Goal: Task Accomplishment & Management: Use online tool/utility

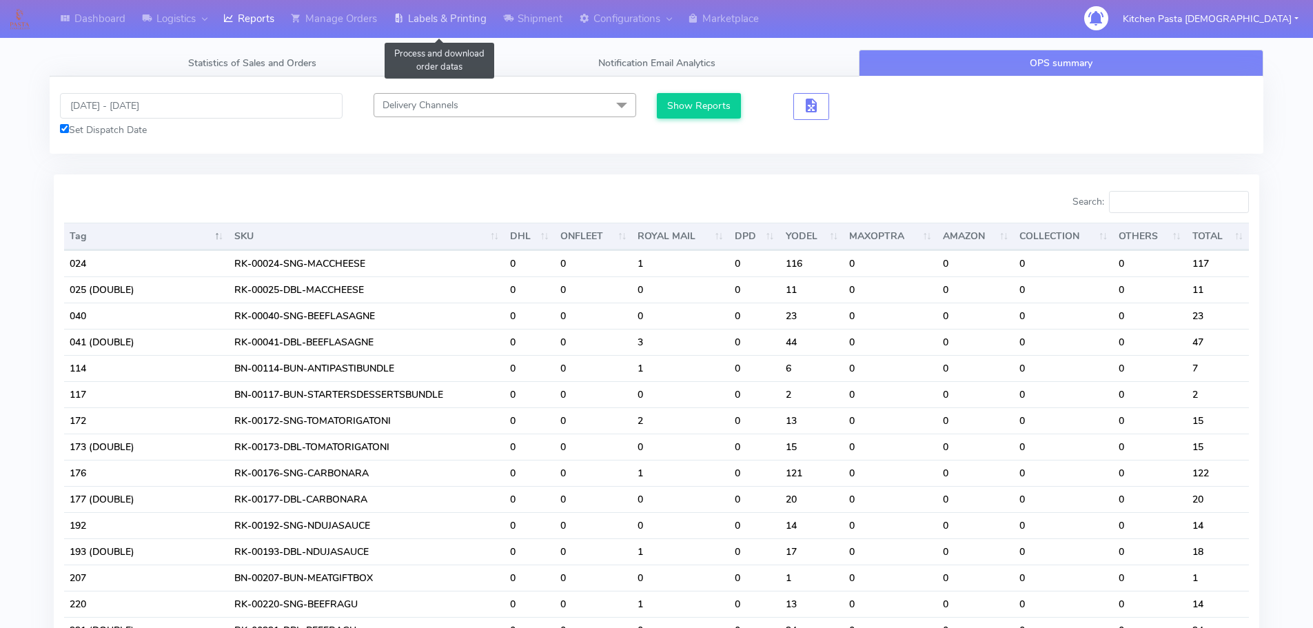
click at [449, 16] on link "Labels & Printing" at bounding box center [440, 19] width 110 height 38
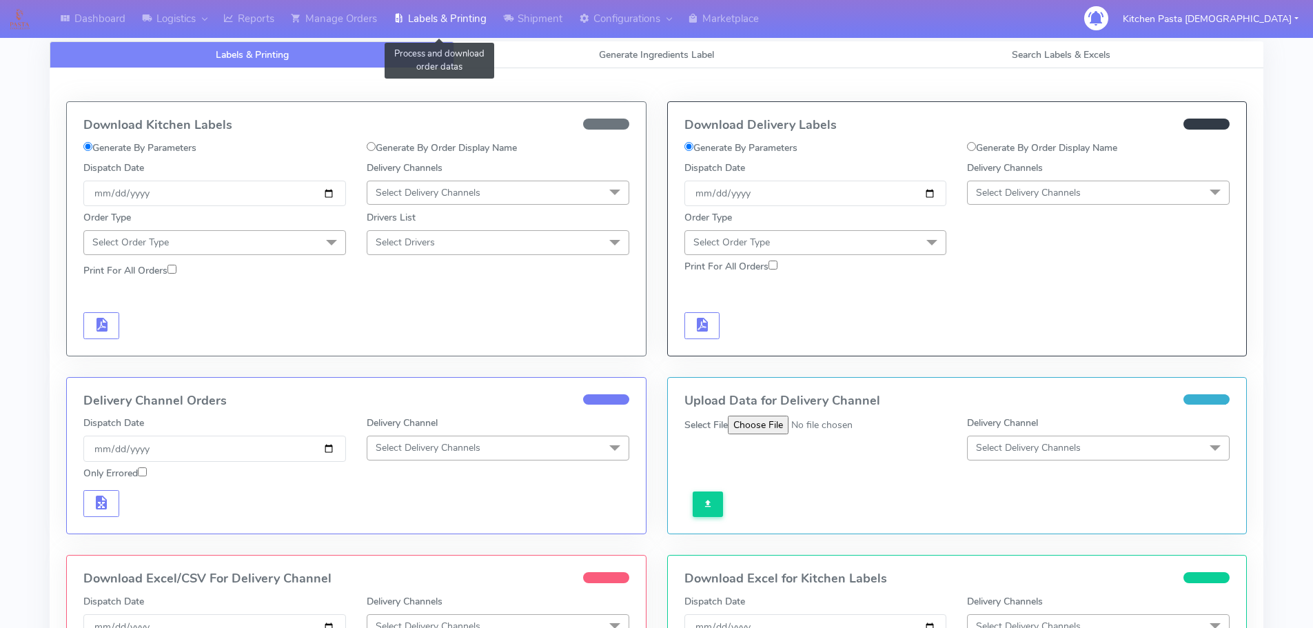
select select
click at [635, 56] on span "Generate Ingredients Label" at bounding box center [656, 54] width 115 height 13
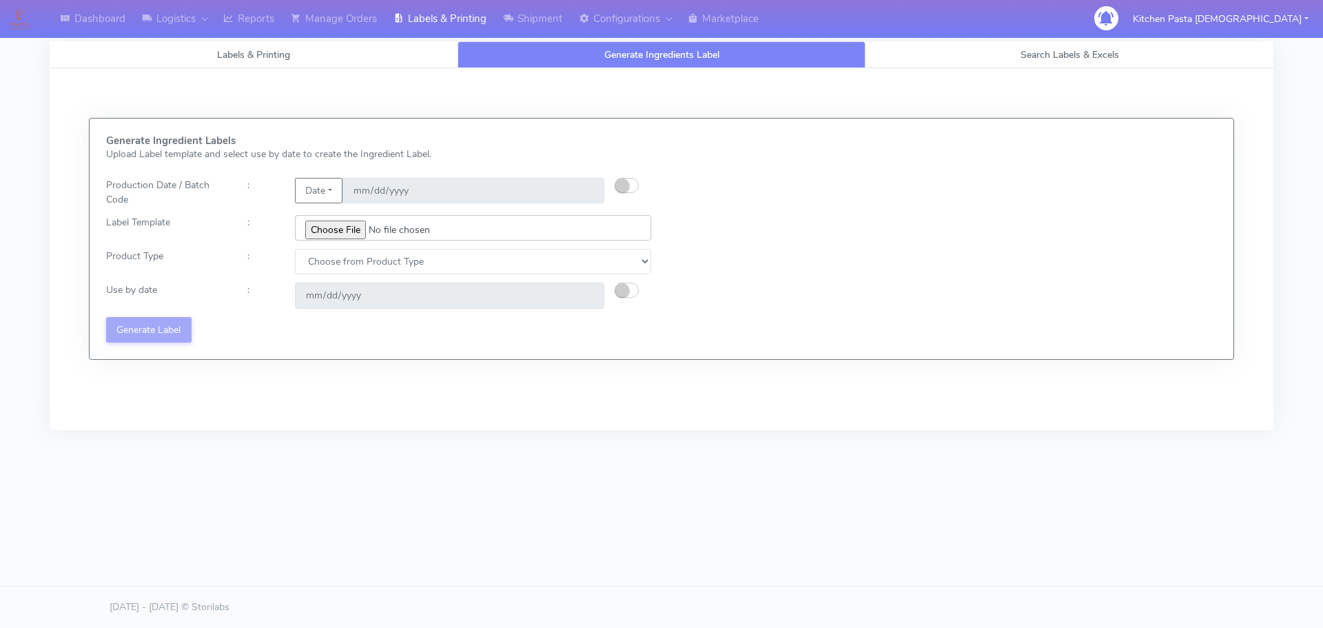
click at [342, 221] on input "file" at bounding box center [473, 227] width 356 height 25
type input "C:\fakepath\Ecom_220_V8.jpg"
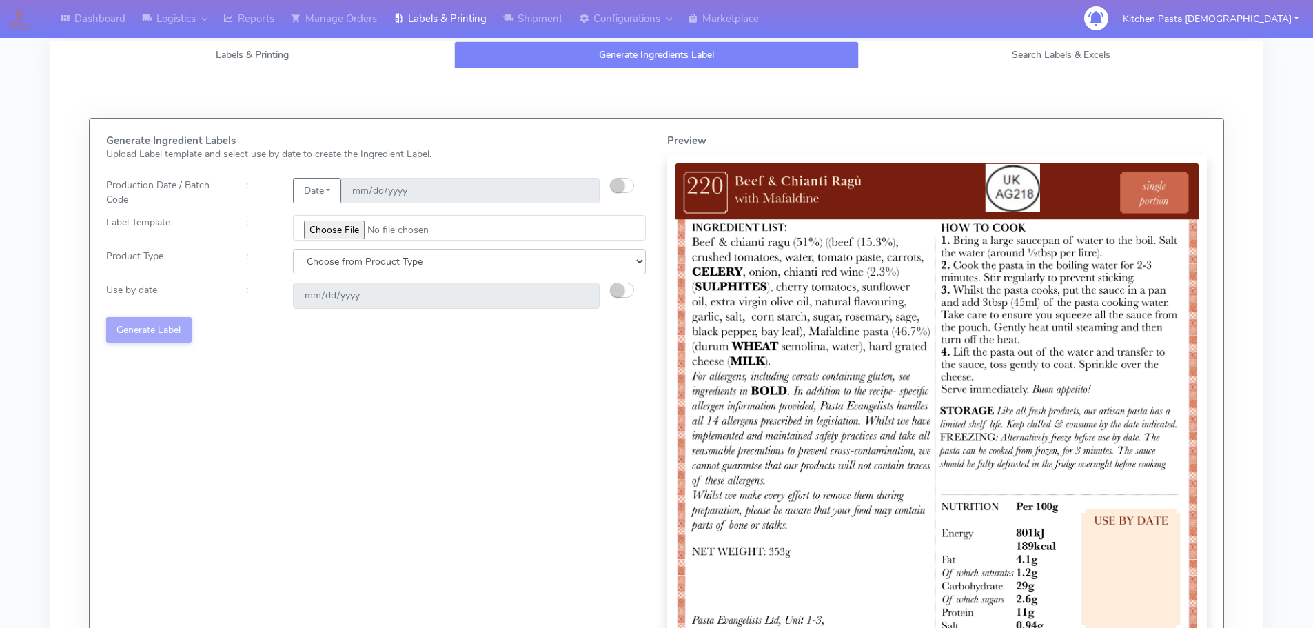
click at [423, 265] on select "Choose from Product Type ECOM ERETAIL CIRCULAR CIRC_DESERTS LASAGNE" at bounding box center [469, 261] width 353 height 25
select select "0"
click at [293, 249] on select "Choose from Product Type ECOM ERETAIL CIRCULAR CIRC_DESERTS LASAGNE" at bounding box center [469, 261] width 353 height 25
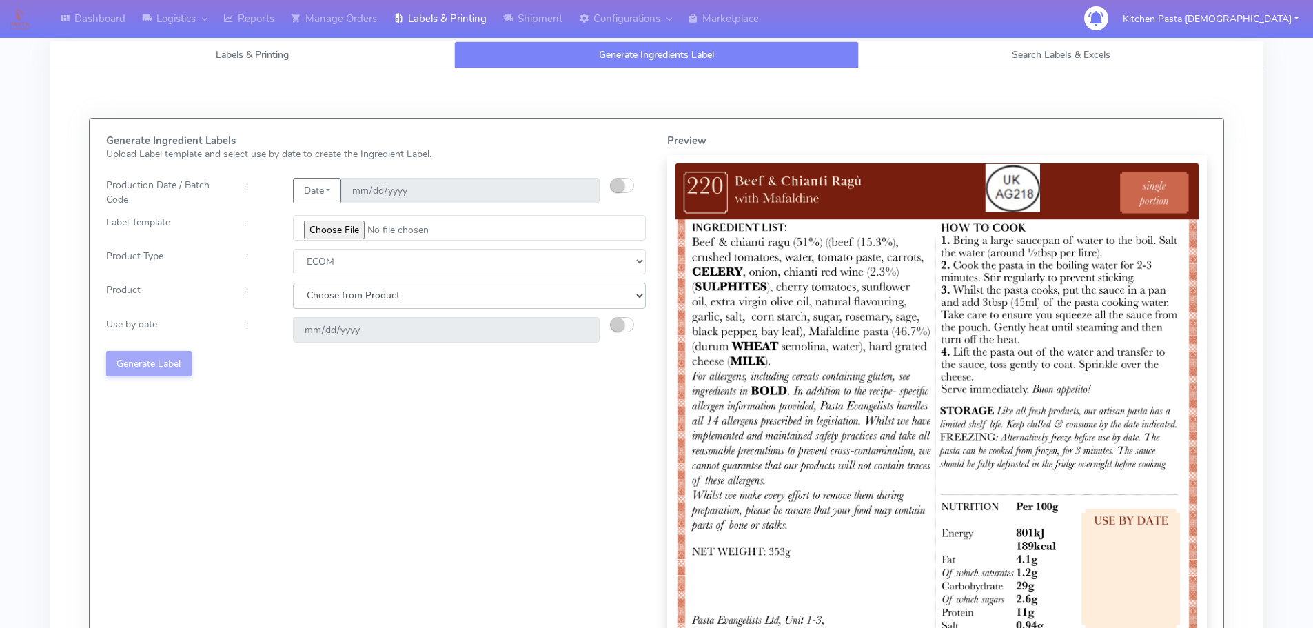
click at [347, 304] on select "Choose from Product PLAIN PASTA (EXCEPT HURRA) HURRA FILLED PASTA BUTTER (INTER…" at bounding box center [469, 295] width 353 height 25
select select "0"
click at [293, 283] on select "Choose from Product PLAIN PASTA (EXCEPT HURRA) HURRA FILLED PASTA BUTTER (INTER…" at bounding box center [469, 295] width 353 height 25
click at [608, 325] on div "2025-09-02" at bounding box center [446, 329] width 327 height 25
click at [615, 327] on small "button" at bounding box center [618, 325] width 14 height 14
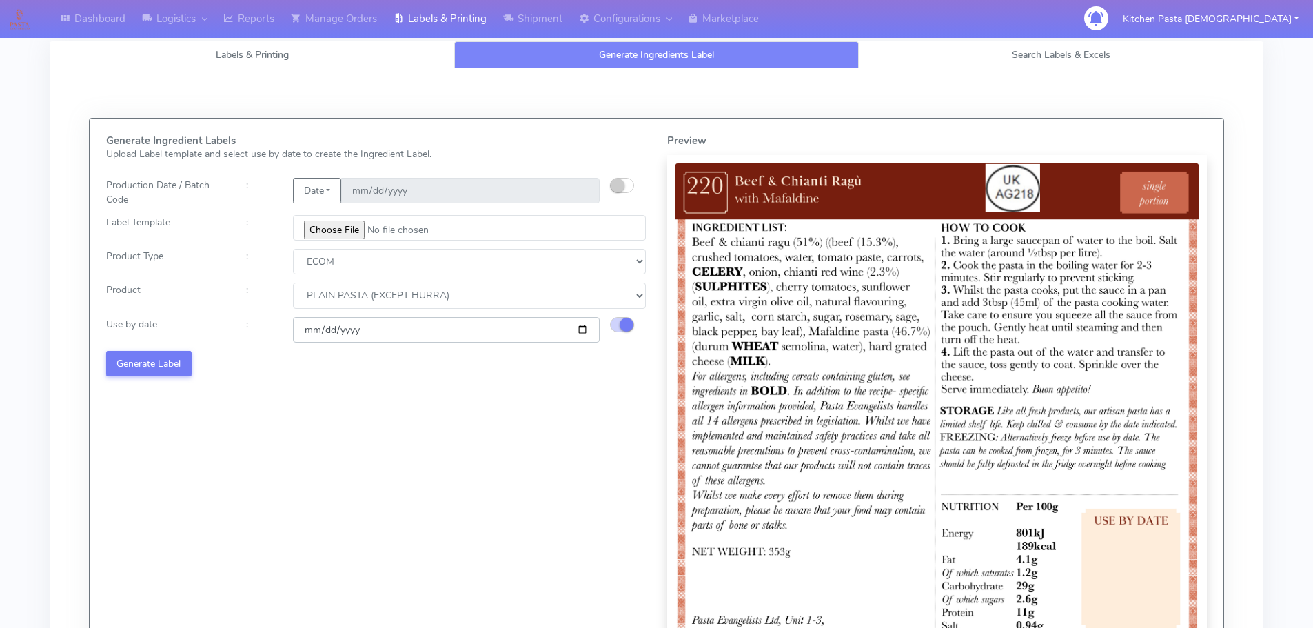
click at [585, 330] on input "2025-09-02" at bounding box center [446, 329] width 307 height 25
type input "[DATE]"
click at [158, 359] on button "Generate Label" at bounding box center [148, 363] width 85 height 25
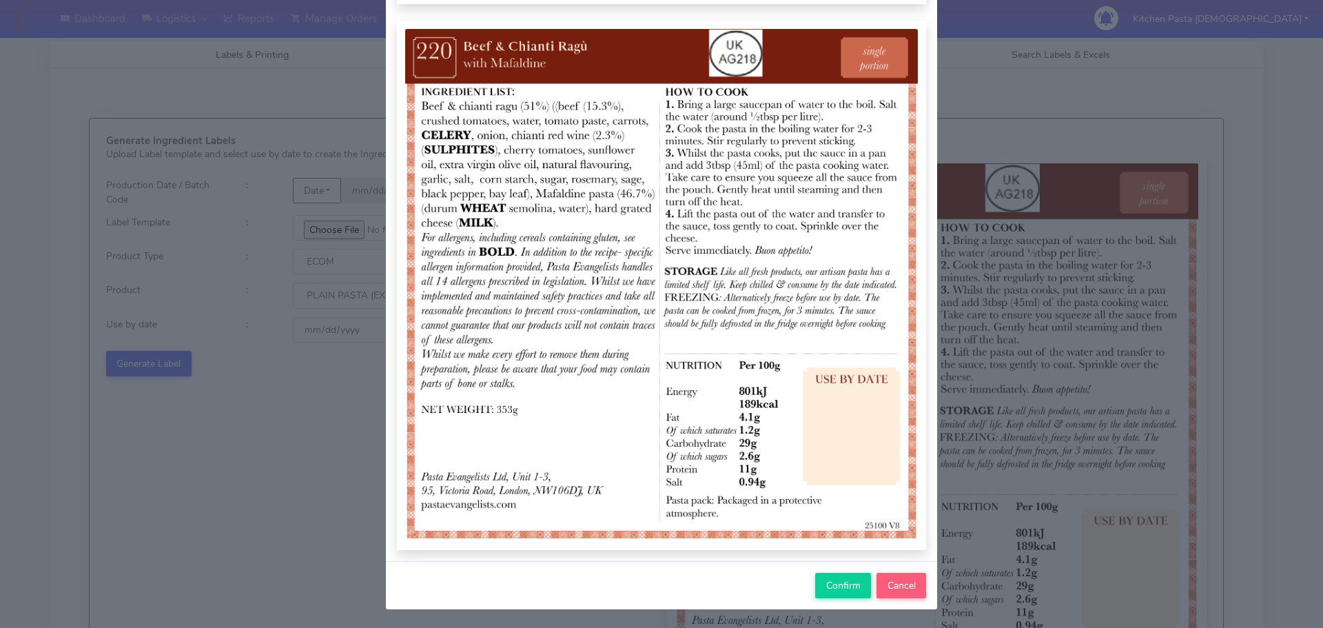
scroll to position [143, 0]
click at [846, 589] on span "Confirm" at bounding box center [843, 584] width 34 height 13
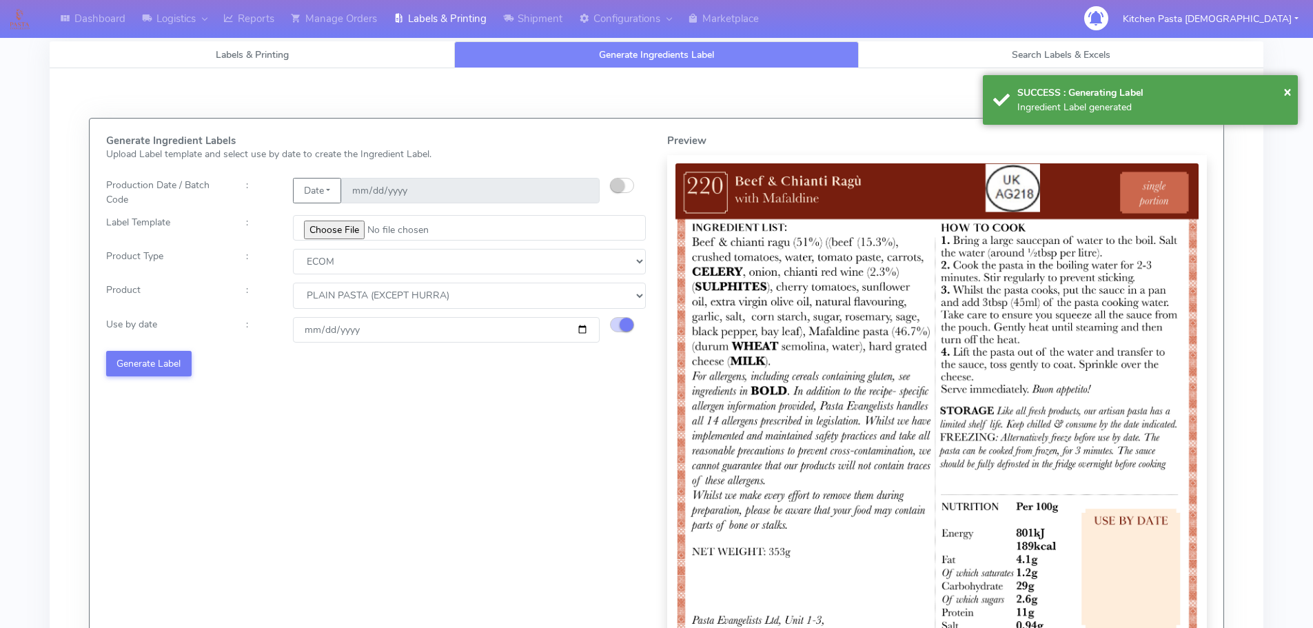
select select
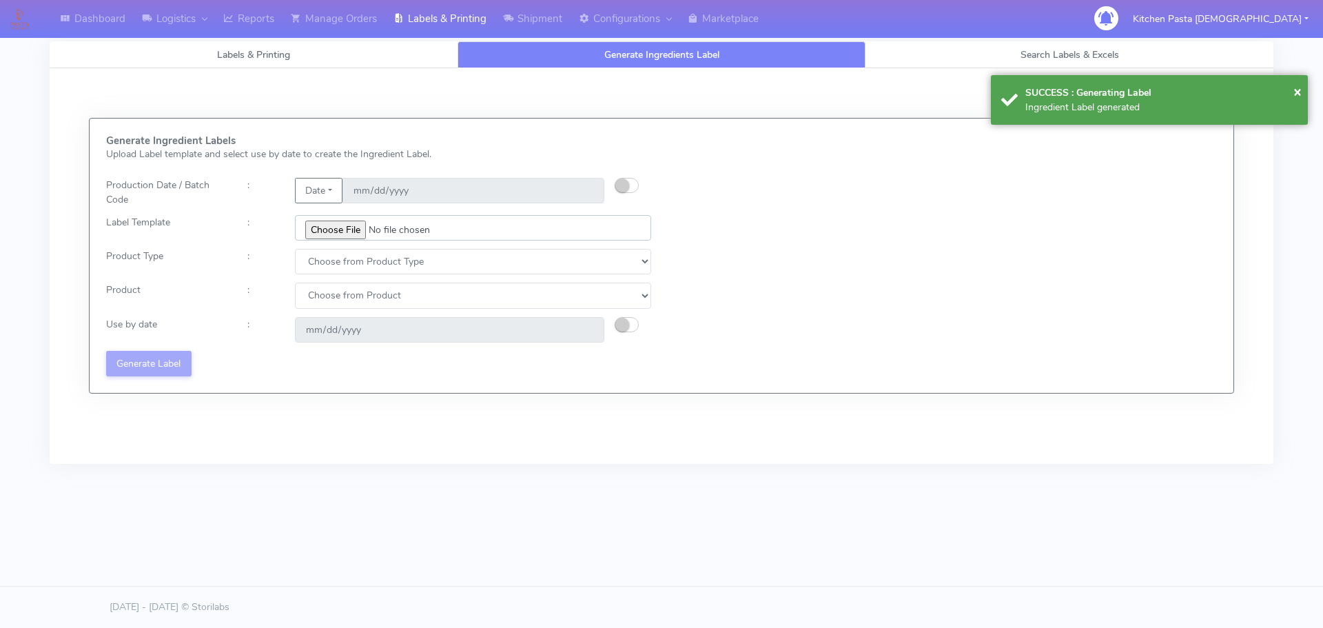
click at [338, 225] on input "file" at bounding box center [473, 227] width 356 height 25
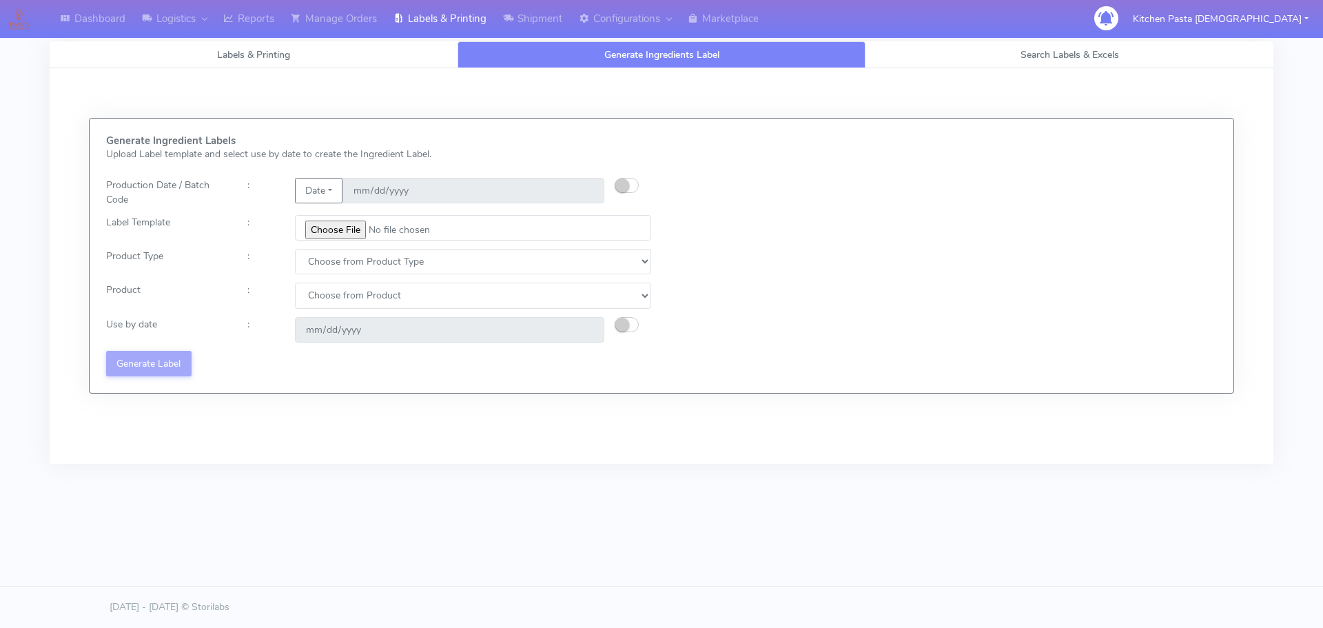
type input "C:\fakepath\Ecom_192 V8.jpg"
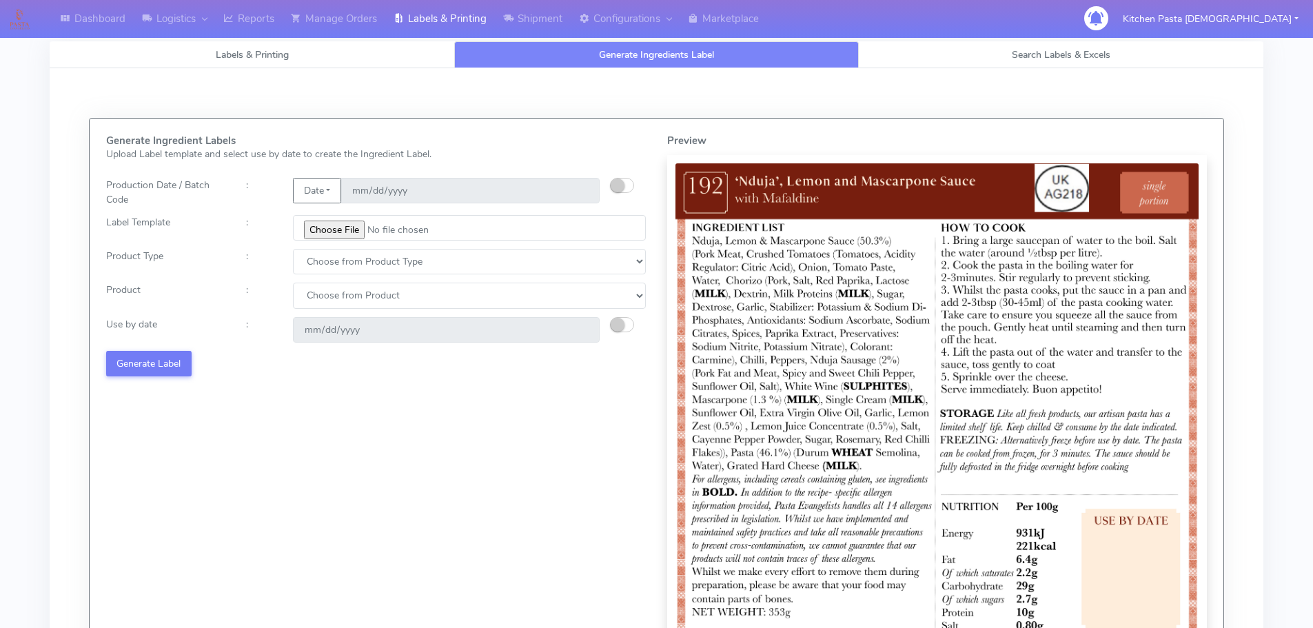
click at [287, 263] on div "Choose from Product Type ECOM ERETAIL CIRCULAR CIRC_DESERTS LASAGNE" at bounding box center [470, 261] width 374 height 25
click at [320, 274] on select "Choose from Product Type ECOM ERETAIL CIRCULAR CIRC_DESERTS LASAGNE" at bounding box center [469, 261] width 353 height 25
select select "0"
click at [293, 249] on select "Choose from Product Type ECOM ERETAIL CIRCULAR CIRC_DESERTS LASAGNE" at bounding box center [469, 261] width 353 height 25
click at [327, 302] on select "Choose from Product PLAIN PASTA (EXCEPT HURRA) HURRA FILLED PASTA BUTTER (INTER…" at bounding box center [469, 295] width 353 height 25
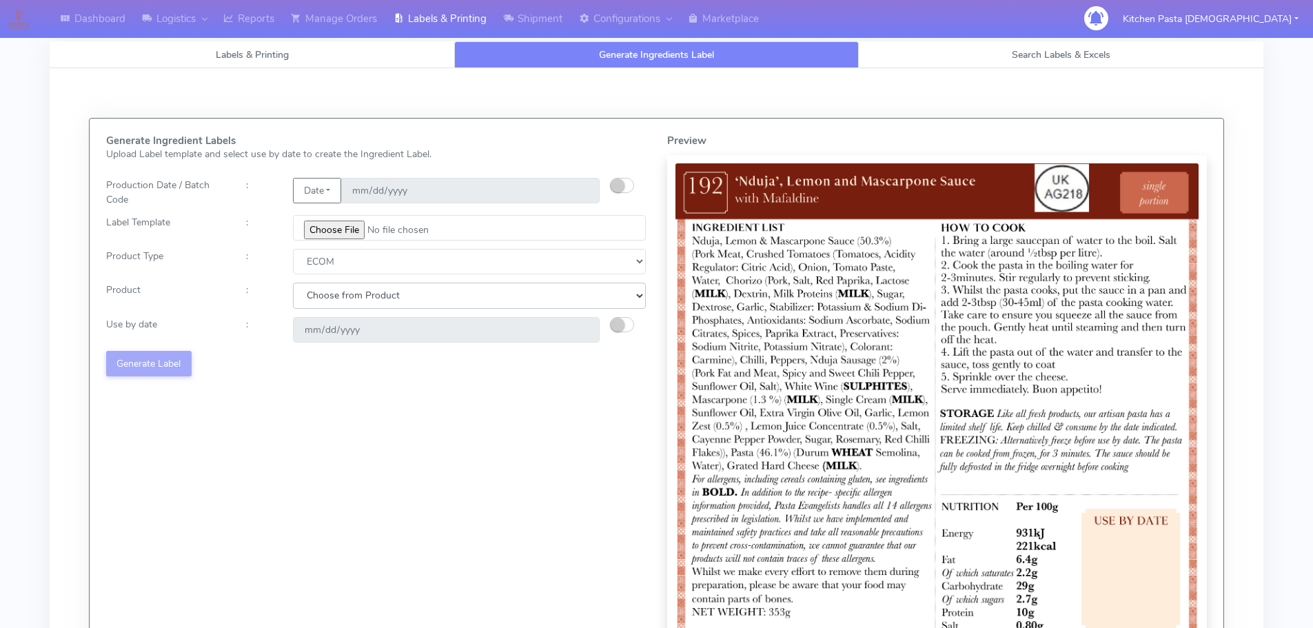
select select "0"
click at [293, 283] on select "Choose from Product PLAIN PASTA (EXCEPT HURRA) HURRA FILLED PASTA BUTTER (INTER…" at bounding box center [469, 295] width 353 height 25
click at [614, 325] on small "button" at bounding box center [618, 325] width 14 height 14
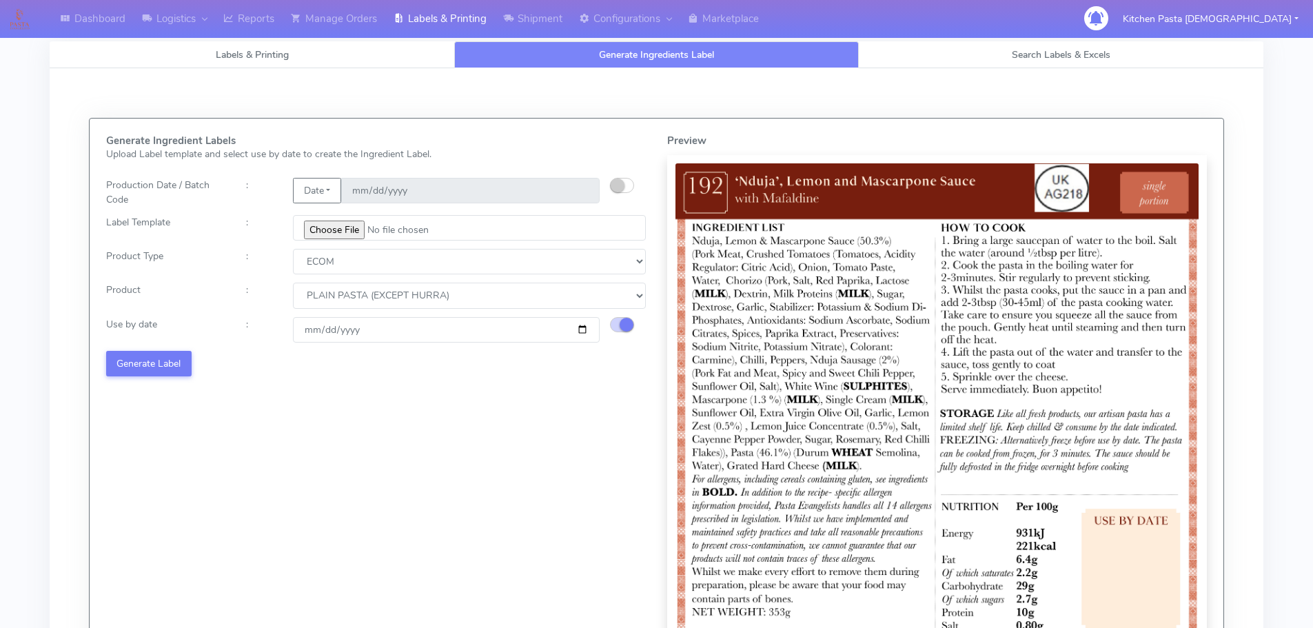
click at [585, 334] on input "2025-09-02" at bounding box center [446, 329] width 307 height 25
type input "[DATE]"
click at [152, 375] on button "Generate Label" at bounding box center [148, 363] width 85 height 25
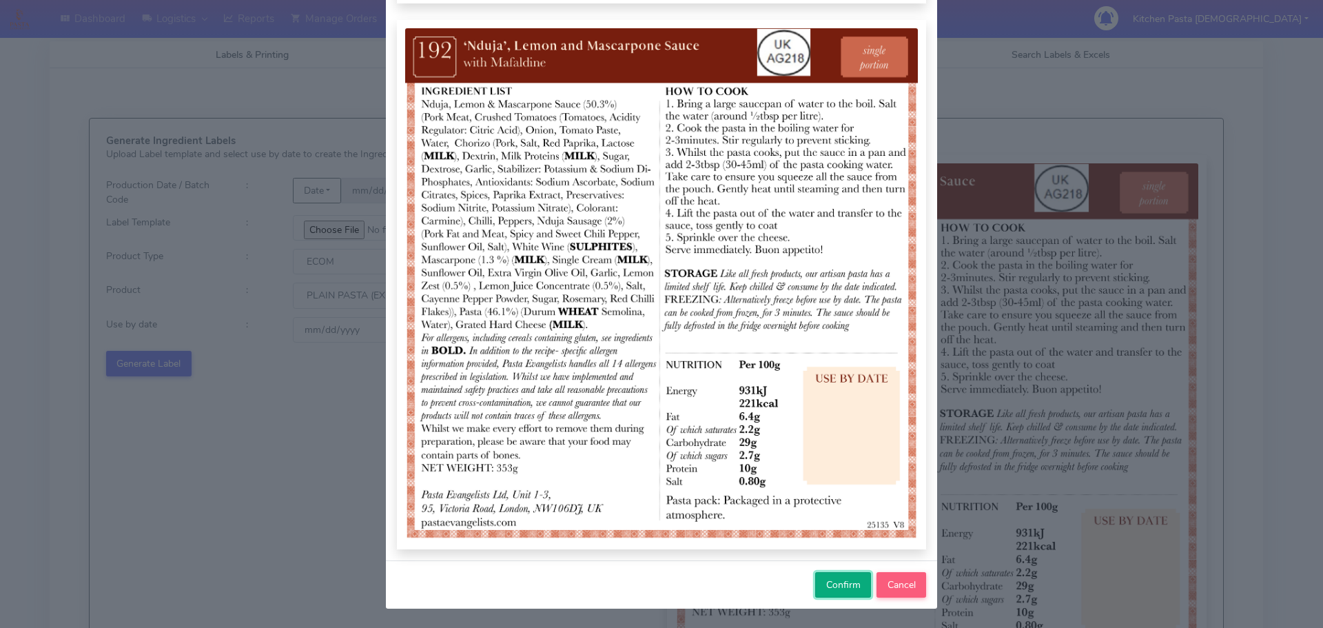
click at [828, 582] on span "Confirm" at bounding box center [843, 584] width 34 height 13
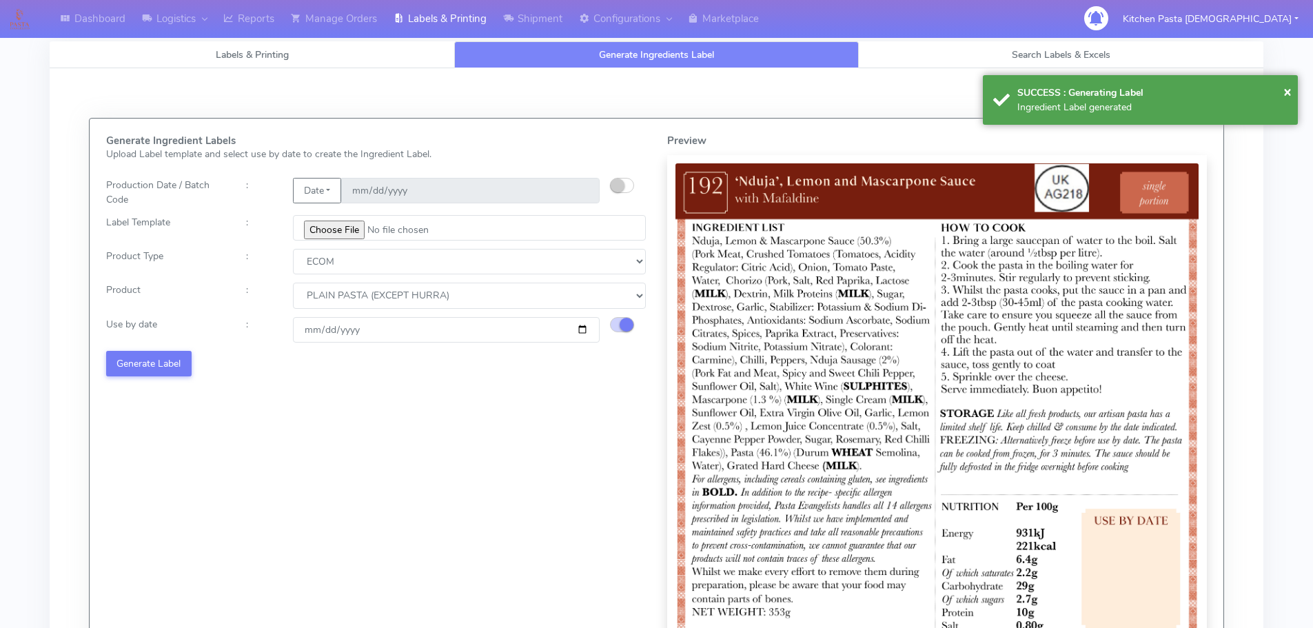
select select
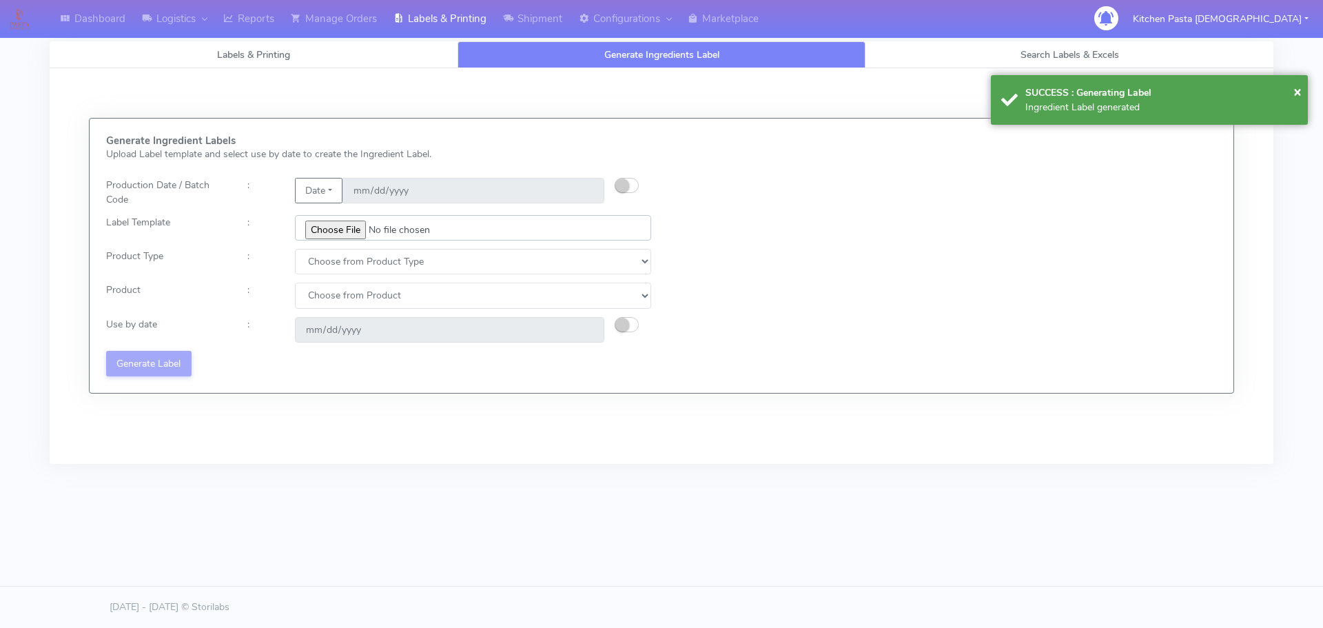
click at [311, 227] on input "file" at bounding box center [473, 227] width 356 height 25
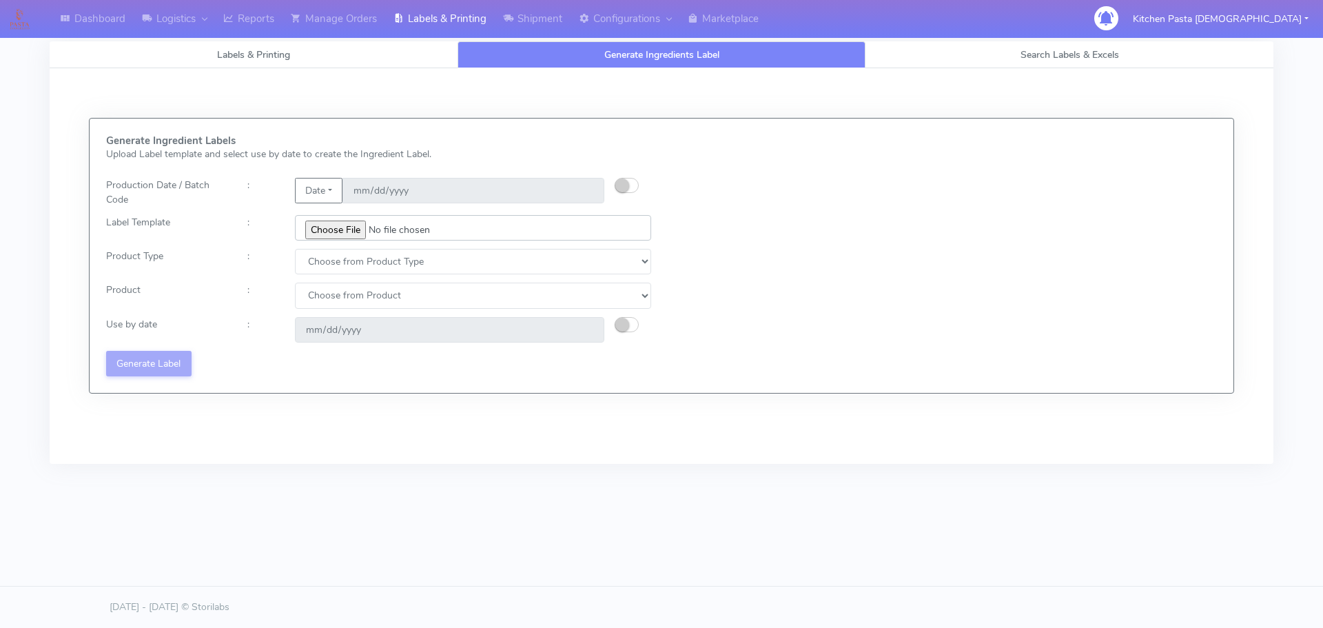
type input "C:\fakepath\Ecom_256_V4.jpg"
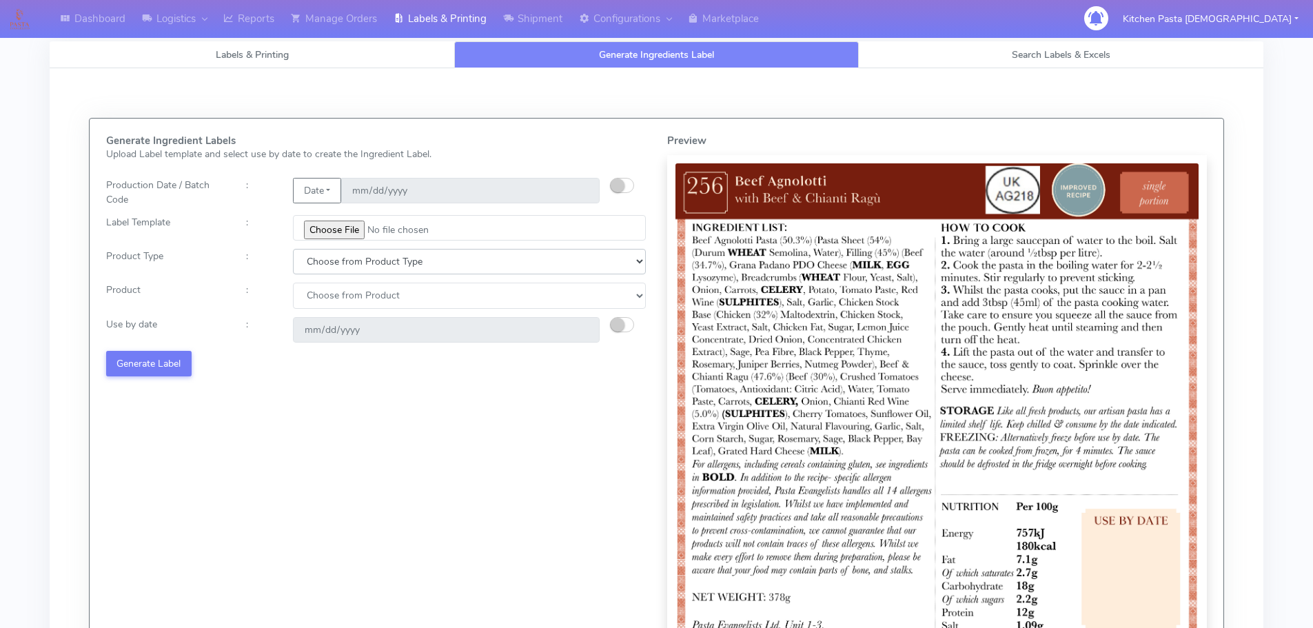
click at [363, 259] on select "Choose from Product Type ECOM ERETAIL CIRCULAR CIRC_DESERTS LASAGNE" at bounding box center [469, 261] width 353 height 25
select select "0"
click at [293, 249] on select "Choose from Product Type ECOM ERETAIL CIRCULAR CIRC_DESERTS LASAGNE" at bounding box center [469, 261] width 353 height 25
drag, startPoint x: 320, startPoint y: 295, endPoint x: 320, endPoint y: 307, distance: 12.4
click at [320, 301] on select "Choose from Product PLAIN PASTA (EXCEPT HURRA) HURRA FILLED PASTA BUTTER (INTER…" at bounding box center [469, 295] width 353 height 25
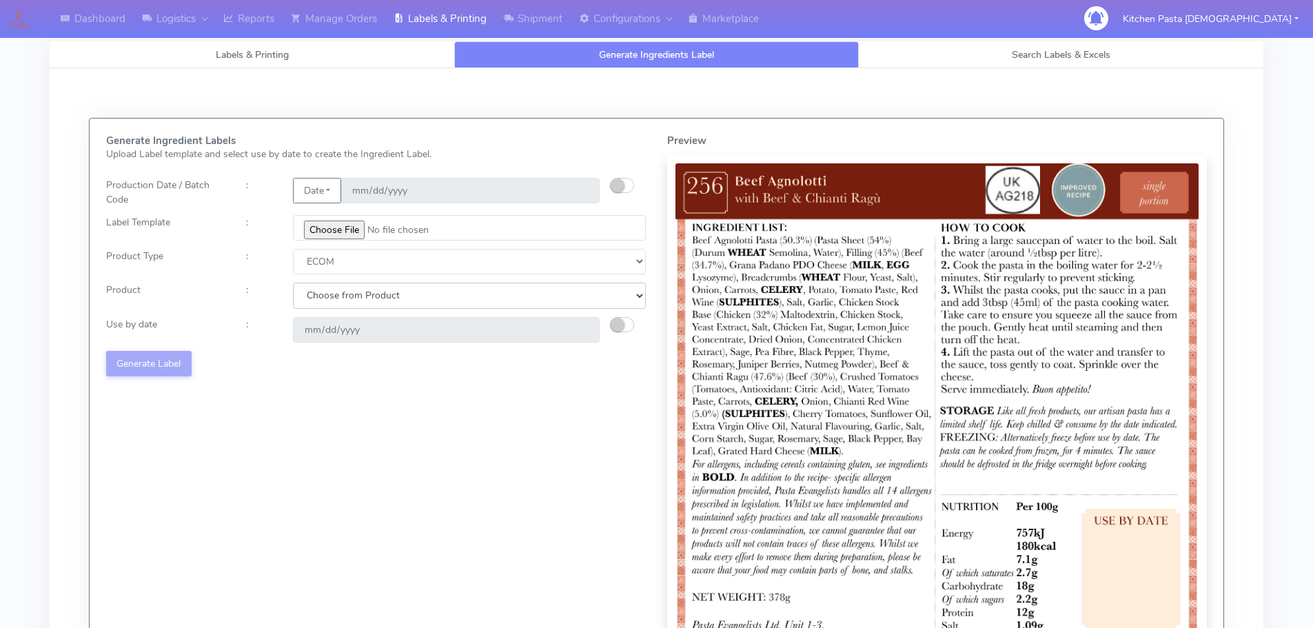
select select "0"
click at [293, 283] on select "Choose from Product PLAIN PASTA (EXCEPT HURRA) HURRA FILLED PASTA BUTTER (INTER…" at bounding box center [469, 295] width 353 height 25
click at [621, 323] on small "button" at bounding box center [618, 325] width 14 height 14
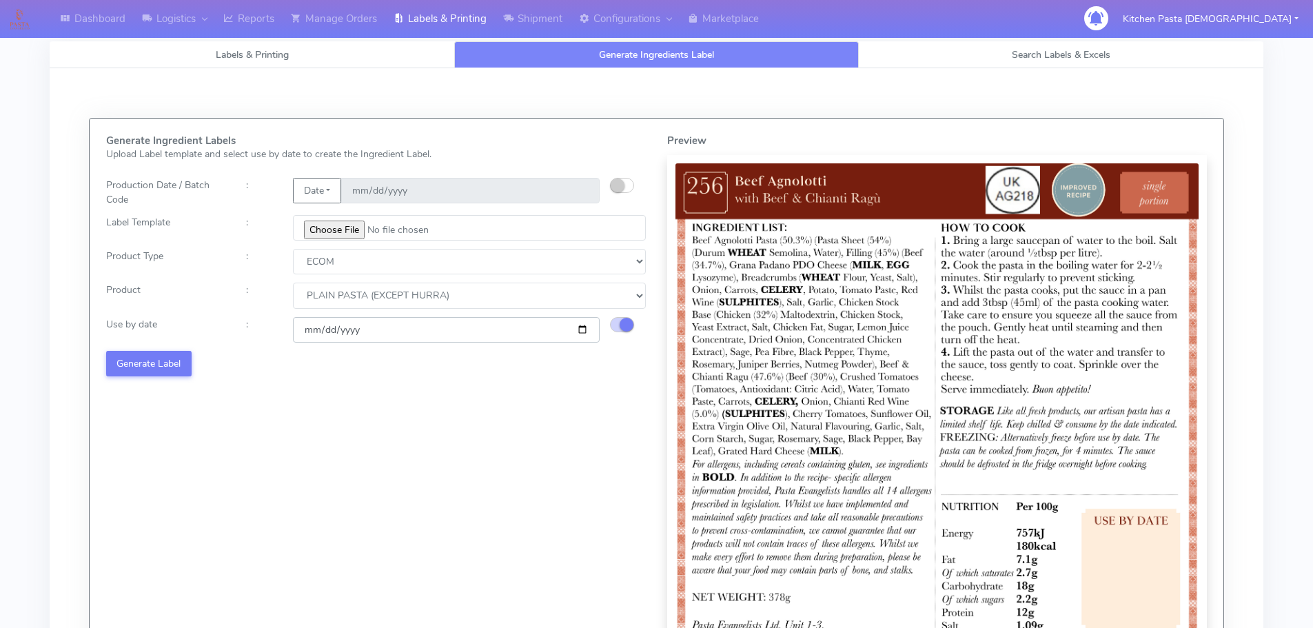
click at [583, 328] on input "2025-09-02" at bounding box center [446, 329] width 307 height 25
type input "[DATE]"
click at [176, 367] on button "Generate Label" at bounding box center [148, 363] width 85 height 25
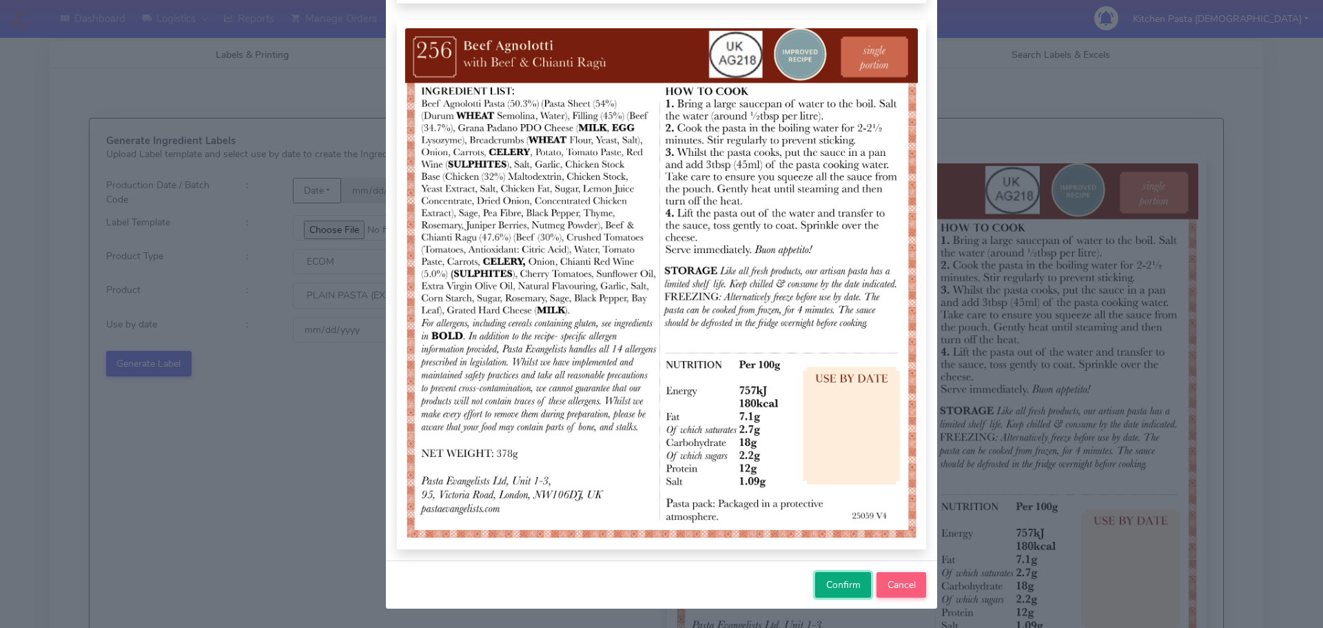
click at [828, 592] on button "Confirm" at bounding box center [843, 584] width 56 height 25
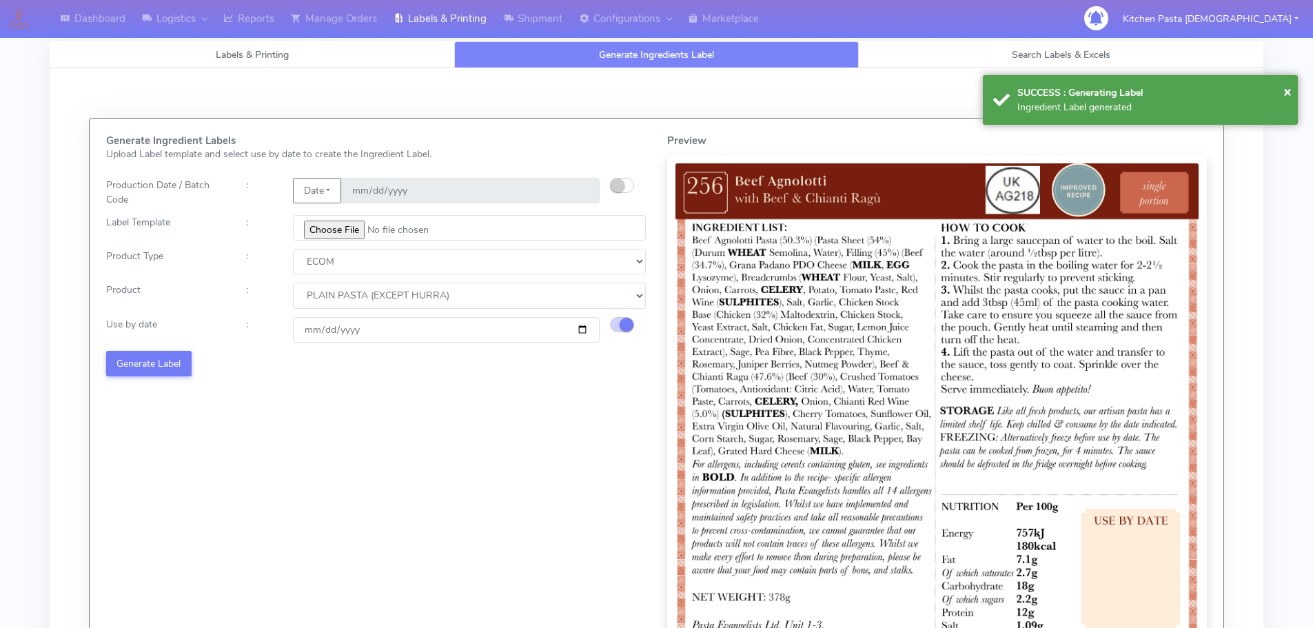
select select
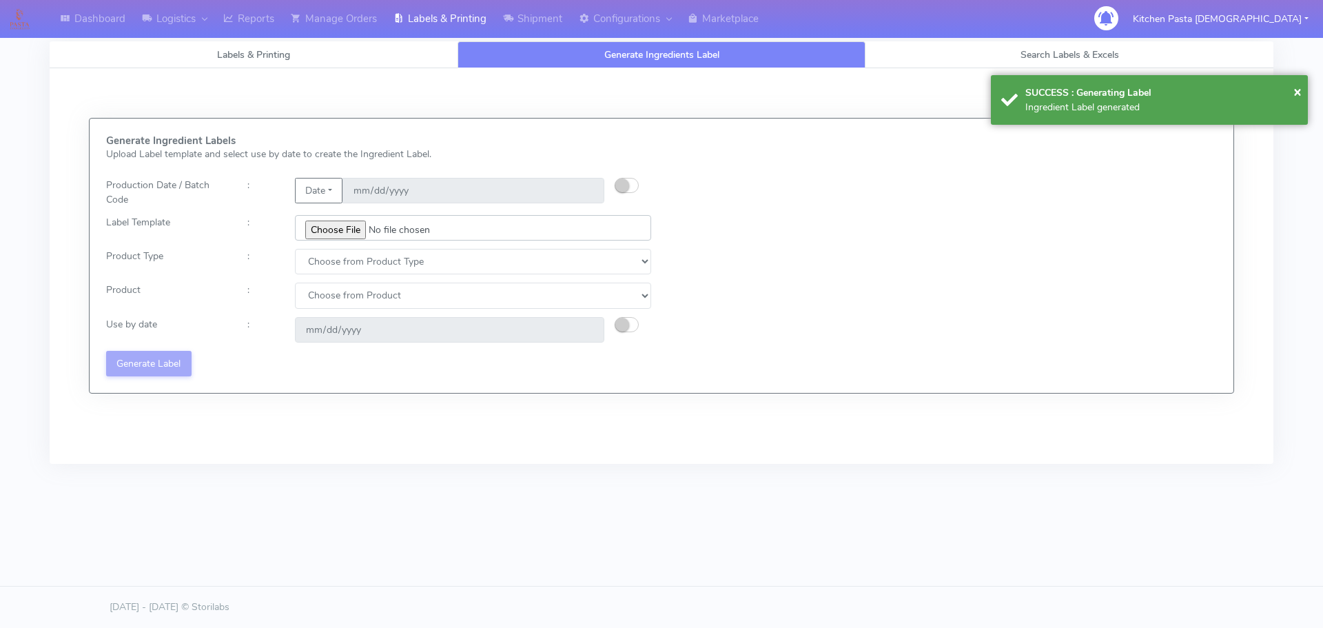
click at [320, 228] on input "file" at bounding box center [473, 227] width 356 height 25
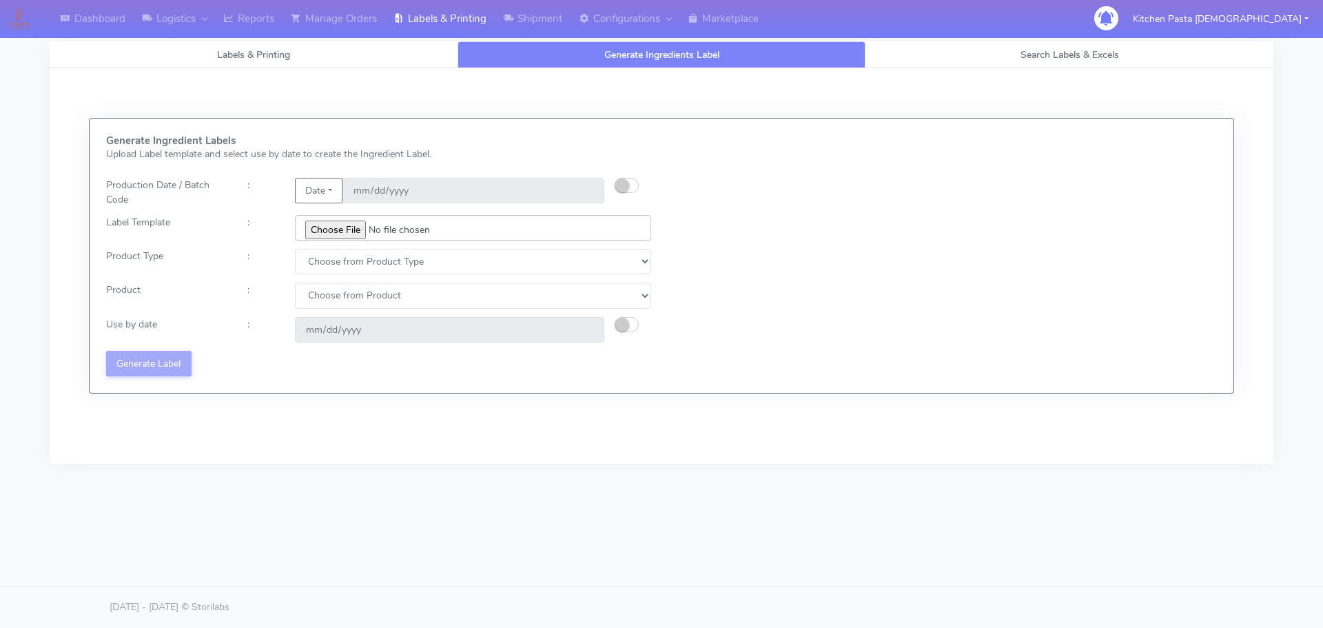
type input "C:\fakepath\Ecom_172_V3.jpg"
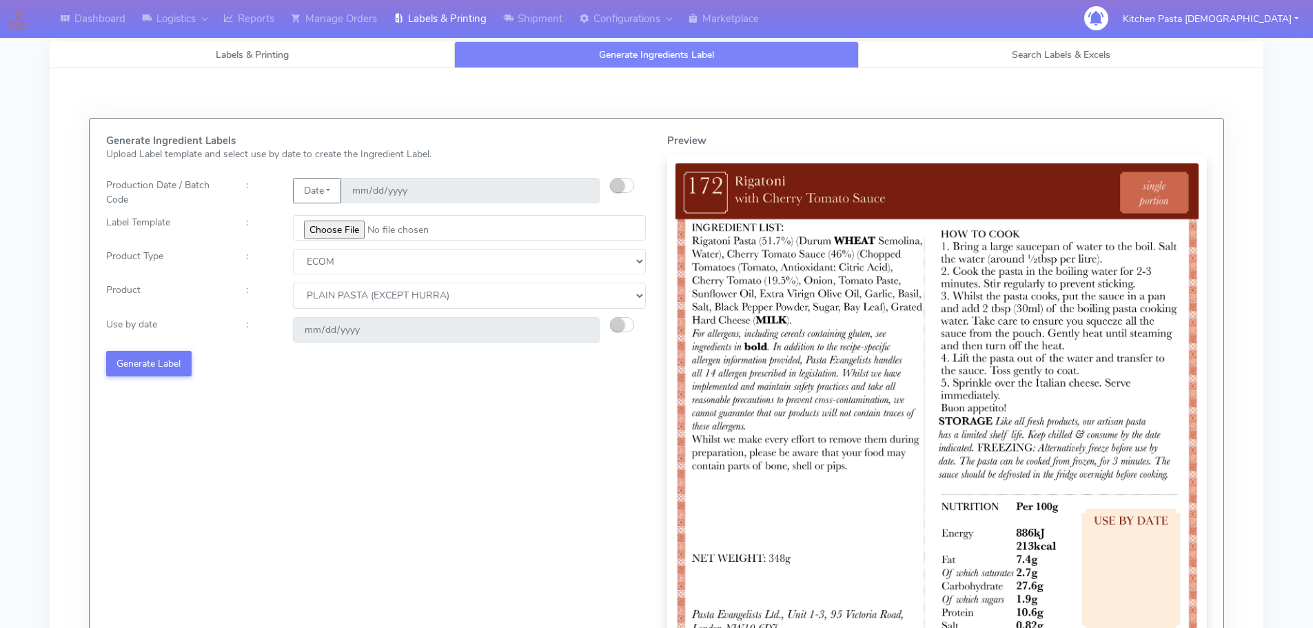
select select "0"
click at [614, 325] on small "button" at bounding box center [618, 325] width 14 height 14
click at [582, 328] on input "2025-09-02" at bounding box center [446, 329] width 307 height 25
type input "[DATE]"
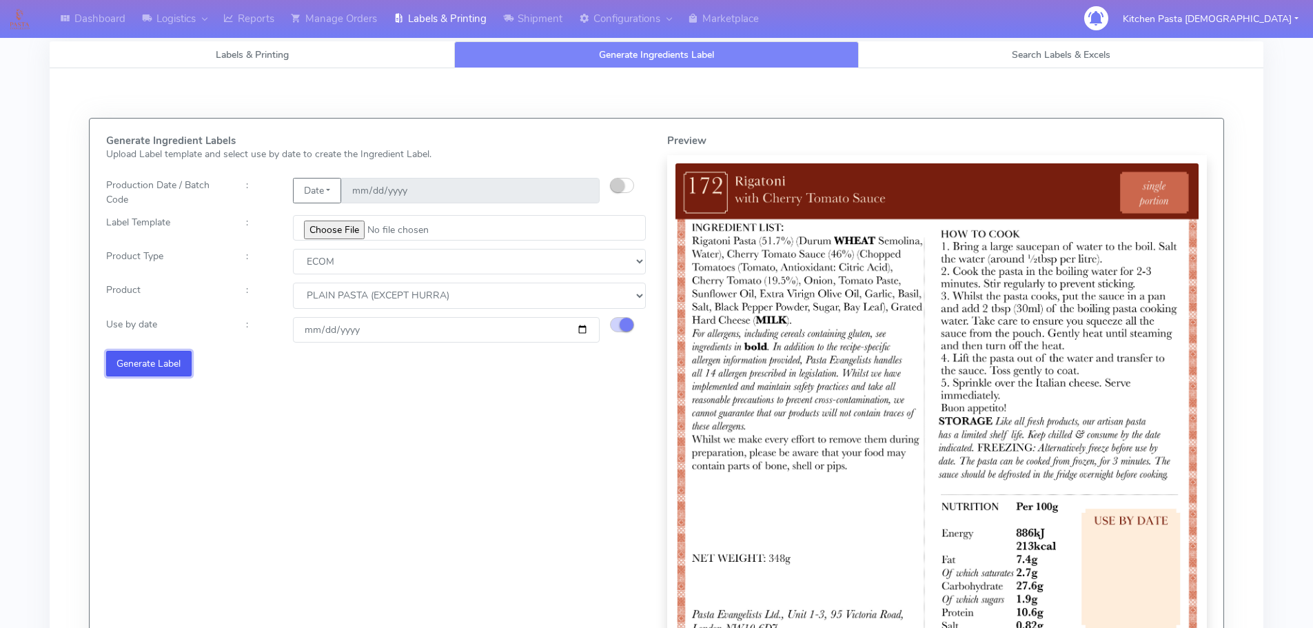
click at [145, 366] on button "Generate Label" at bounding box center [148, 363] width 85 height 25
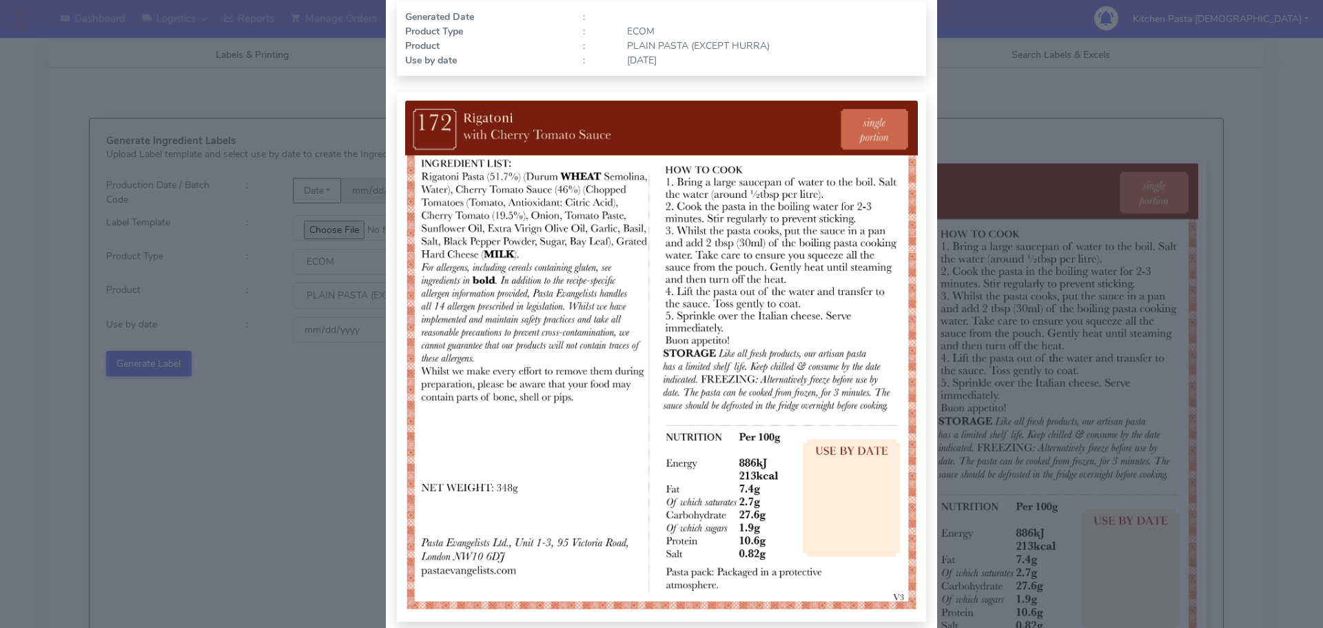
scroll to position [138, 0]
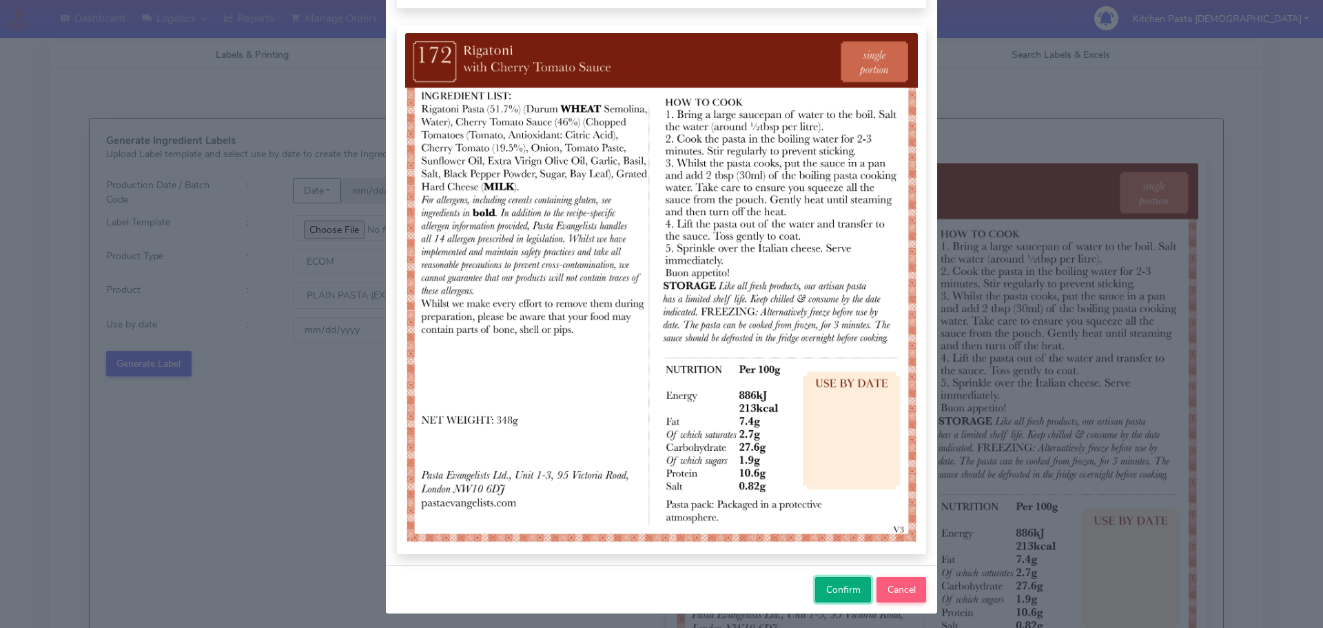
click at [830, 587] on span "Confirm" at bounding box center [843, 589] width 34 height 13
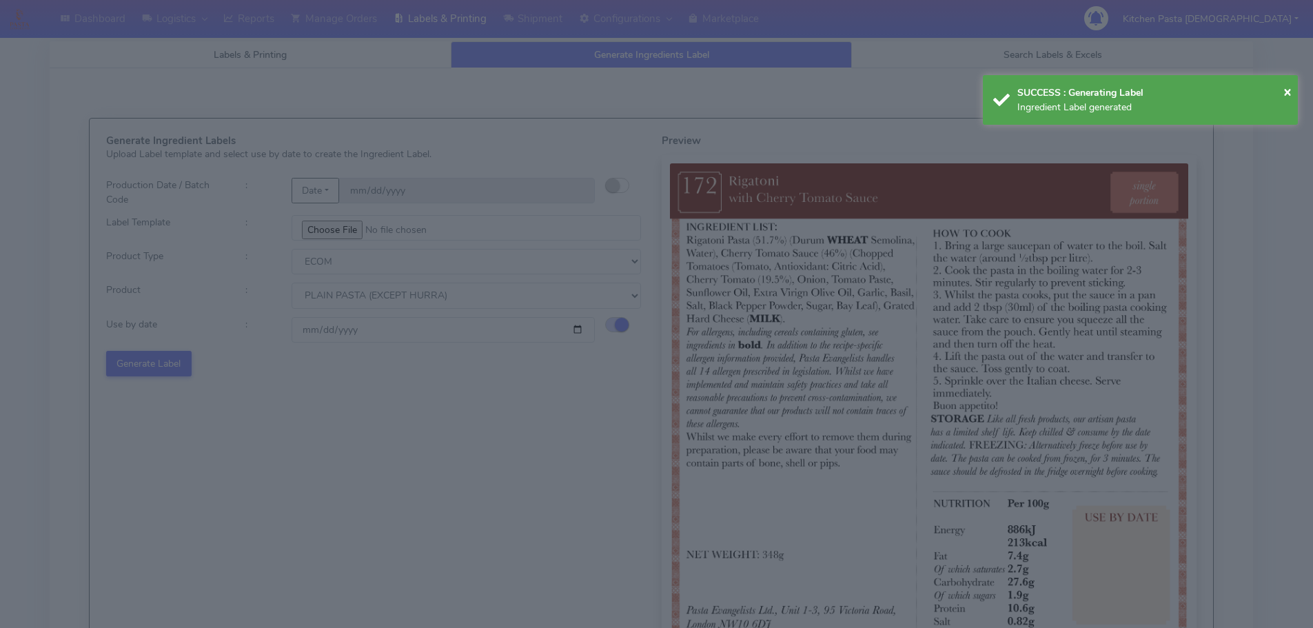
select select
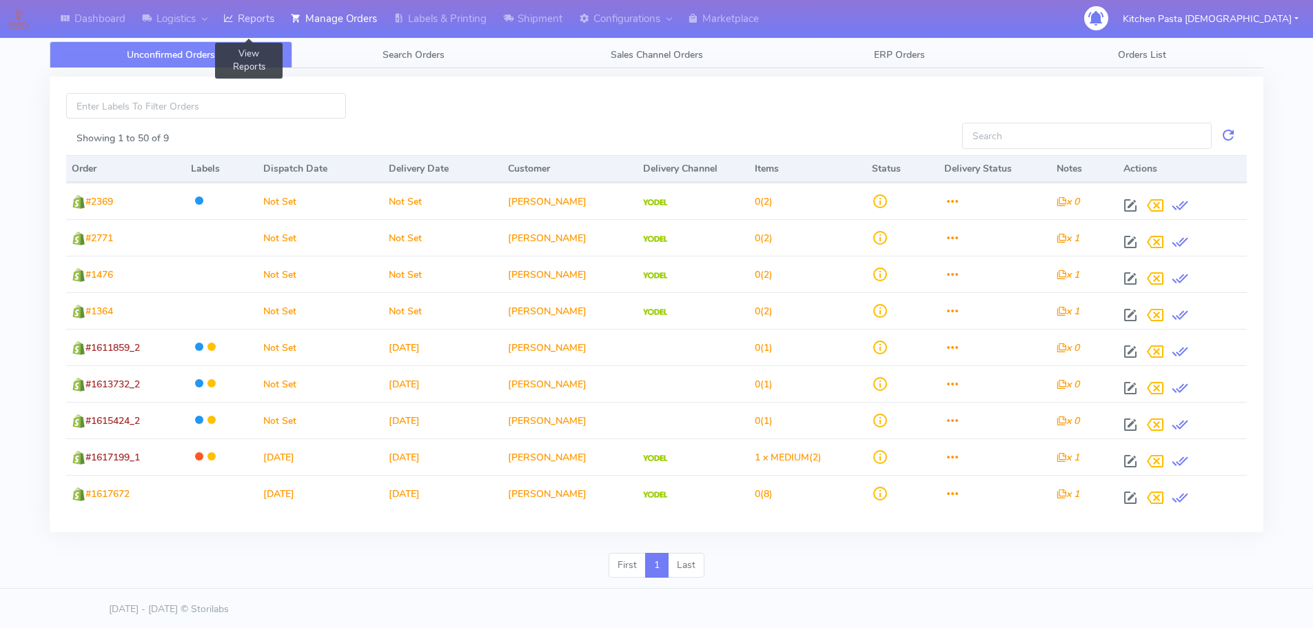
click at [247, 23] on link "Reports" at bounding box center [249, 19] width 68 height 38
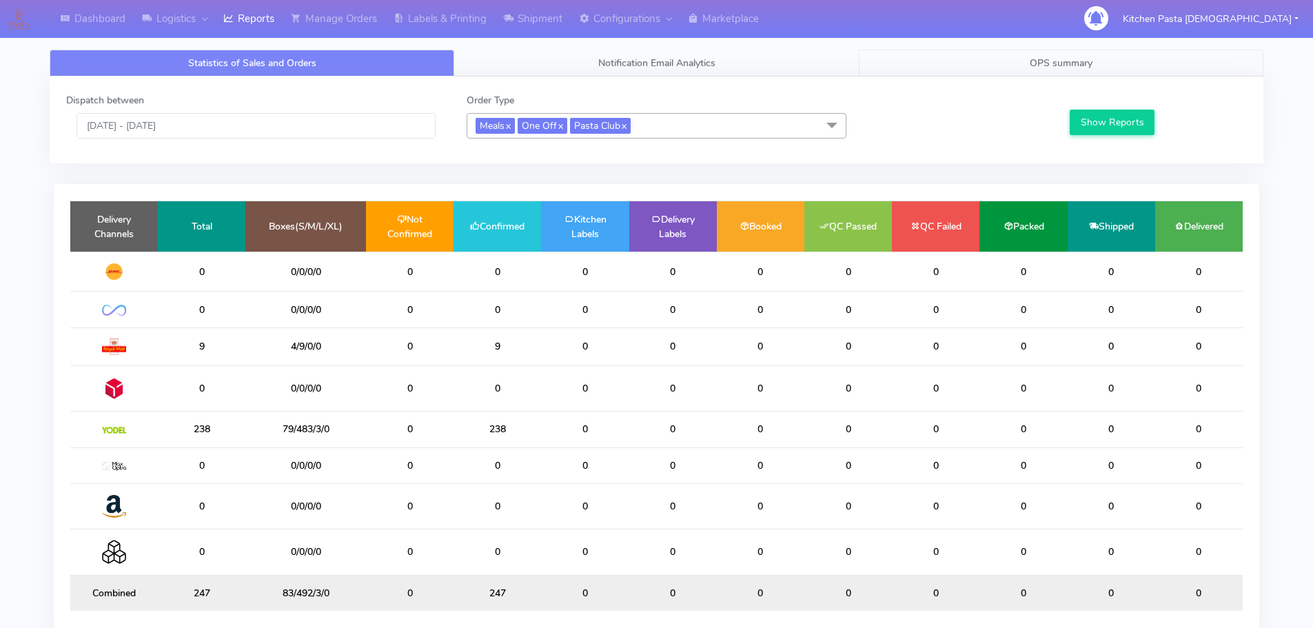
click at [1071, 70] on link "OPS summary" at bounding box center [1061, 63] width 405 height 27
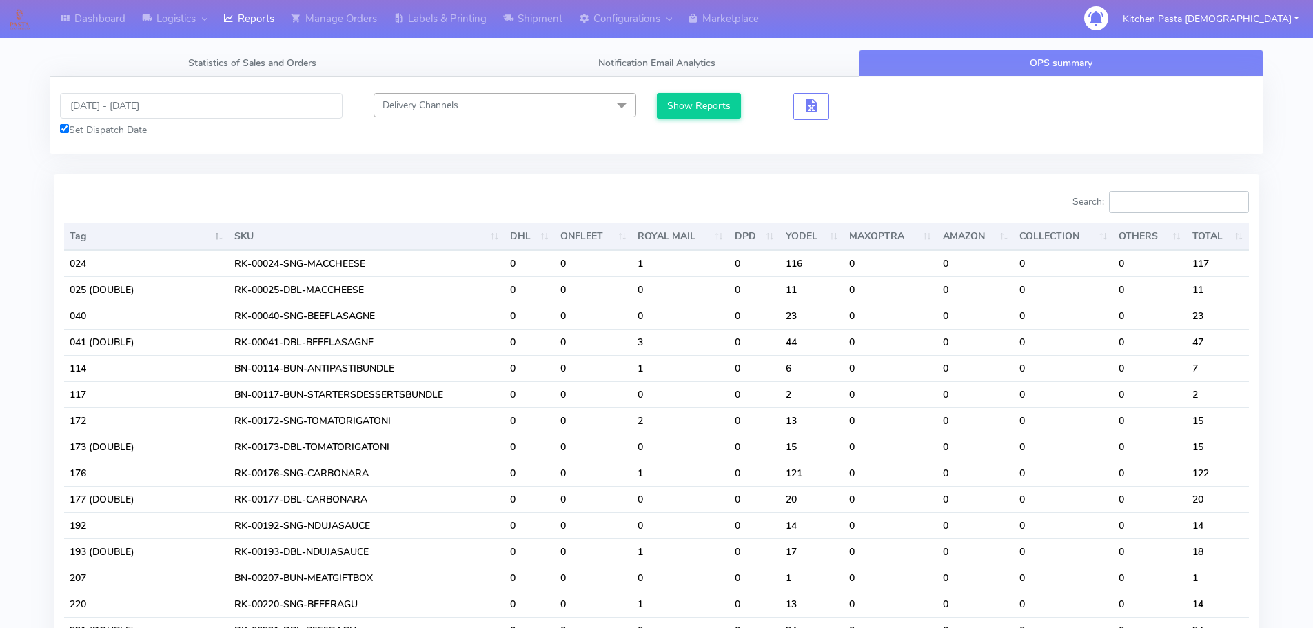
click at [1151, 207] on input "Search:" at bounding box center [1179, 202] width 140 height 22
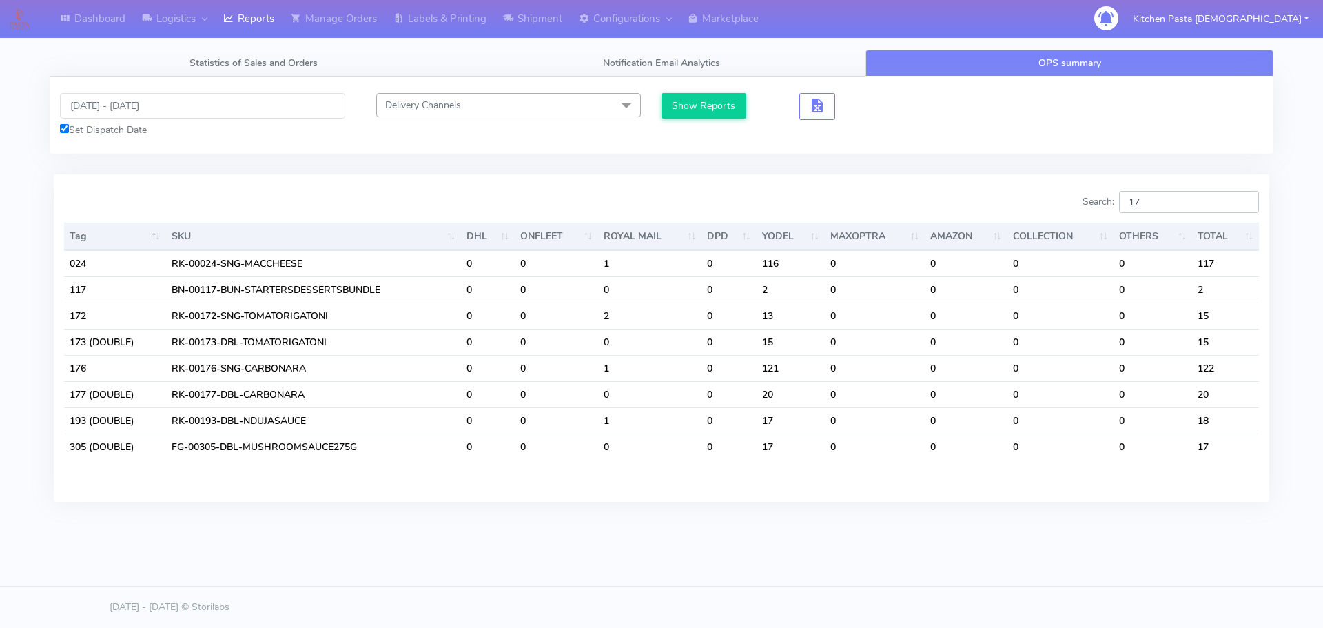
type input "1"
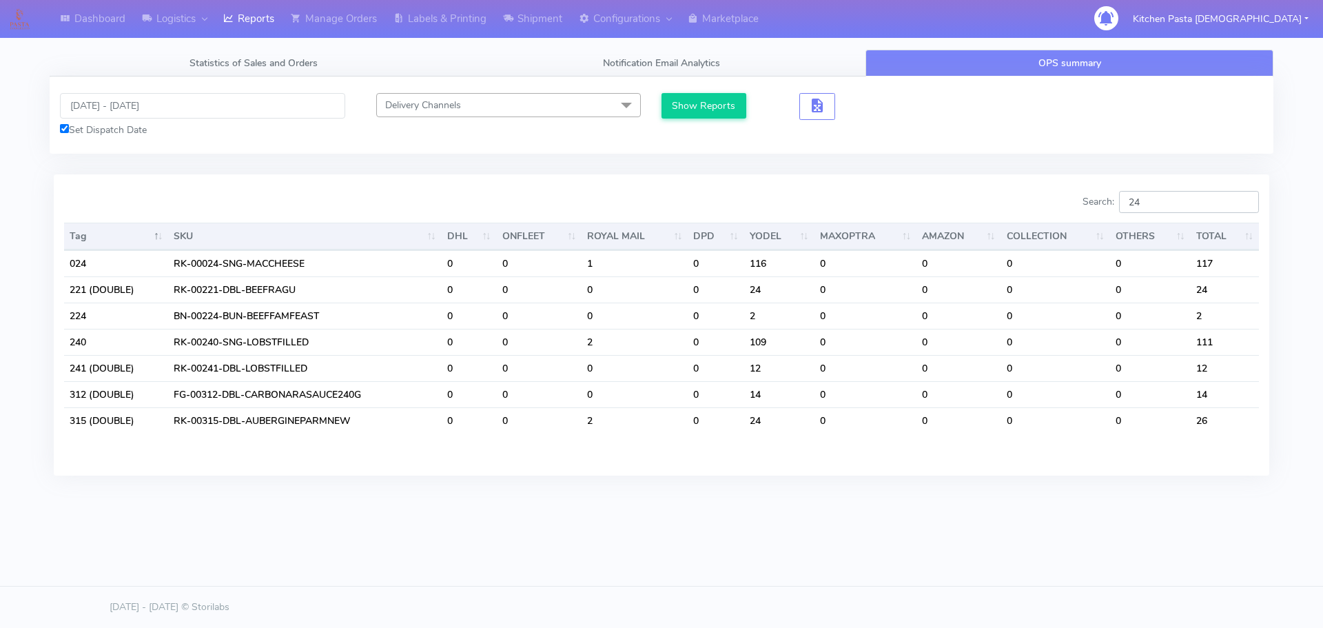
type input "2"
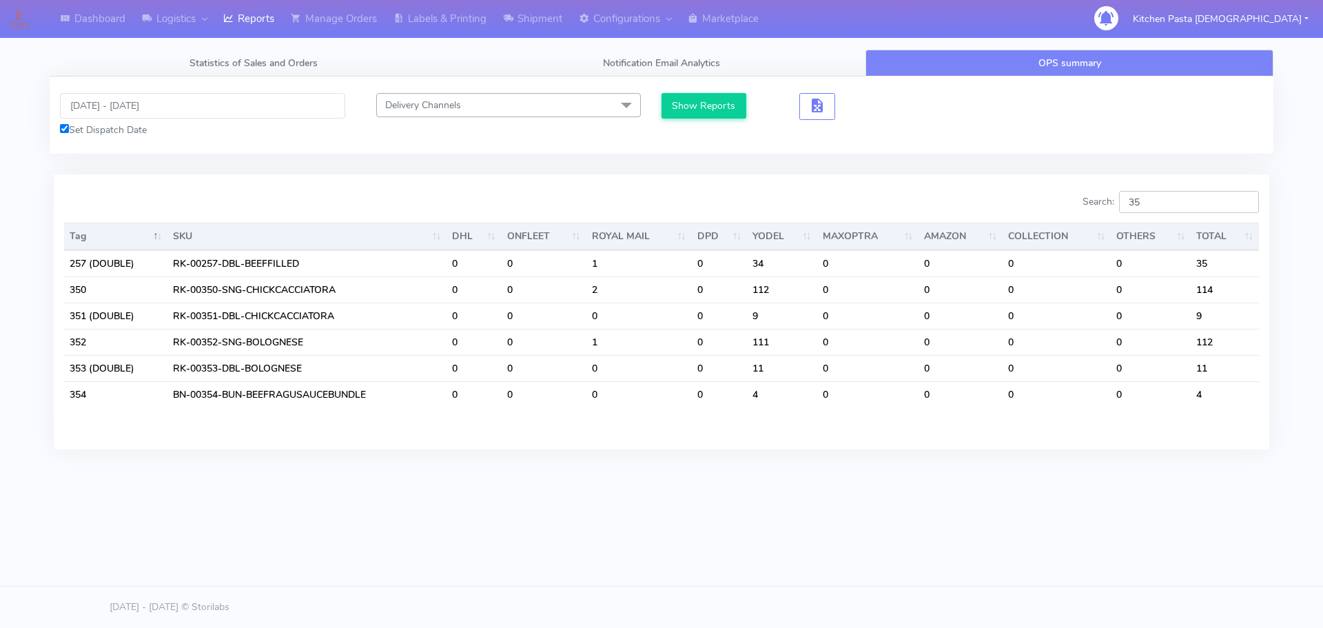
type input "3"
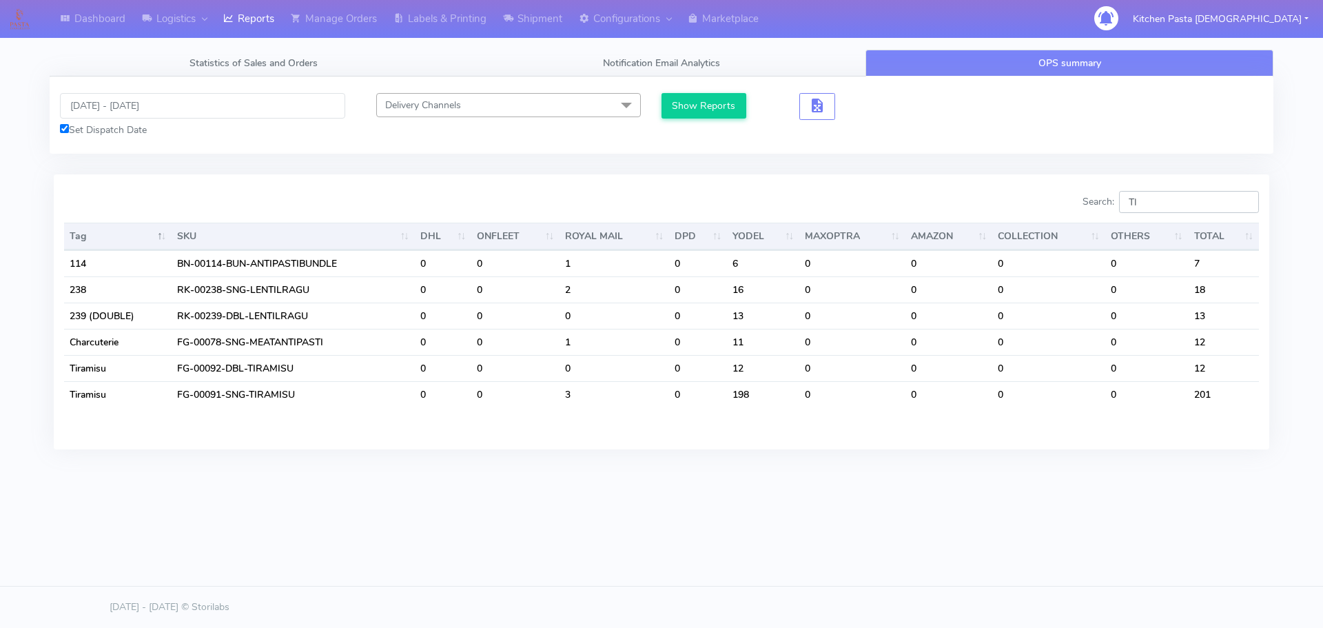
type input "T"
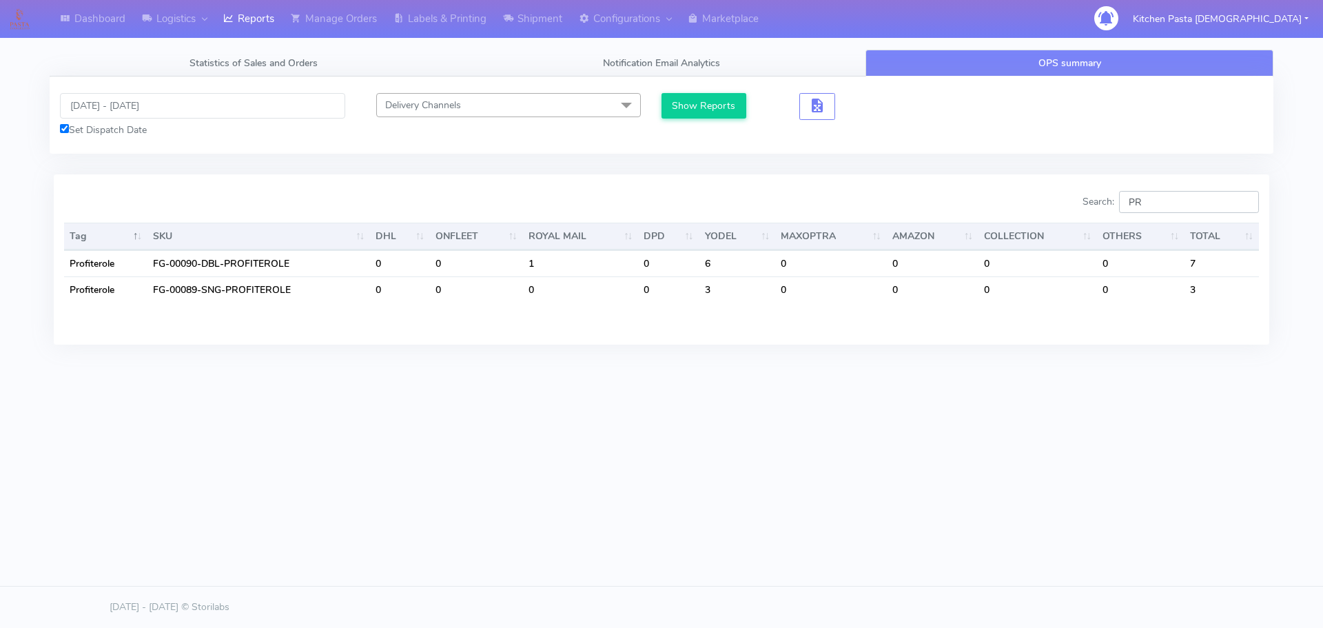
type input "P"
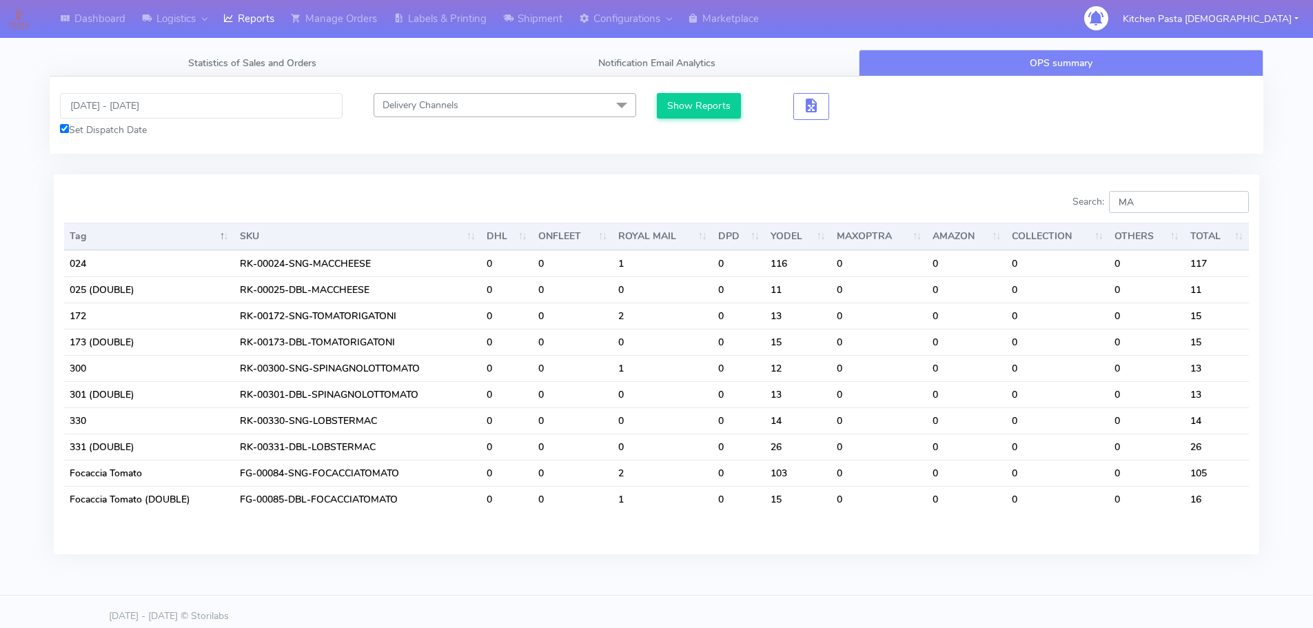
type input "M"
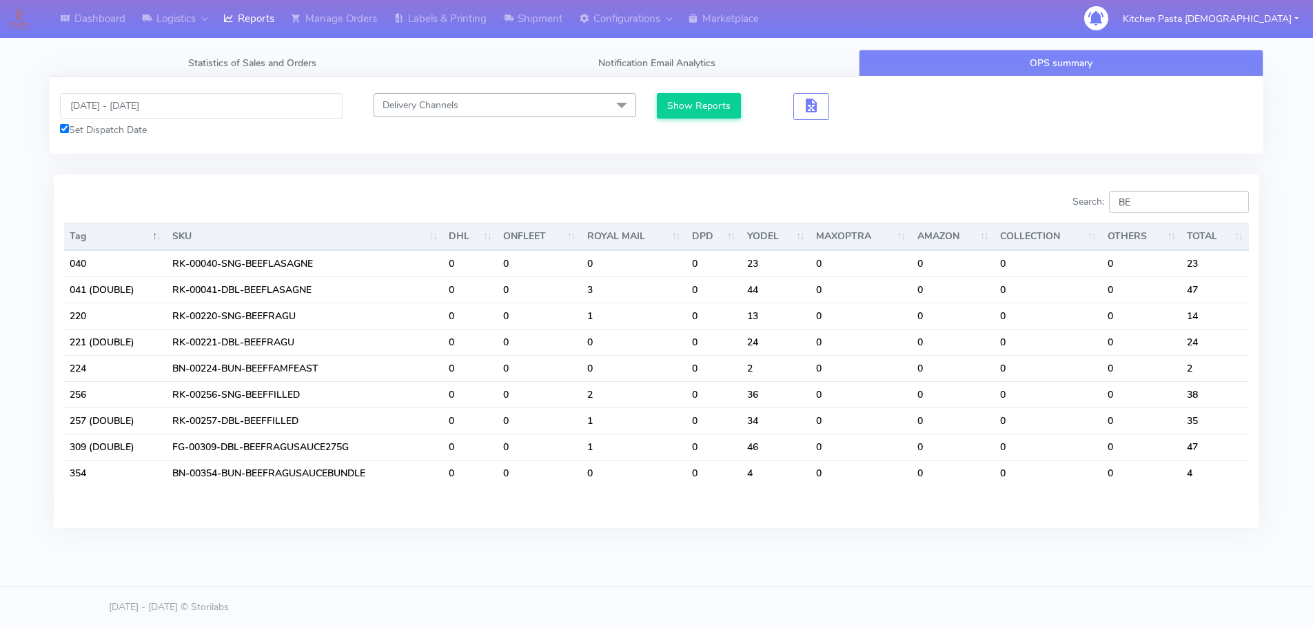
type input "B"
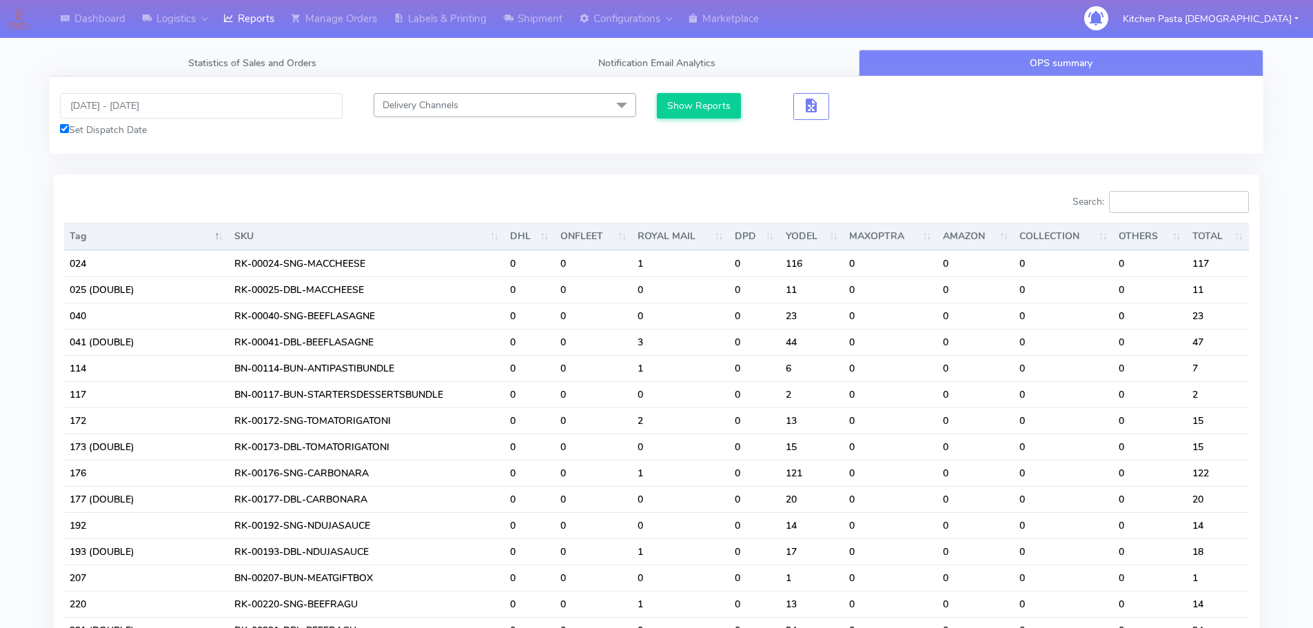
type input "1"
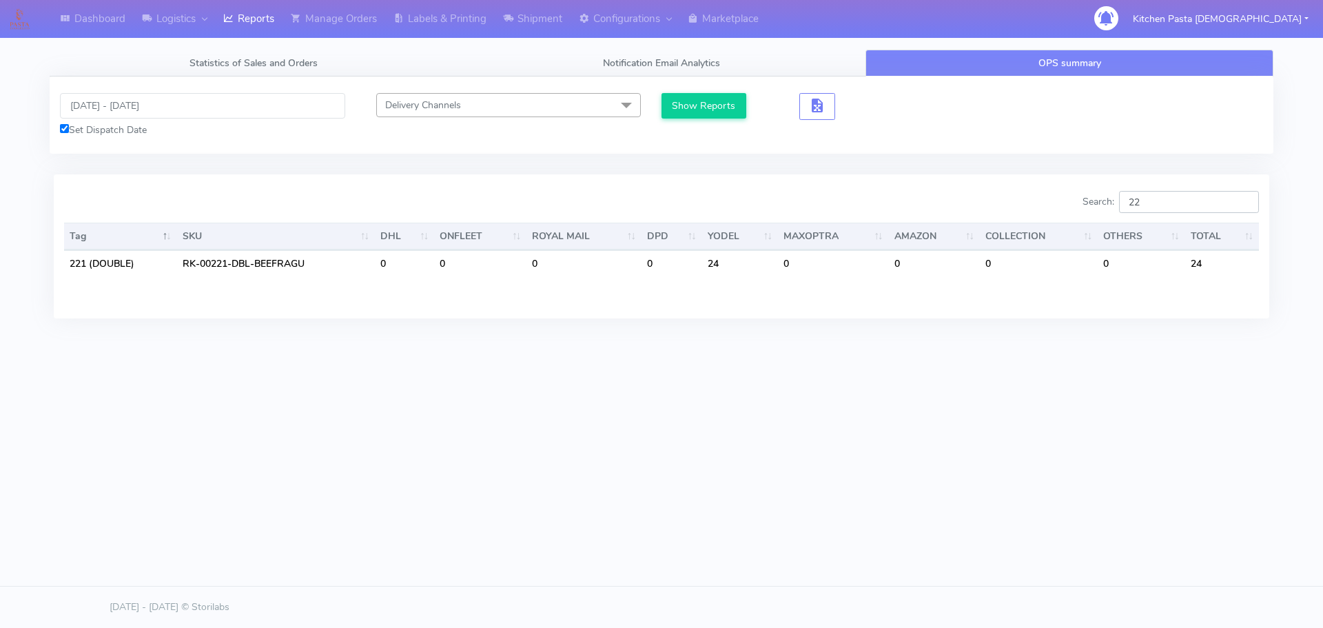
type input "2"
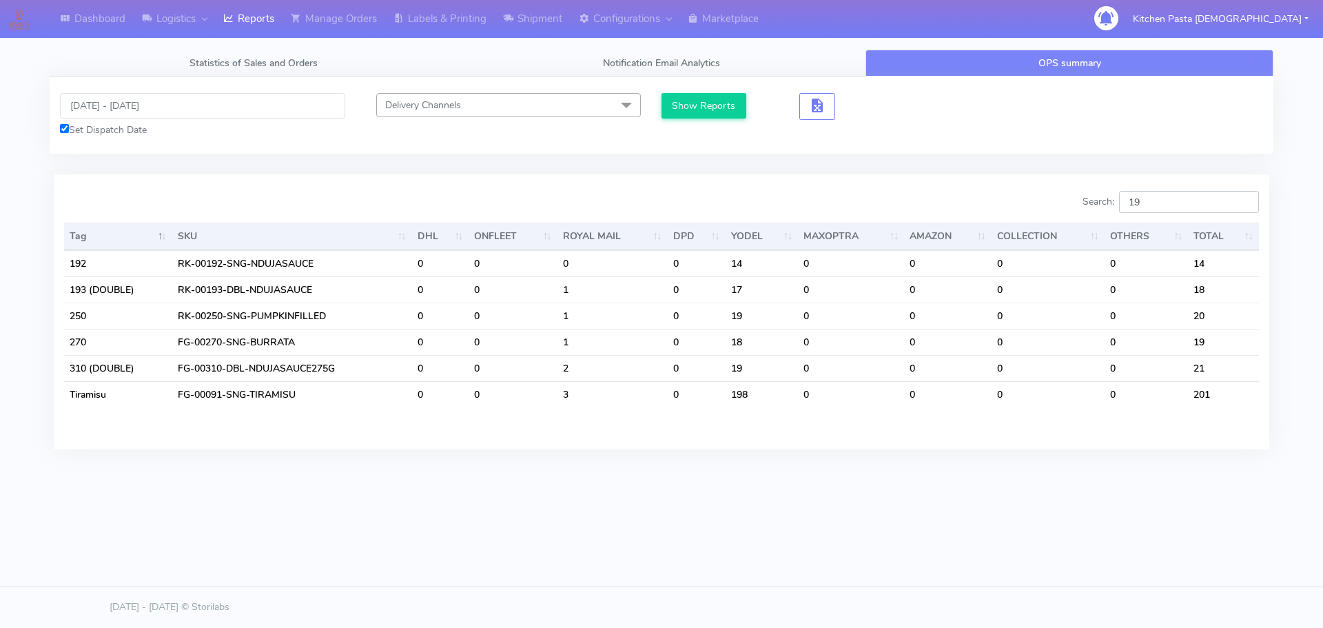
type input "1"
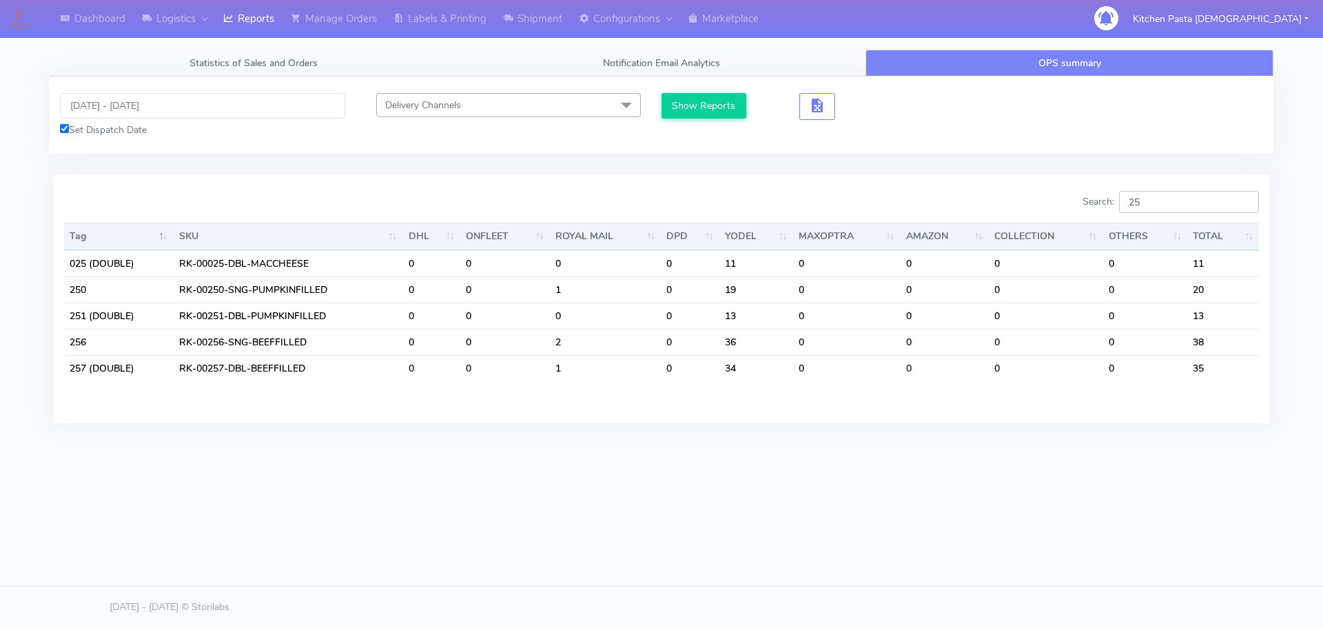
type input "2"
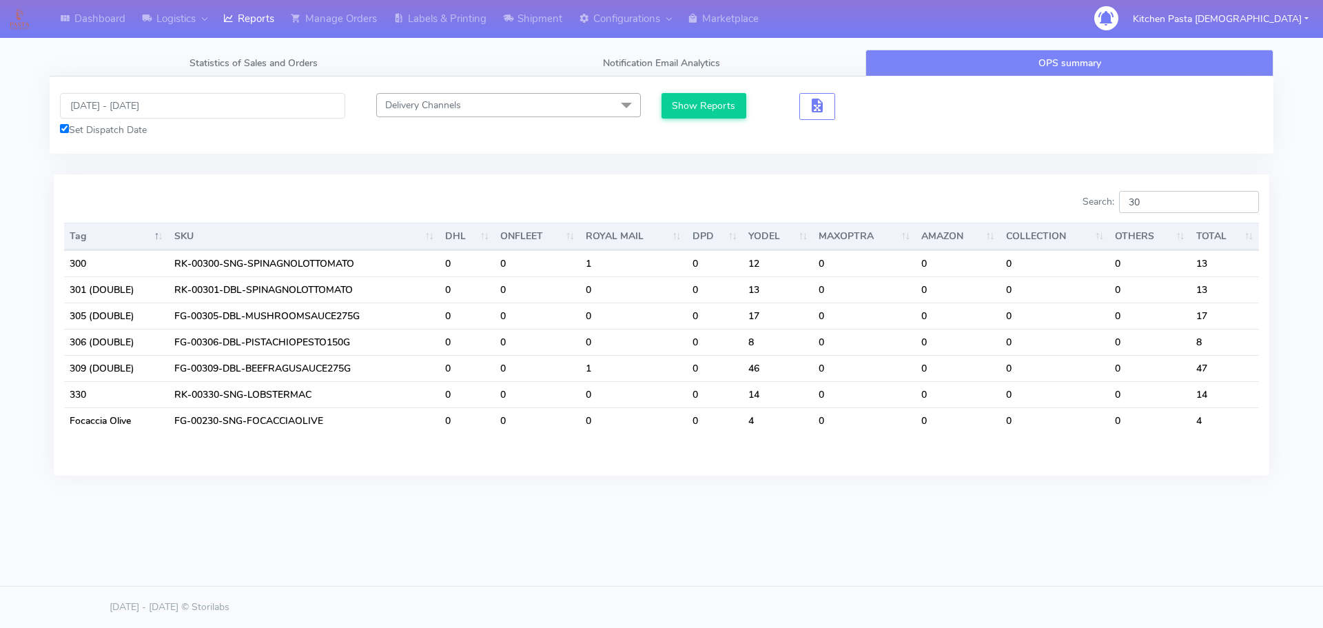
type input "3"
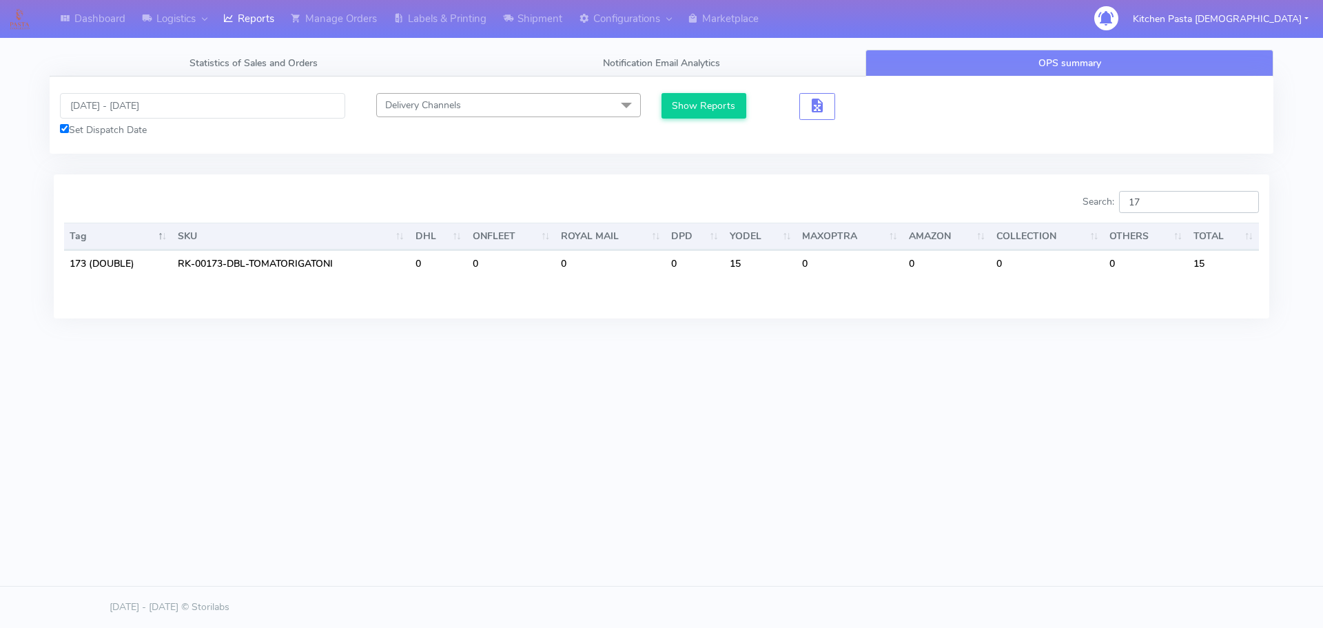
type input "1"
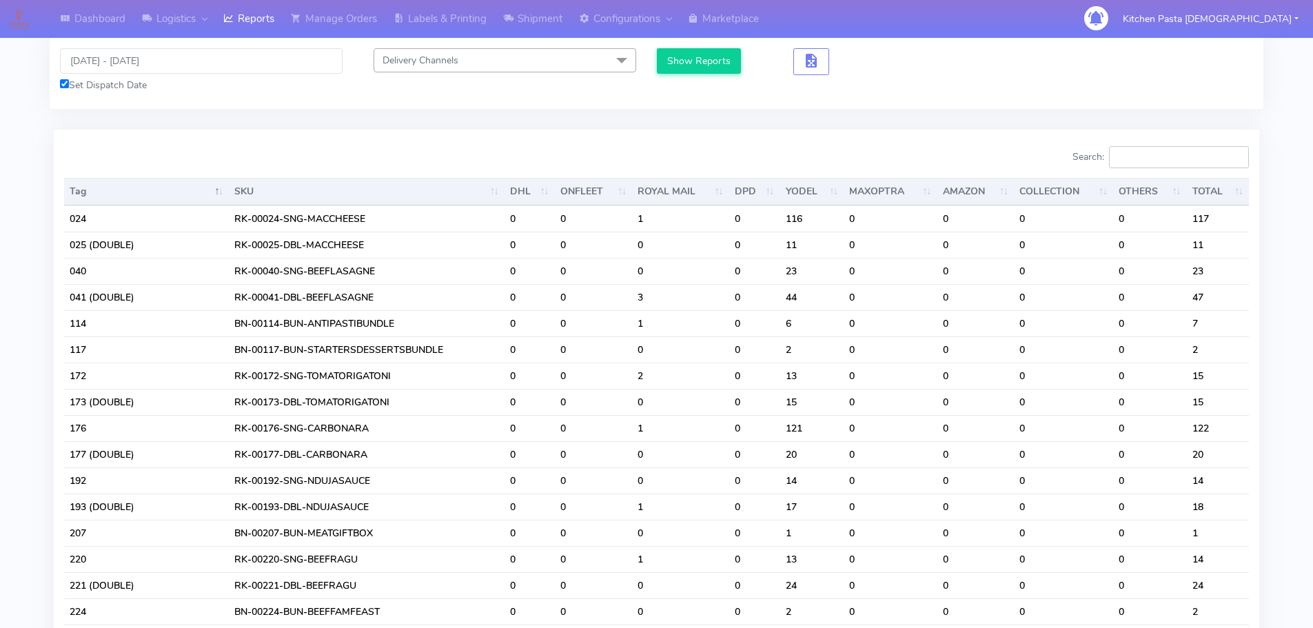
scroll to position [69, 0]
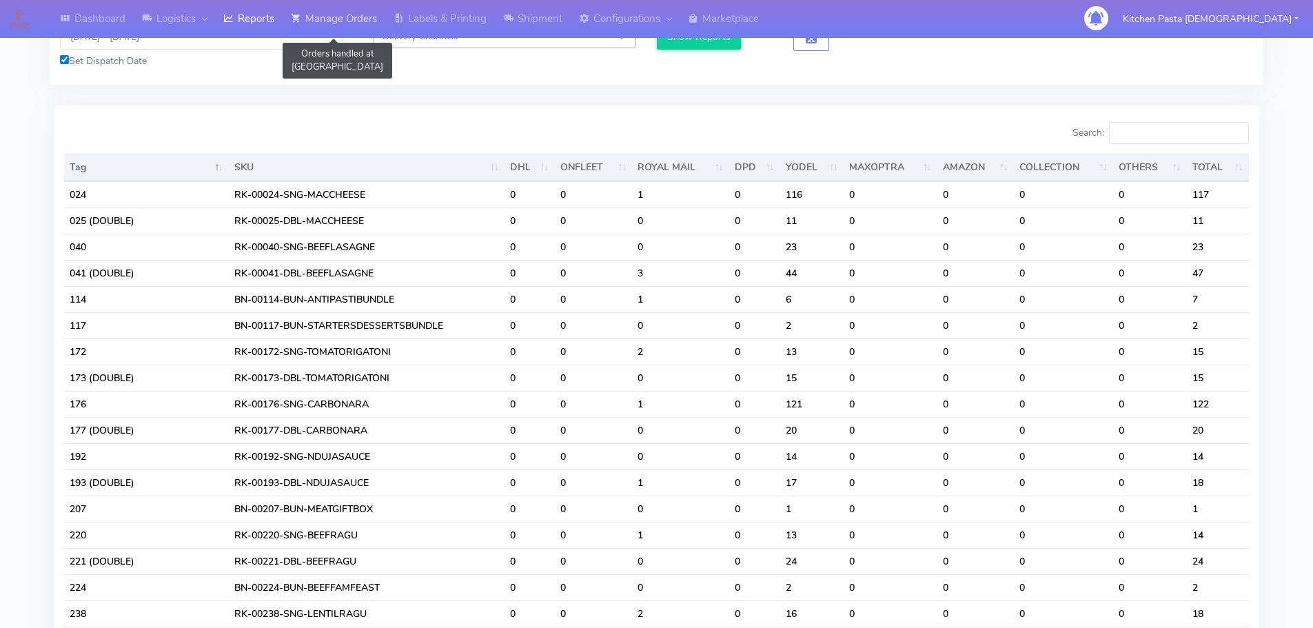
click at [302, 5] on link "Manage Orders" at bounding box center [334, 19] width 103 height 38
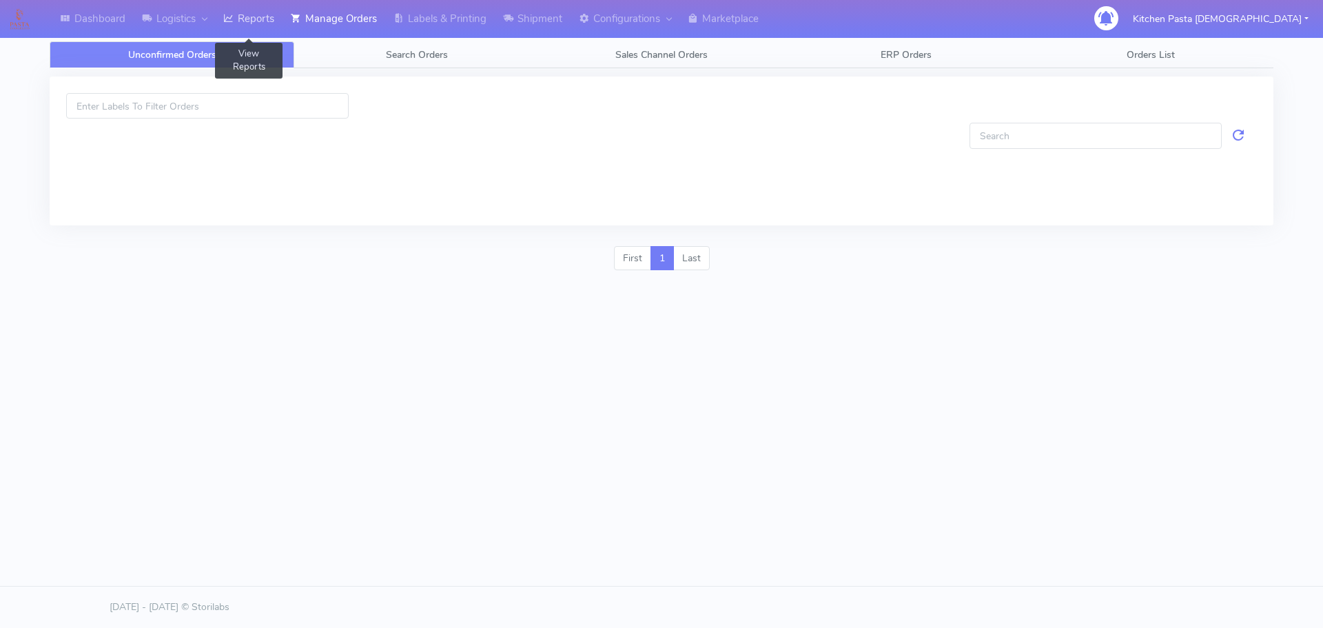
click at [238, 29] on link "Reports" at bounding box center [249, 19] width 68 height 38
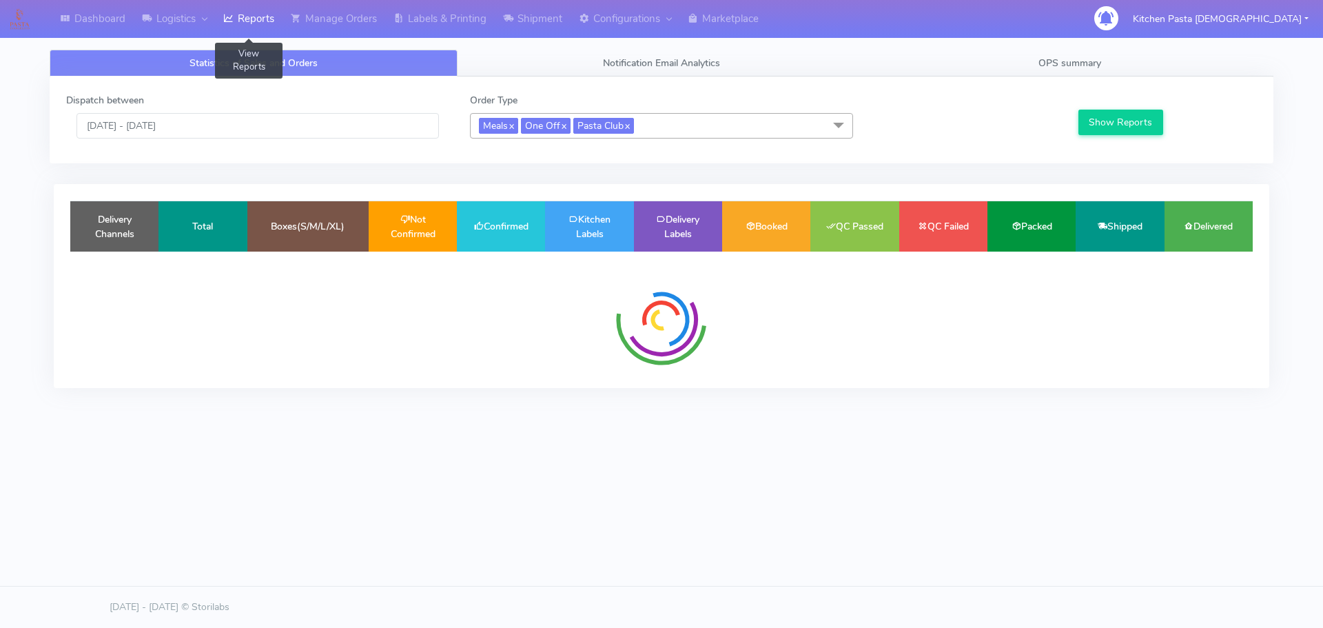
click at [261, 20] on link "Reports" at bounding box center [249, 19] width 68 height 38
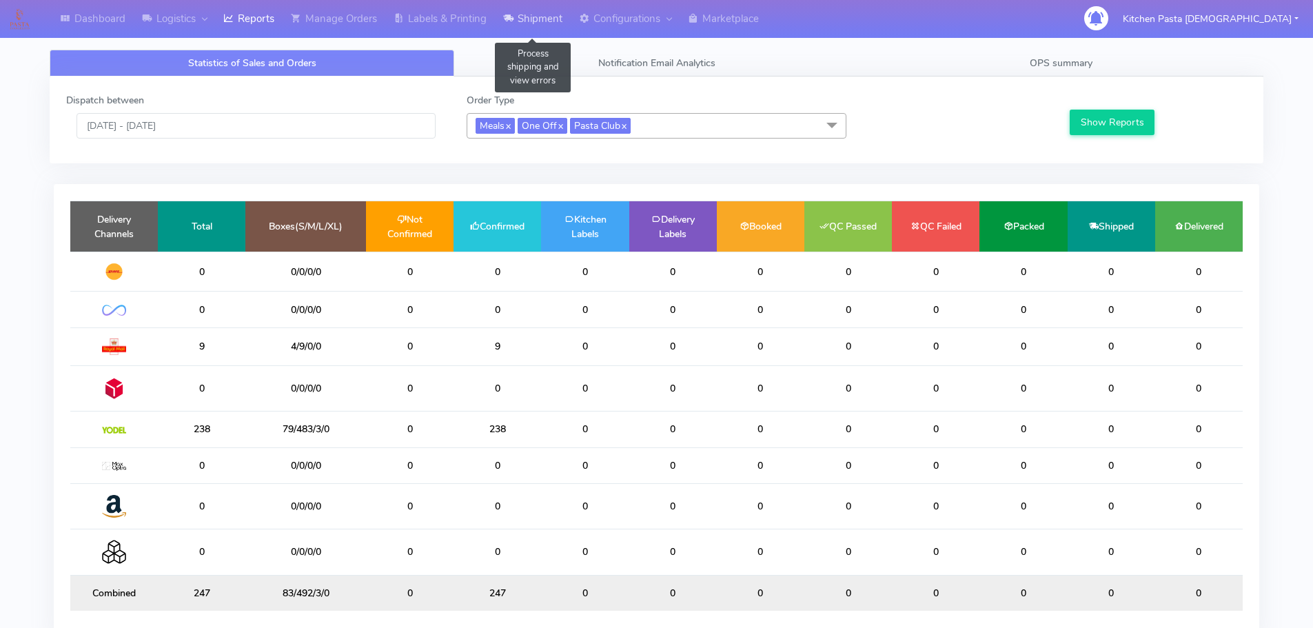
click at [560, 25] on link "Shipment" at bounding box center [533, 19] width 76 height 38
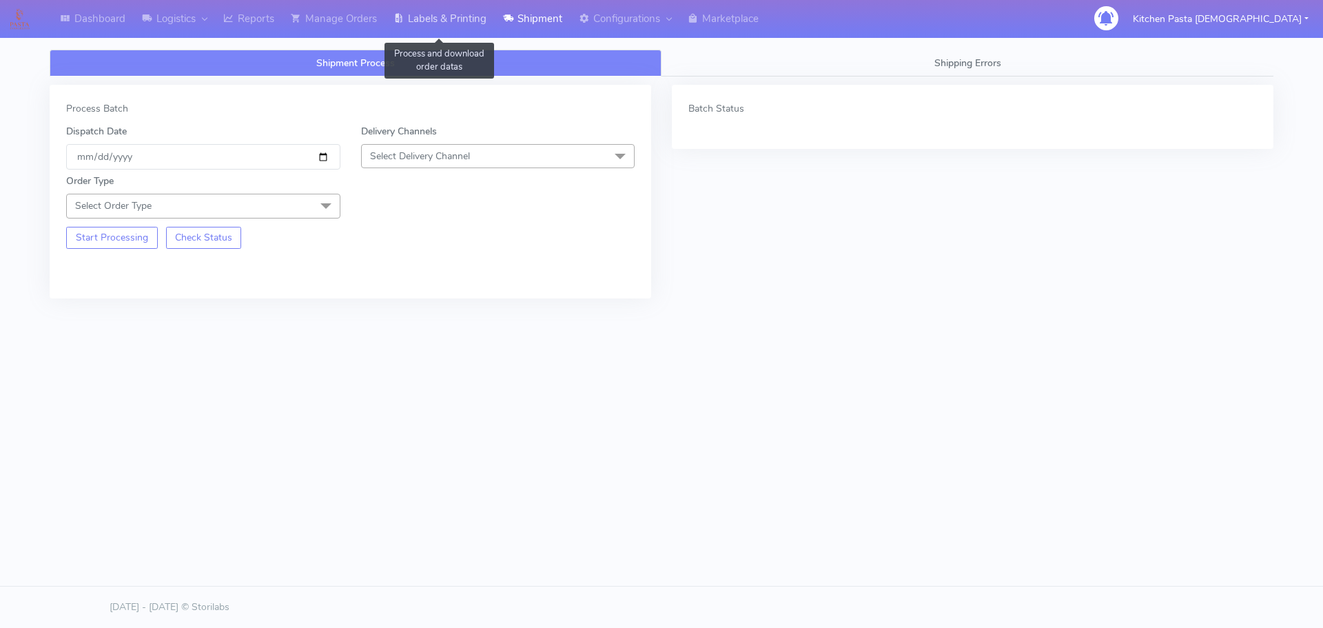
click at [451, 21] on link "Labels & Printing" at bounding box center [440, 19] width 110 height 38
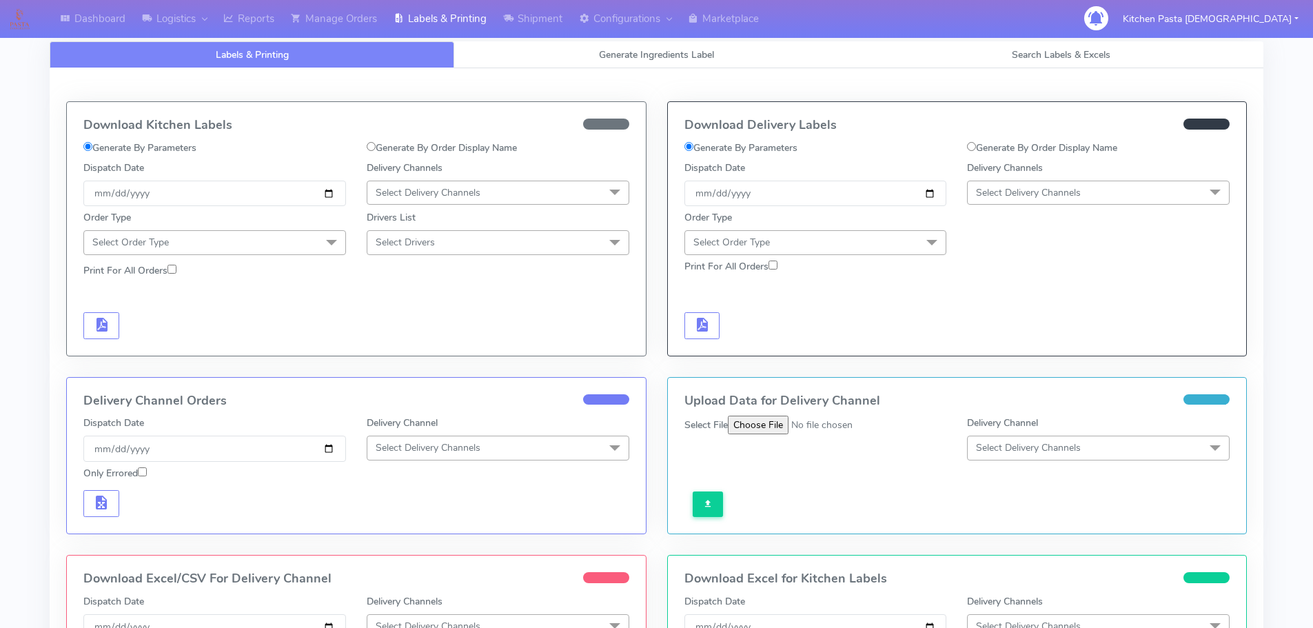
drag, startPoint x: 468, startPoint y: 187, endPoint x: 423, endPoint y: 318, distance: 137.7
click at [468, 188] on span "Select Delivery Channels" at bounding box center [428, 192] width 105 height 13
click at [428, 305] on div "Royal Mail" at bounding box center [497, 302] width 247 height 14
click at [285, 266] on div "Print For All Orders" at bounding box center [214, 273] width 283 height 20
click at [303, 236] on span "Select Order Type" at bounding box center [214, 242] width 263 height 24
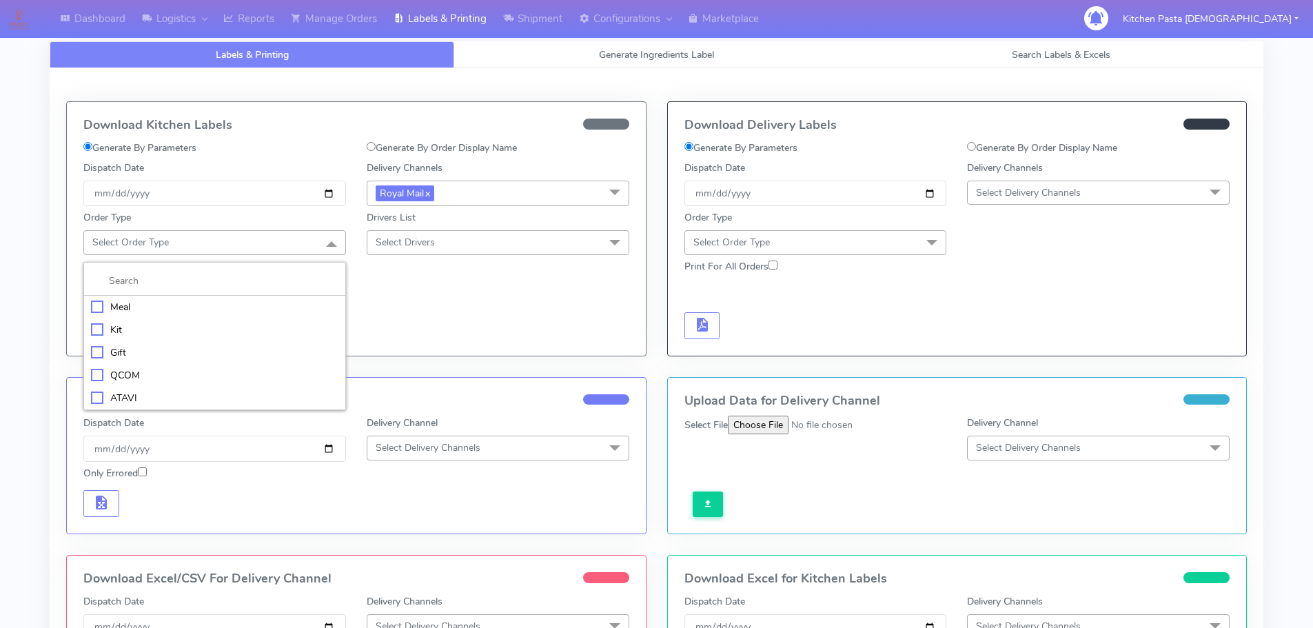
click at [249, 312] on div "Meal" at bounding box center [214, 307] width 247 height 14
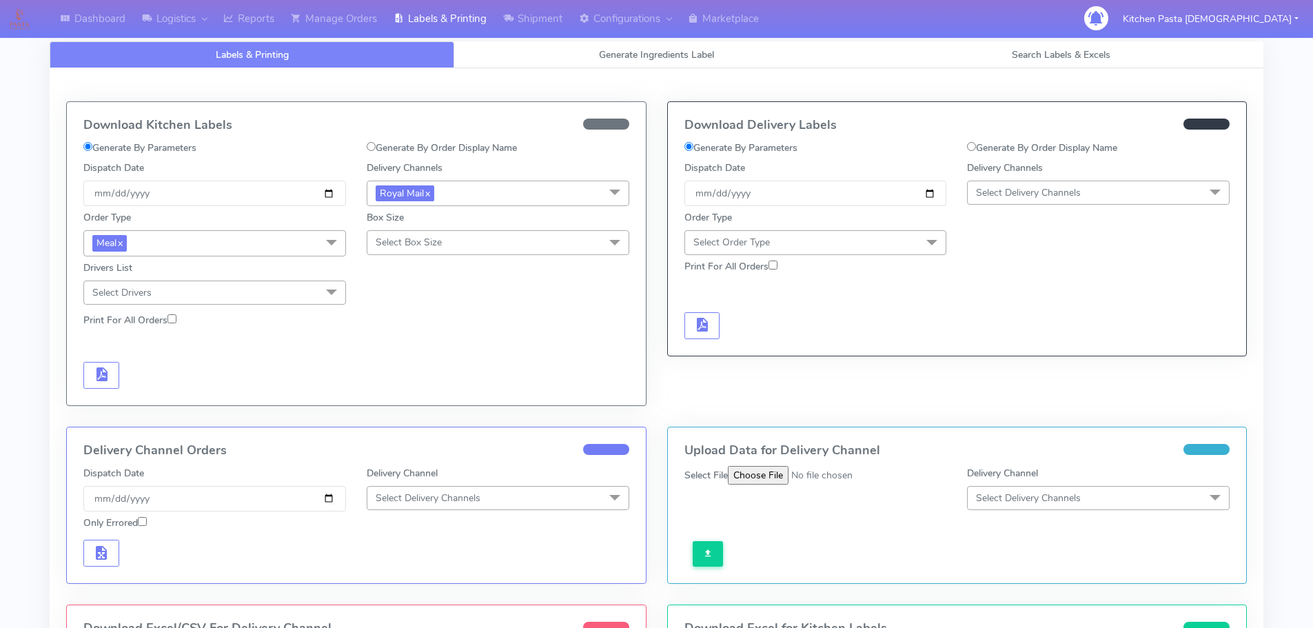
click at [409, 234] on span "Select Box Size" at bounding box center [498, 242] width 263 height 24
click at [416, 354] on div "Medium" at bounding box center [497, 352] width 247 height 14
click at [116, 376] on button "button" at bounding box center [101, 375] width 36 height 27
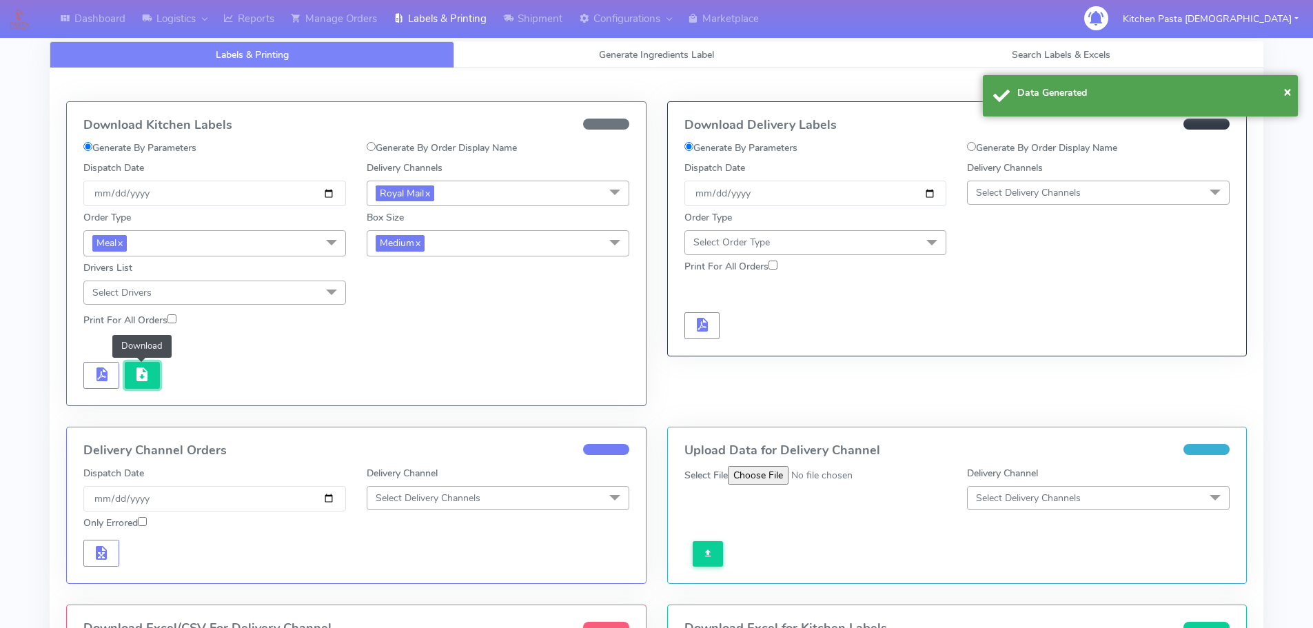
click at [141, 373] on span "button" at bounding box center [142, 377] width 17 height 13
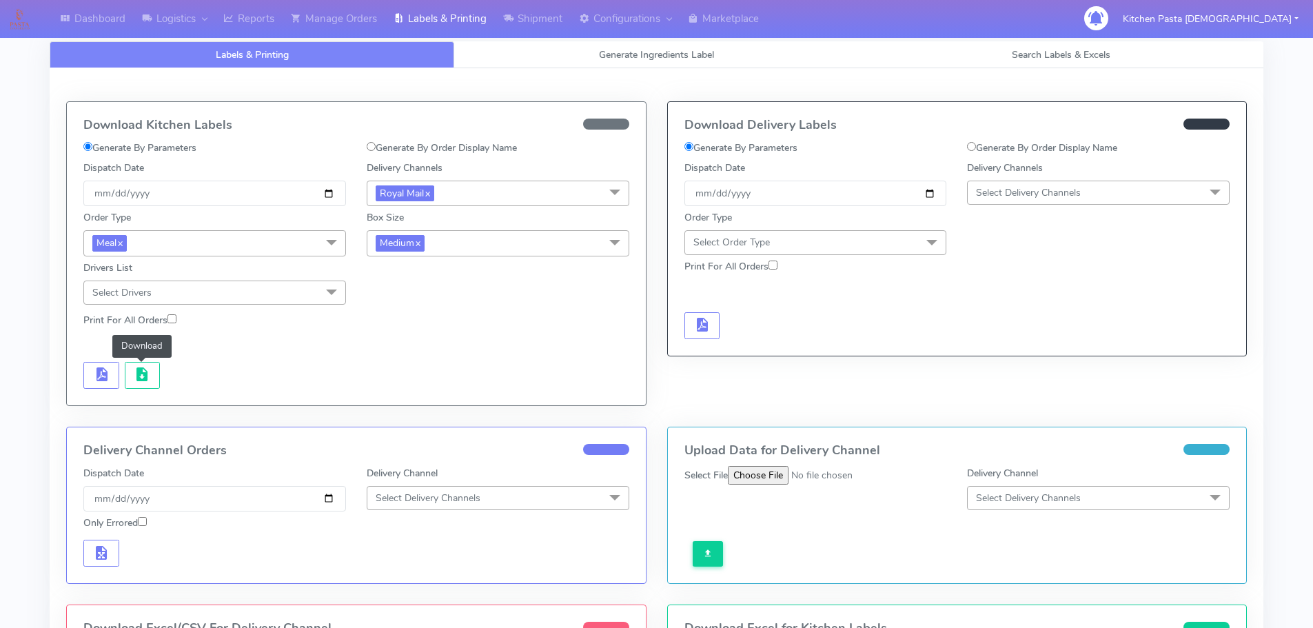
click at [419, 227] on div "Box Size Medium x Small Small-PR-1 Medium Large Mega" at bounding box center [497, 231] width 283 height 50
click at [420, 242] on link "x" at bounding box center [417, 242] width 6 height 14
click at [425, 247] on span "Select Box Size" at bounding box center [409, 242] width 66 height 13
click at [422, 300] on div "Small" at bounding box center [497, 307] width 247 height 14
click at [103, 371] on span "button" at bounding box center [101, 377] width 17 height 13
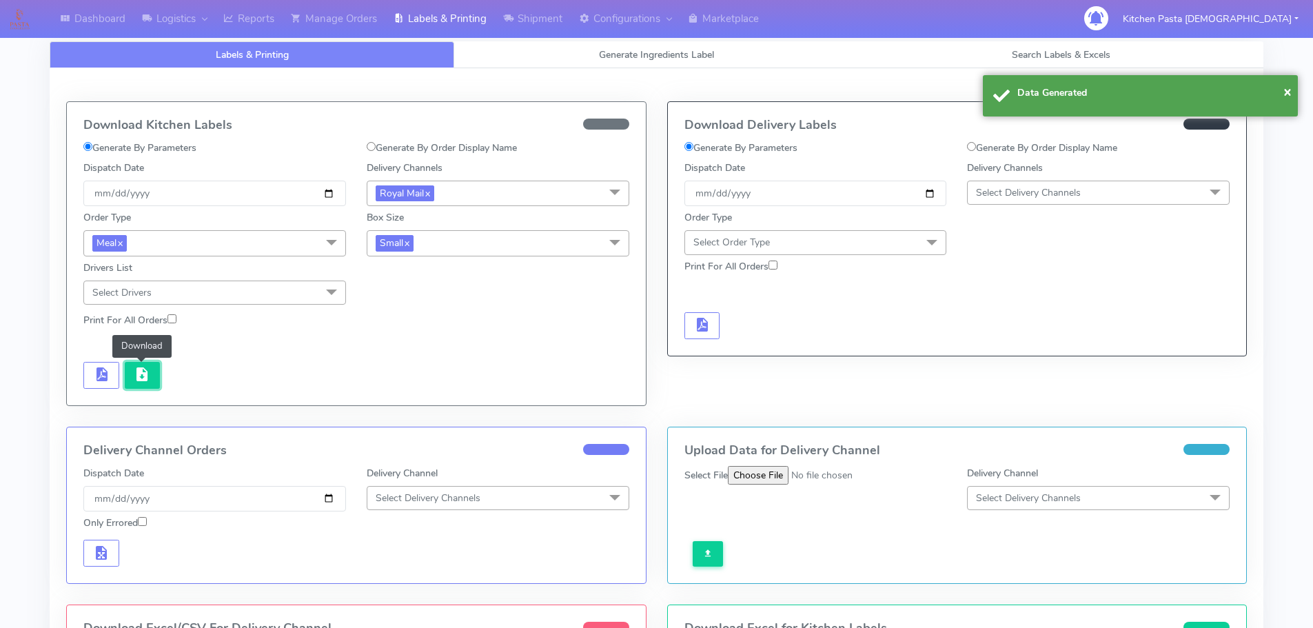
click at [149, 371] on span "button" at bounding box center [142, 377] width 17 height 13
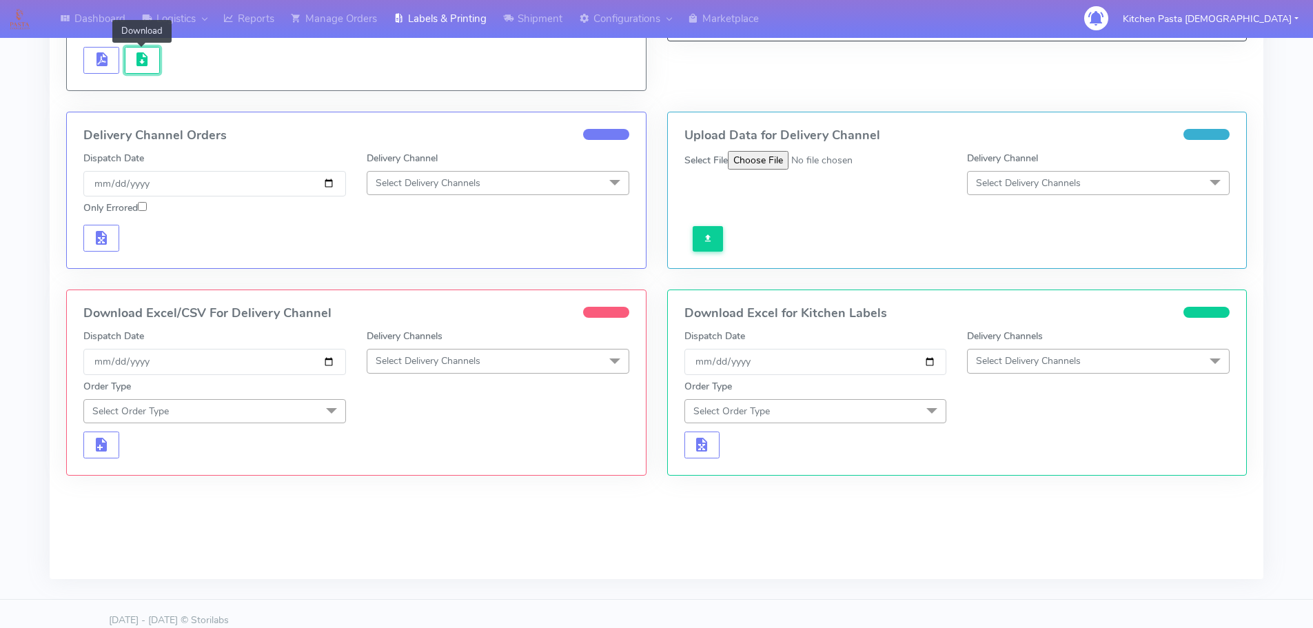
scroll to position [328, 0]
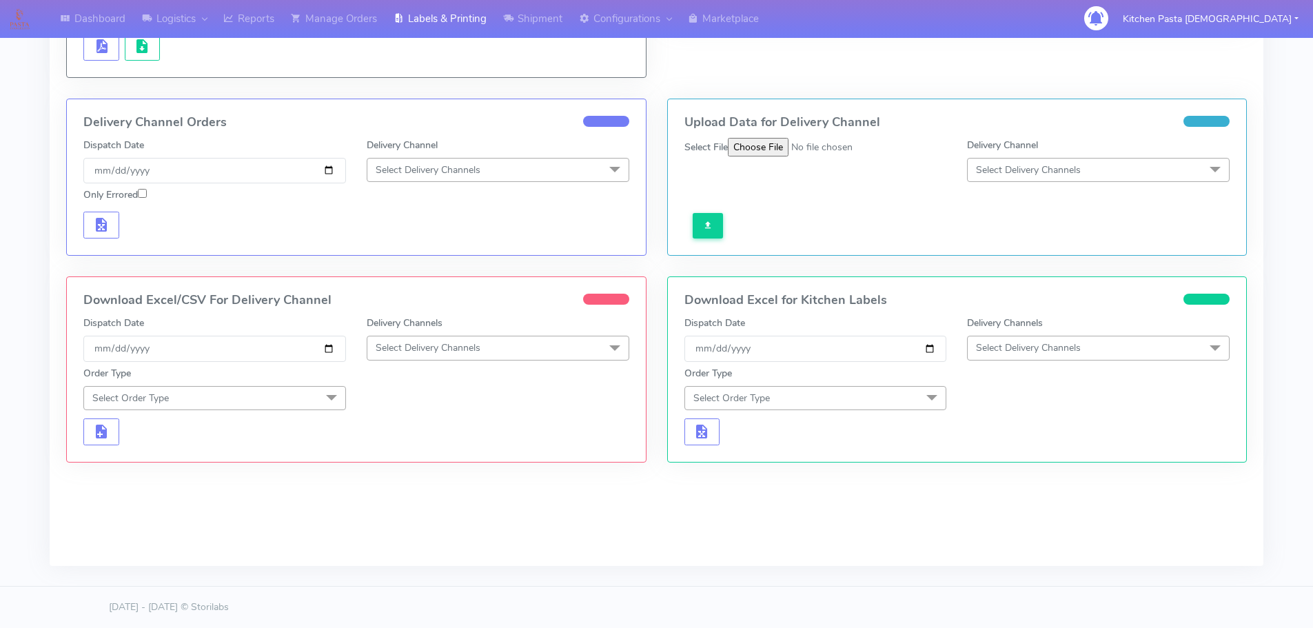
click at [500, 345] on span "Select Delivery Channels" at bounding box center [498, 348] width 263 height 24
click at [430, 460] on div "Royal Mail" at bounding box center [497, 458] width 247 height 14
click at [185, 392] on span "Select Order Type" at bounding box center [214, 398] width 263 height 24
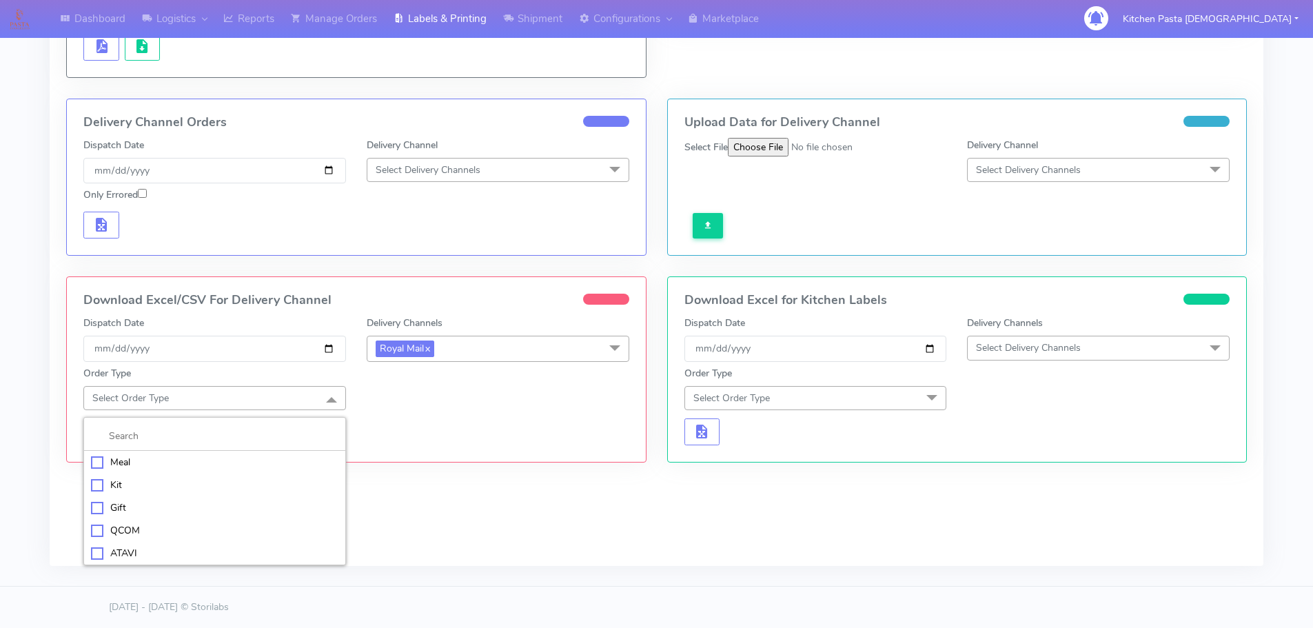
click at [150, 462] on div "Meal" at bounding box center [214, 462] width 247 height 14
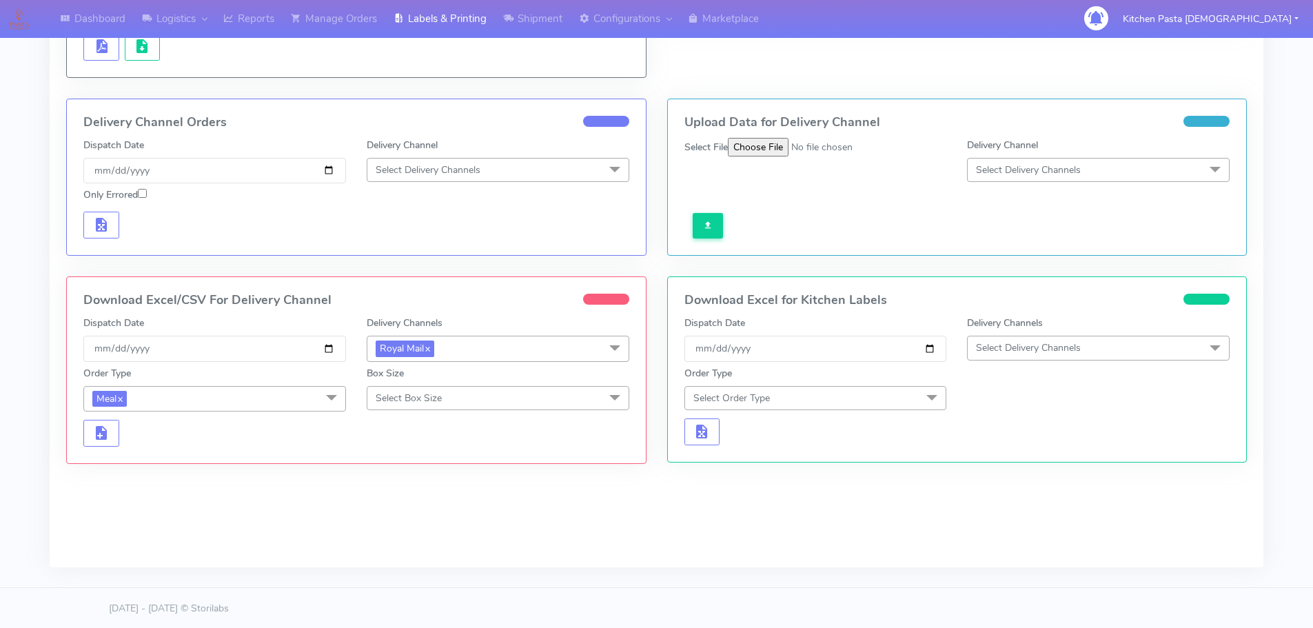
click at [450, 393] on span "Select Box Size" at bounding box center [498, 398] width 263 height 24
click at [419, 503] on div "Medium" at bounding box center [497, 507] width 247 height 14
click at [107, 431] on span "button" at bounding box center [101, 435] width 17 height 13
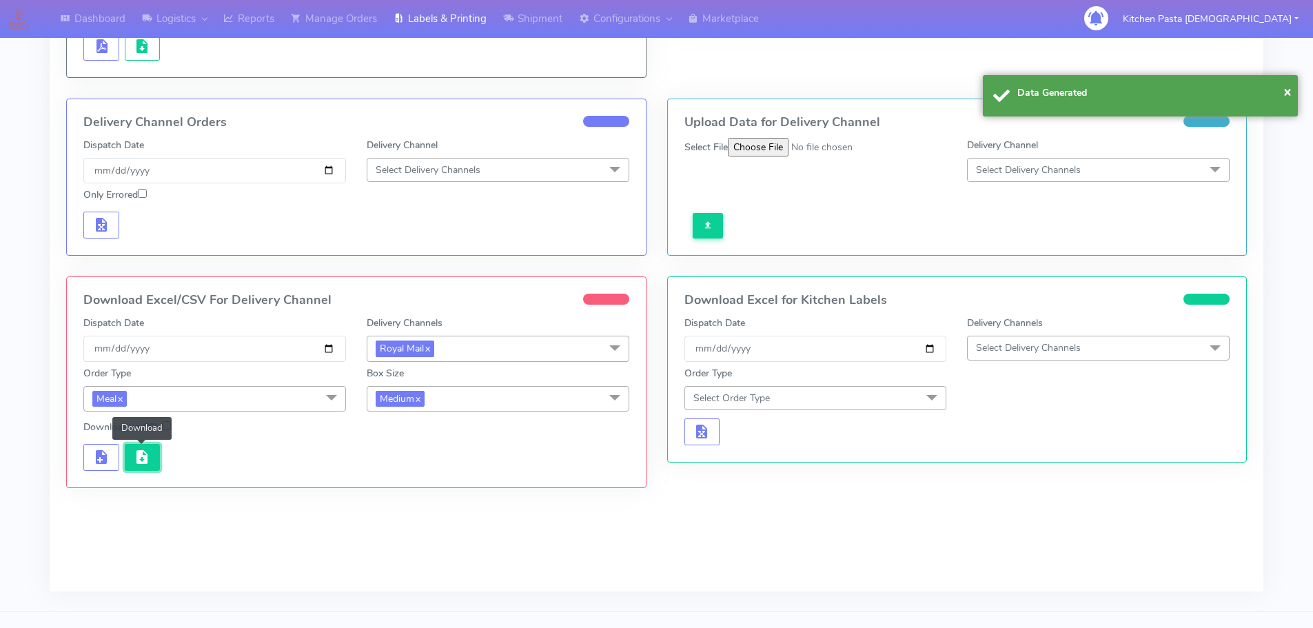
click at [141, 453] on span "button" at bounding box center [142, 459] width 17 height 13
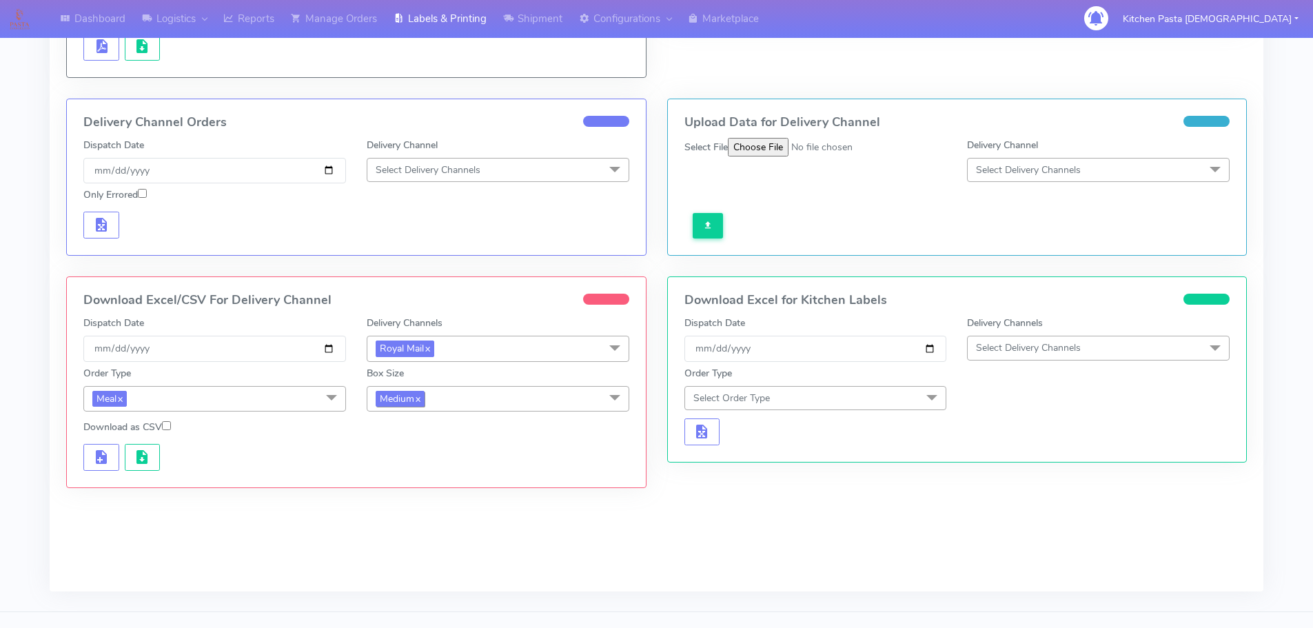
click at [423, 399] on span "Medium x" at bounding box center [400, 399] width 49 height 16
click at [431, 450] on li at bounding box center [497, 437] width 261 height 29
click at [417, 463] on div "Small" at bounding box center [497, 463] width 247 height 14
click at [105, 461] on span "button" at bounding box center [101, 459] width 17 height 13
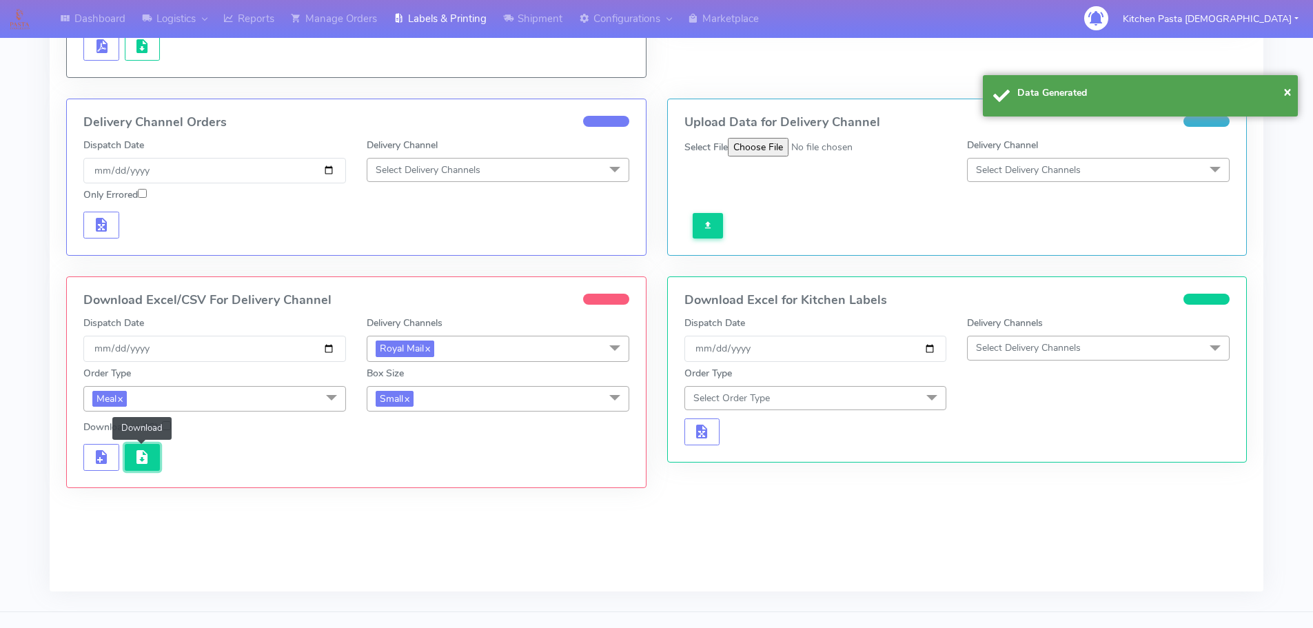
click at [140, 458] on span "button" at bounding box center [142, 459] width 17 height 13
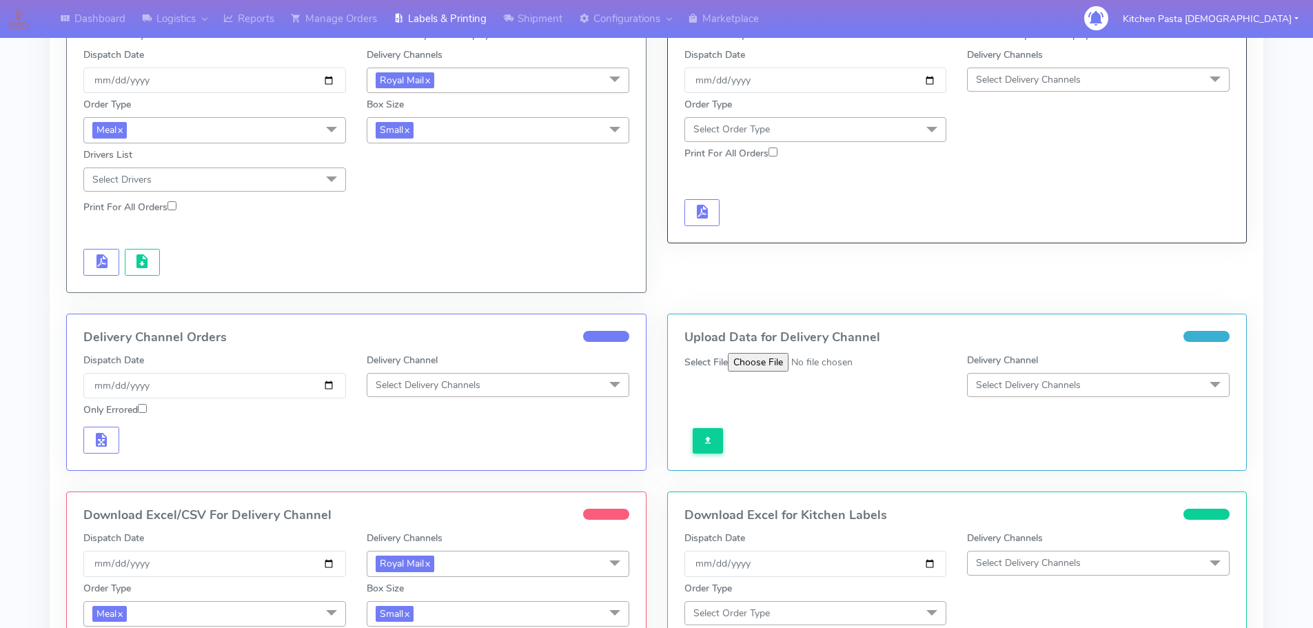
scroll to position [0, 0]
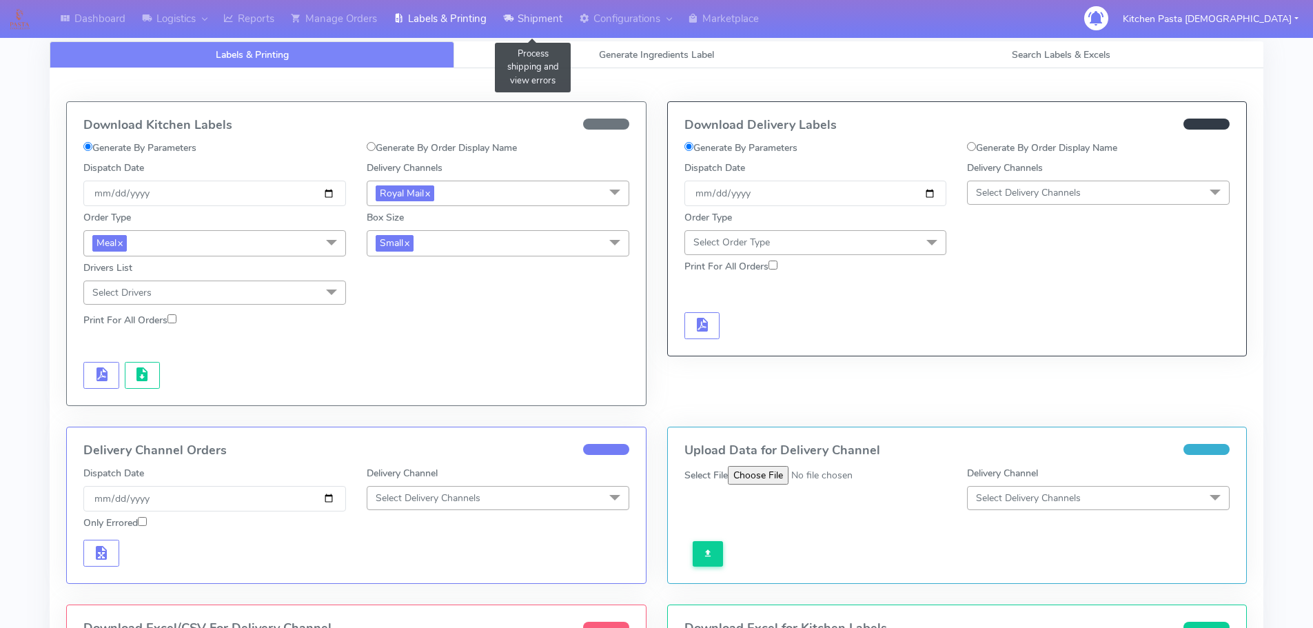
drag, startPoint x: 532, startPoint y: 29, endPoint x: 520, endPoint y: 38, distance: 15.3
click at [533, 28] on link "Shipment" at bounding box center [533, 19] width 76 height 38
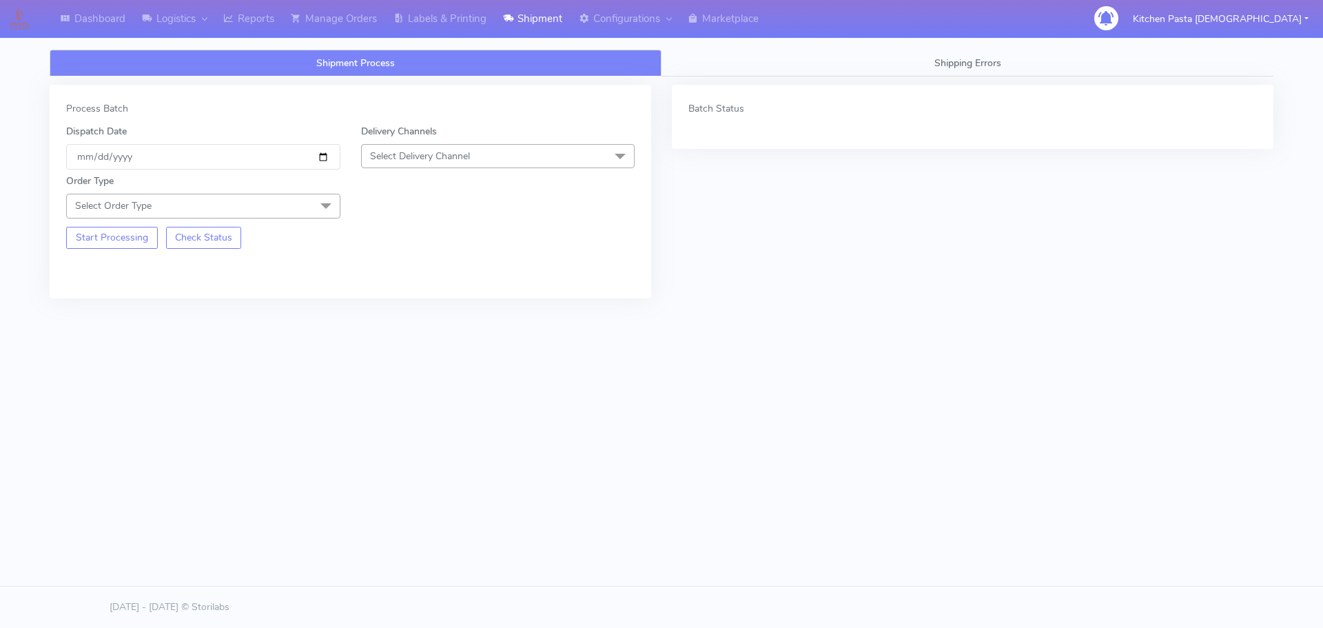
drag, startPoint x: 482, startPoint y: 156, endPoint x: 492, endPoint y: 156, distance: 10.3
click at [481, 156] on span "Select Delivery Channel" at bounding box center [498, 156] width 274 height 24
click at [385, 316] on div "Yodel" at bounding box center [498, 311] width 259 height 14
click at [234, 214] on span "Select Order Type" at bounding box center [203, 206] width 274 height 24
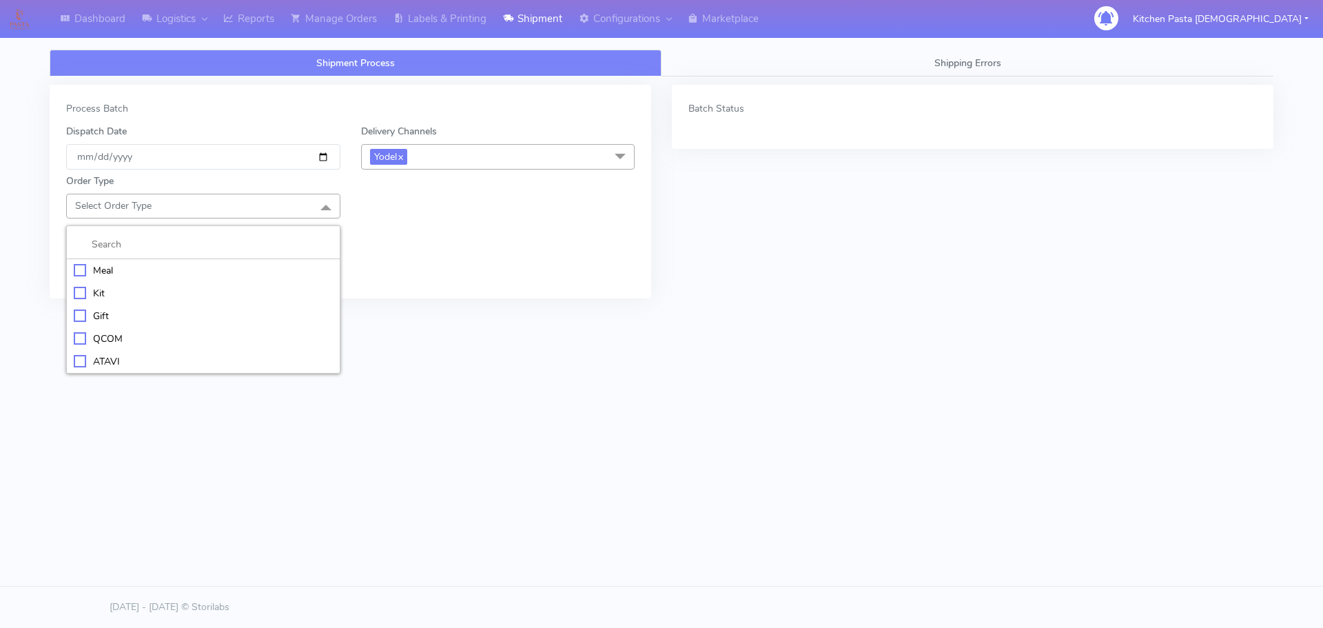
click at [130, 276] on div "Meal" at bounding box center [203, 270] width 259 height 14
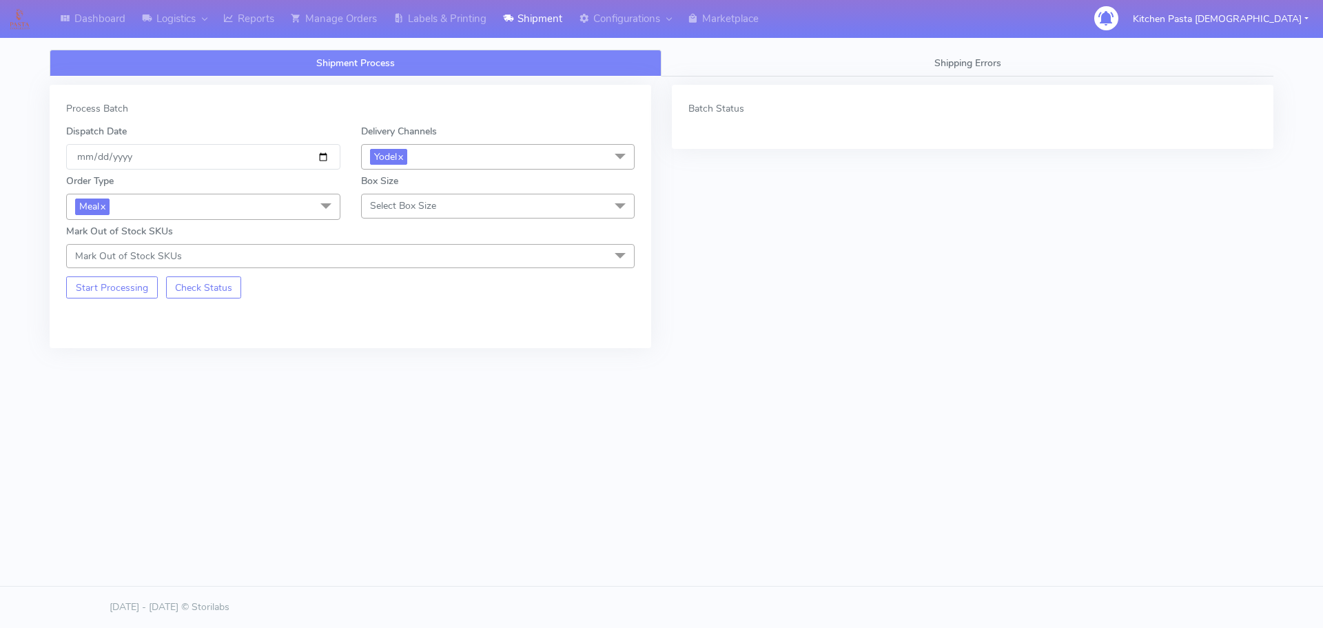
click at [414, 205] on span "Select Box Size" at bounding box center [403, 205] width 66 height 13
drag, startPoint x: 413, startPoint y: 358, endPoint x: 134, endPoint y: 318, distance: 281.9
click at [410, 358] on div "Mega" at bounding box center [498, 361] width 259 height 14
click at [125, 293] on button "Start Processing" at bounding box center [112, 287] width 92 height 22
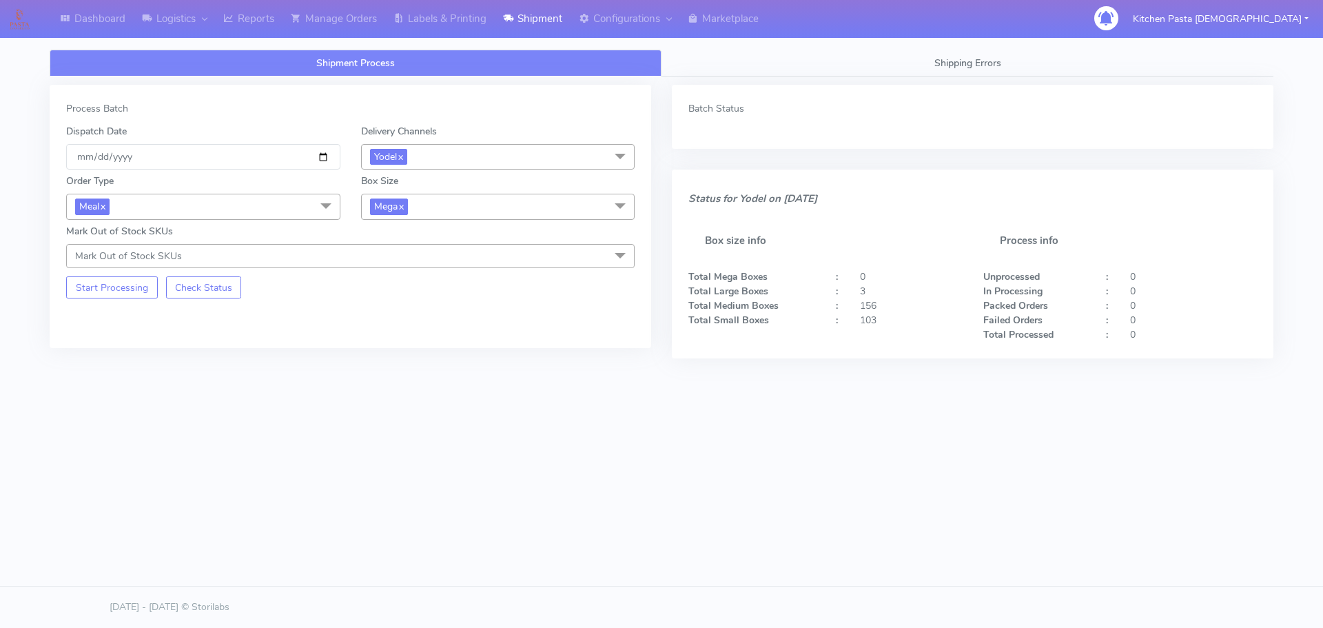
click at [417, 210] on span "Mega x" at bounding box center [498, 206] width 274 height 25
click at [407, 339] on div "Large" at bounding box center [498, 340] width 259 height 14
click at [94, 290] on button "Start Processing" at bounding box center [112, 287] width 92 height 22
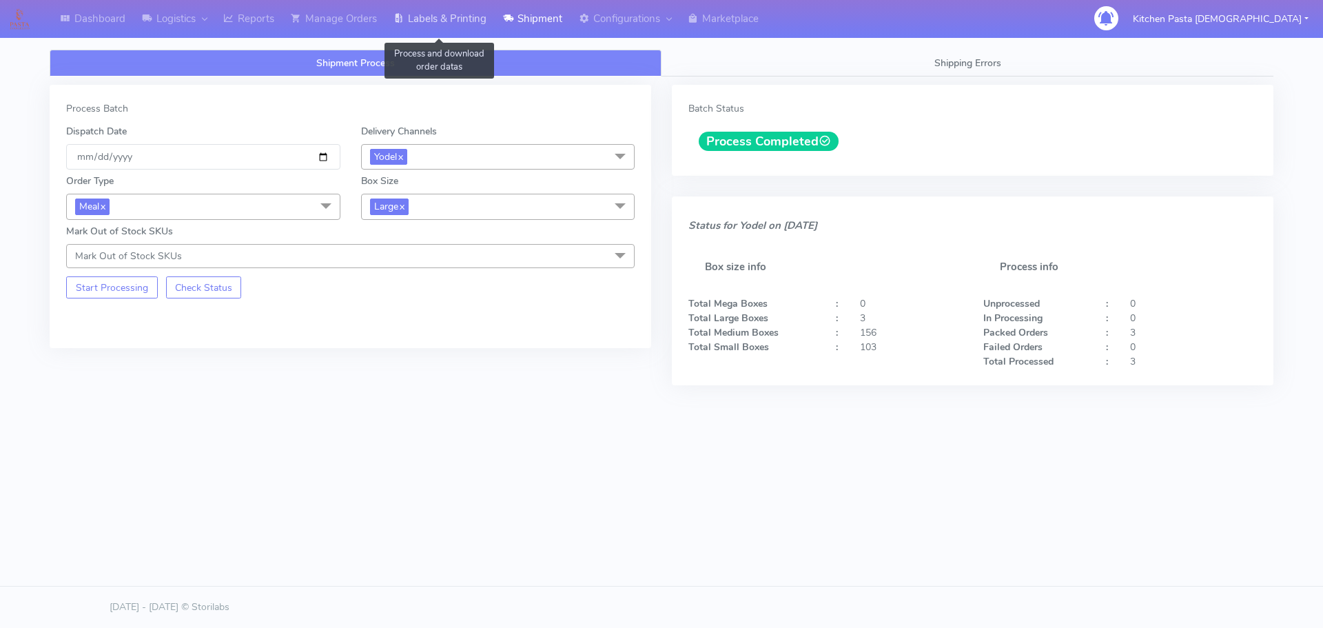
drag, startPoint x: 488, startPoint y: 19, endPoint x: 487, endPoint y: 34, distance: 14.5
click at [487, 19] on link "Labels & Printing" at bounding box center [440, 19] width 110 height 38
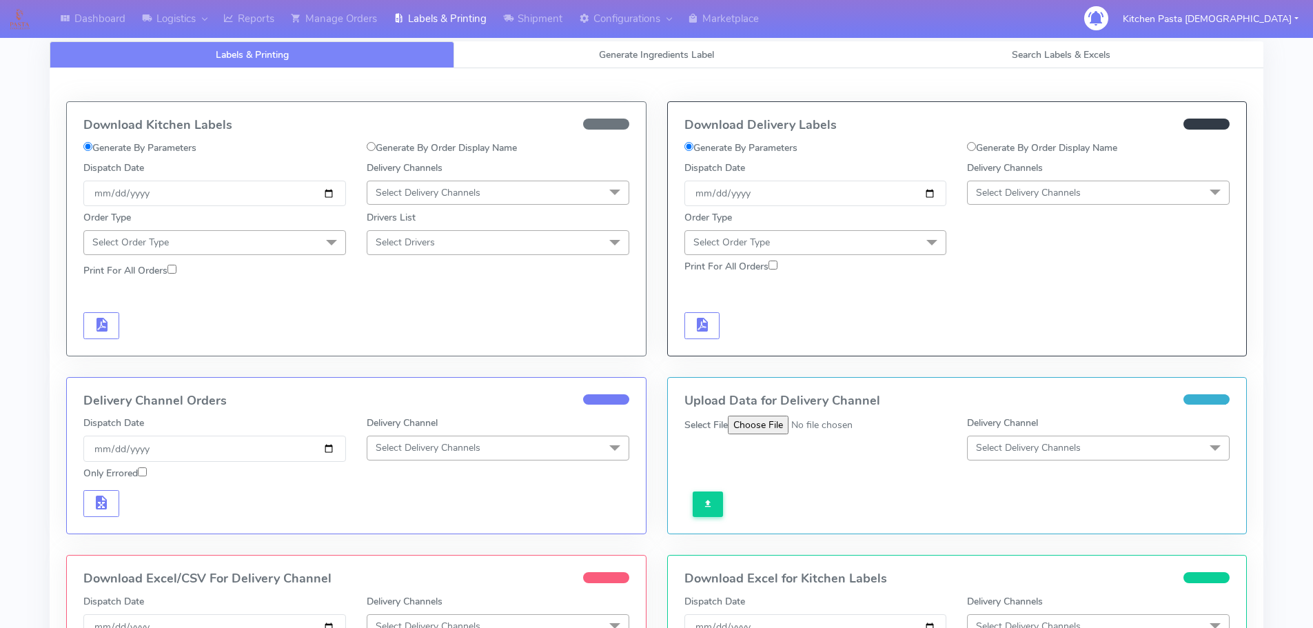
click at [1059, 175] on div "Delivery Channels Select Delivery Channels DHL OnFleet Royal Mail DPD Yodel Max…" at bounding box center [1098, 183] width 283 height 45
click at [1050, 187] on span "Select Delivery Channels" at bounding box center [1028, 192] width 105 height 13
drag, startPoint x: 995, startPoint y: 358, endPoint x: 949, endPoint y: 309, distance: 67.3
click at [995, 357] on li "Yodel" at bounding box center [1098, 347] width 261 height 23
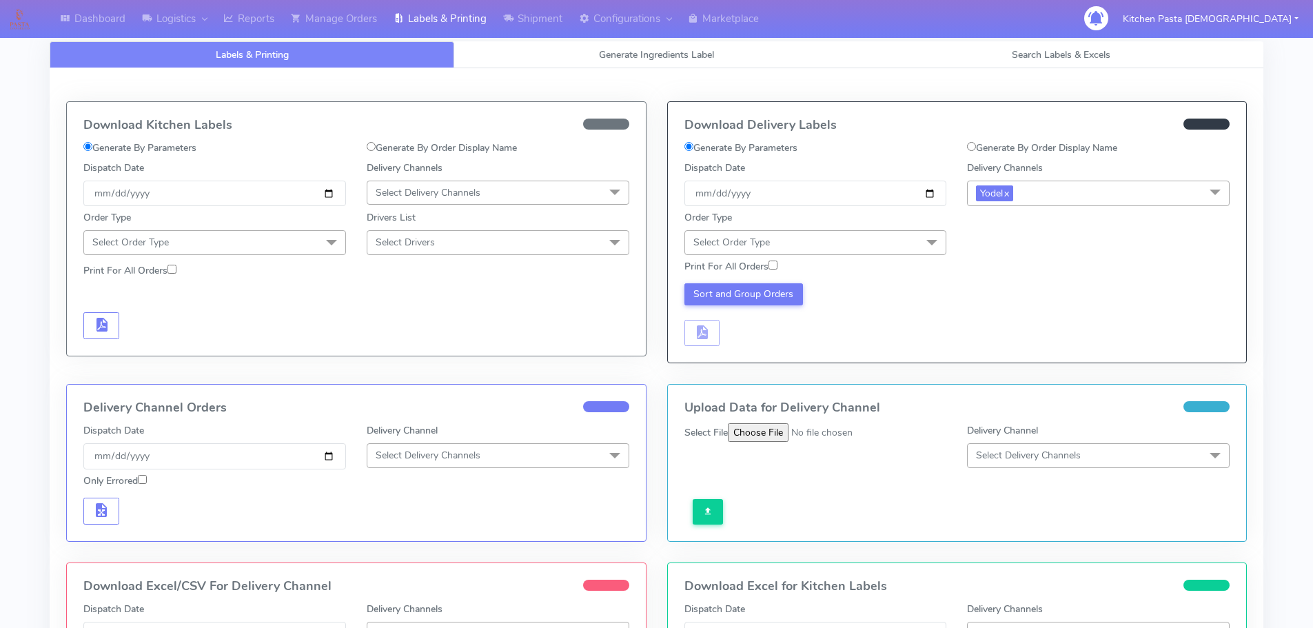
drag, startPoint x: 891, startPoint y: 247, endPoint x: 840, endPoint y: 269, distance: 55.3
click at [889, 246] on span "Select Order Type" at bounding box center [815, 242] width 263 height 24
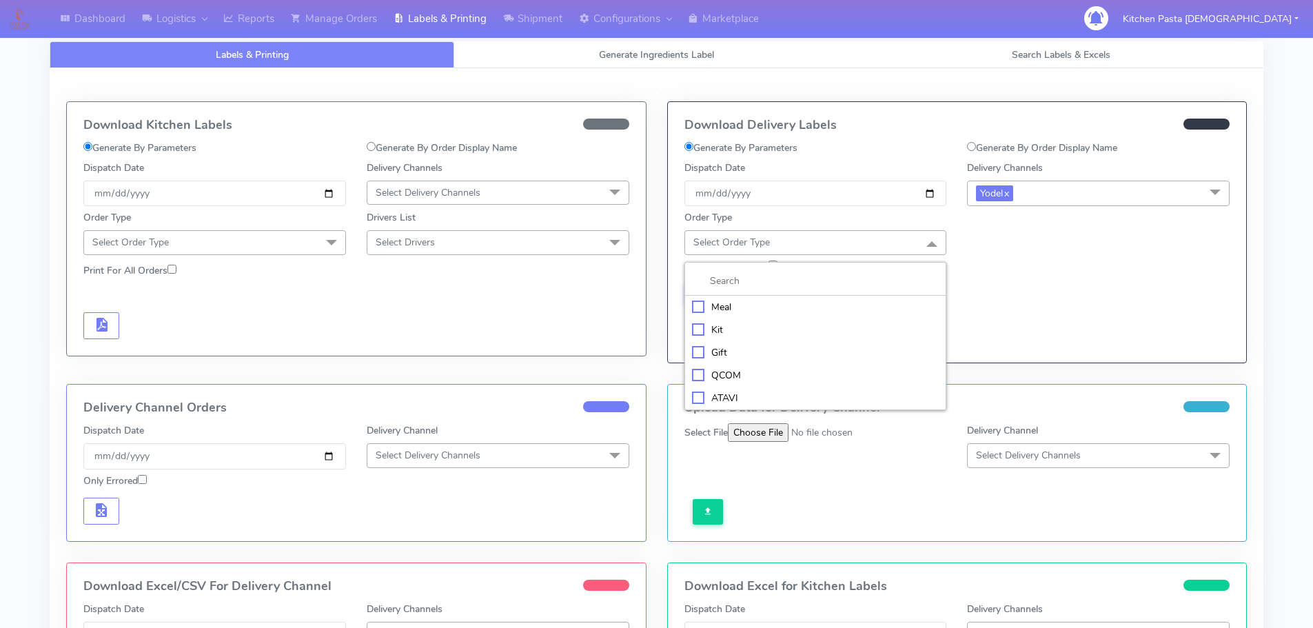
click at [769, 298] on li "Meal" at bounding box center [815, 307] width 261 height 23
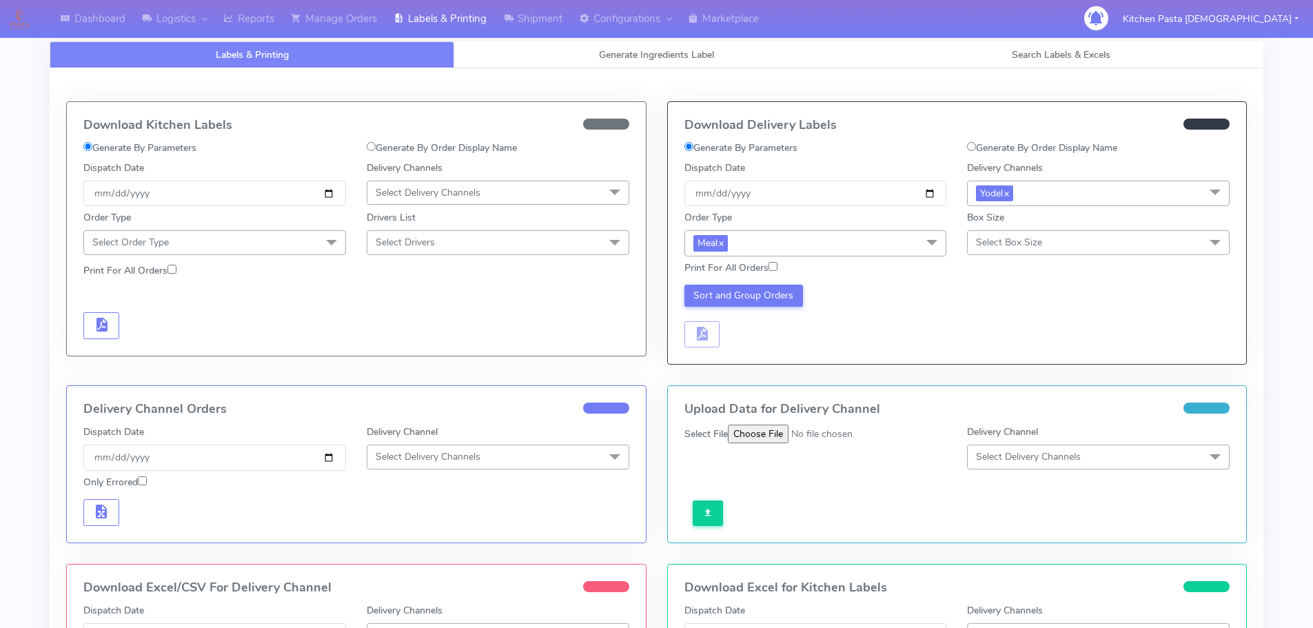
click at [992, 229] on div "Box Size Select Box Size Small Small-PR-1 Medium Large Mega" at bounding box center [1098, 232] width 263 height 44
click at [992, 233] on span "Select Box Size" at bounding box center [1098, 242] width 263 height 24
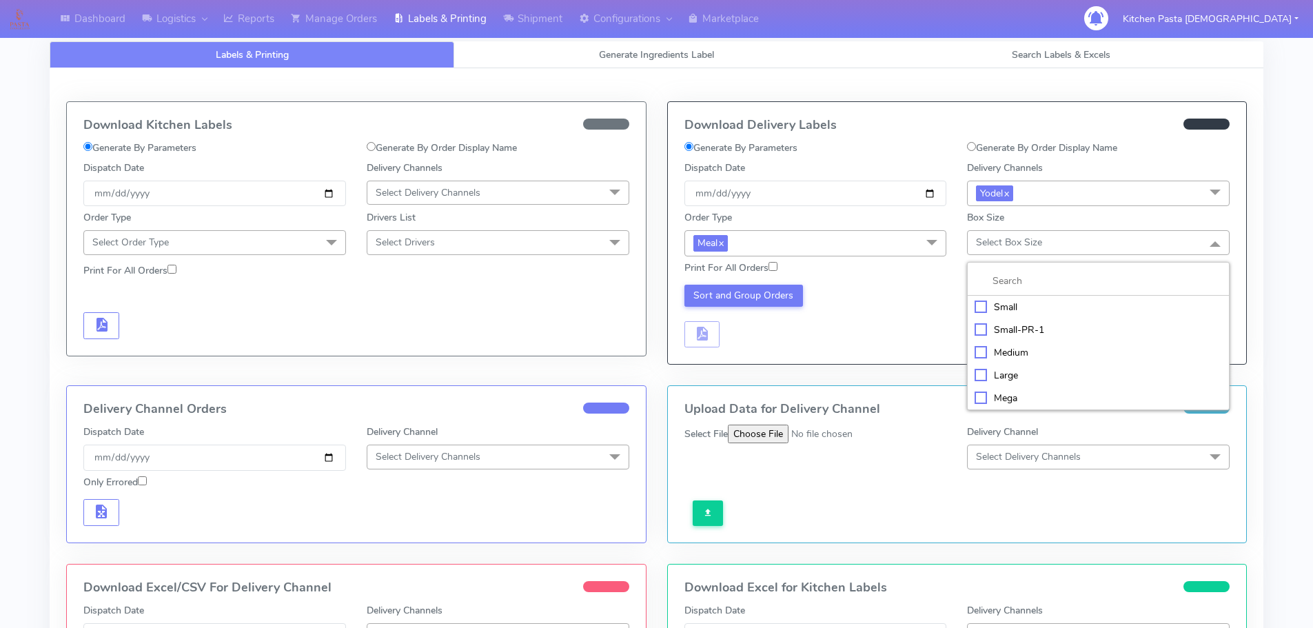
click at [1002, 383] on li "Large" at bounding box center [1098, 375] width 261 height 23
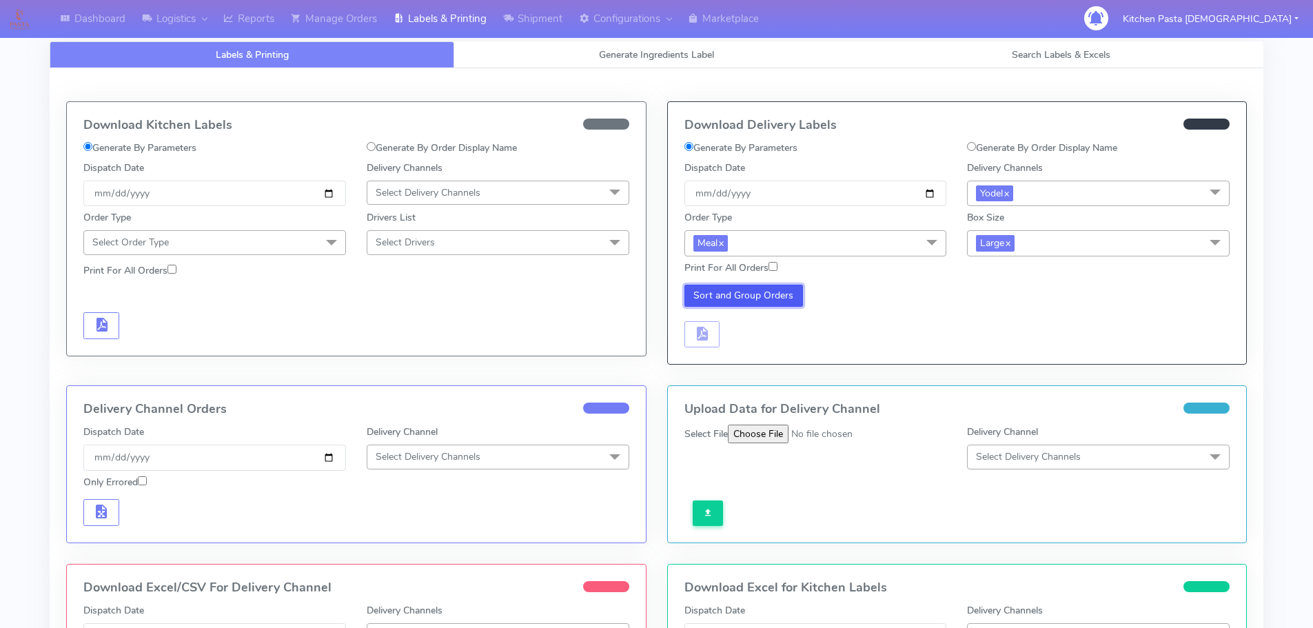
drag, startPoint x: 796, startPoint y: 300, endPoint x: 741, endPoint y: 329, distance: 61.3
click at [792, 307] on div "Sort and Group Orders" at bounding box center [815, 316] width 283 height 63
click at [737, 289] on button "Sort and Group Orders" at bounding box center [743, 296] width 119 height 22
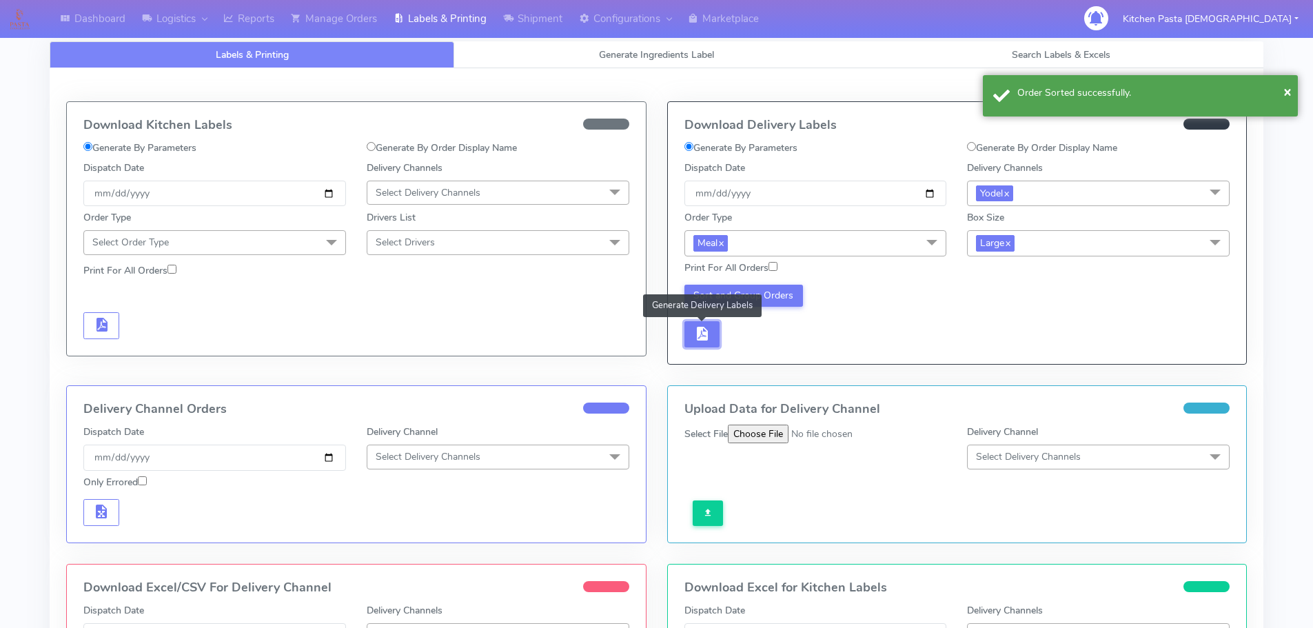
click at [714, 345] on button "button" at bounding box center [702, 334] width 36 height 27
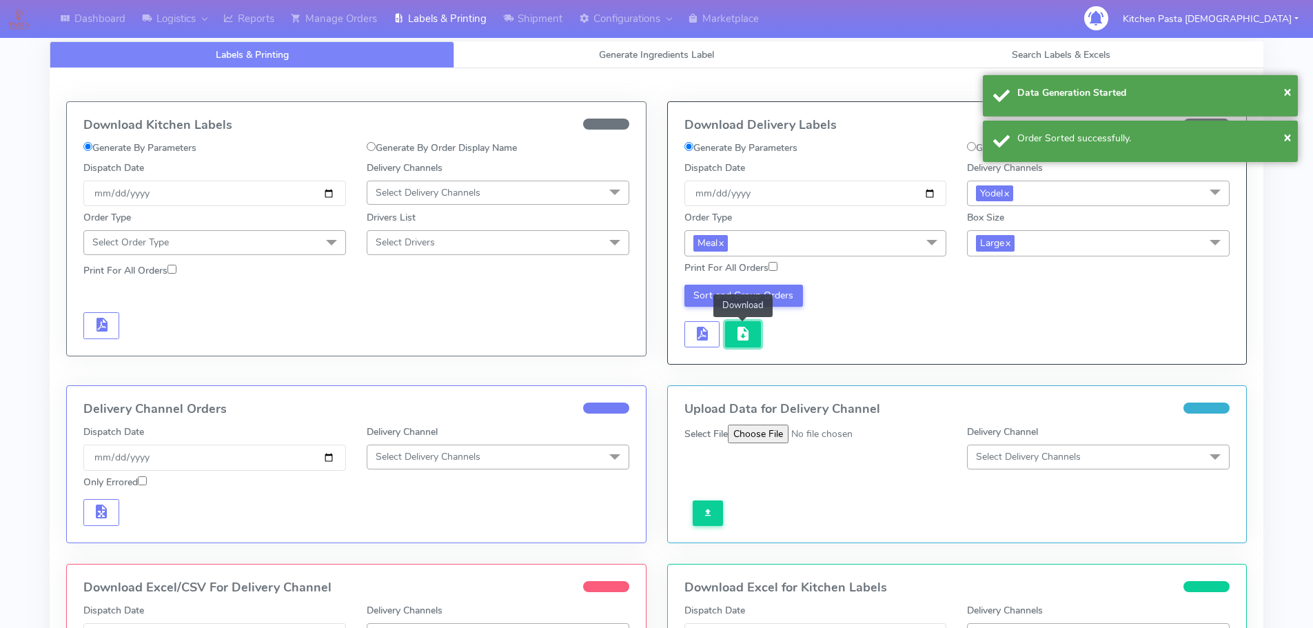
click at [741, 335] on span "button" at bounding box center [743, 336] width 17 height 13
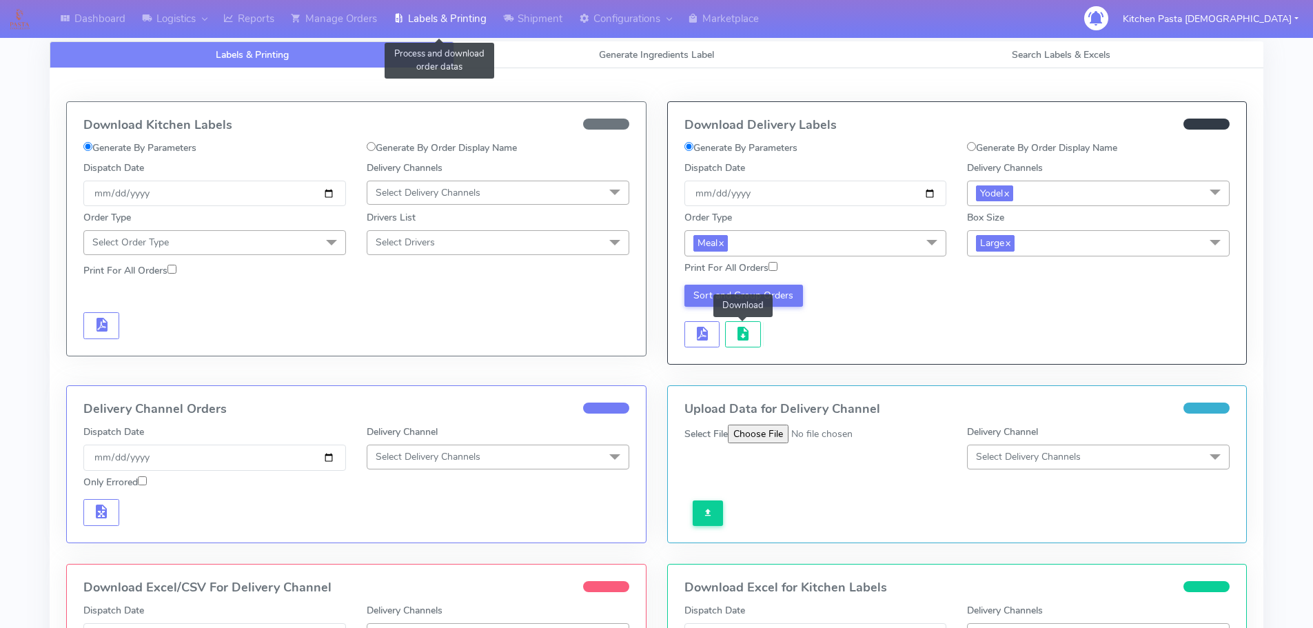
click at [458, 32] on link "Labels & Printing" at bounding box center [440, 19] width 110 height 38
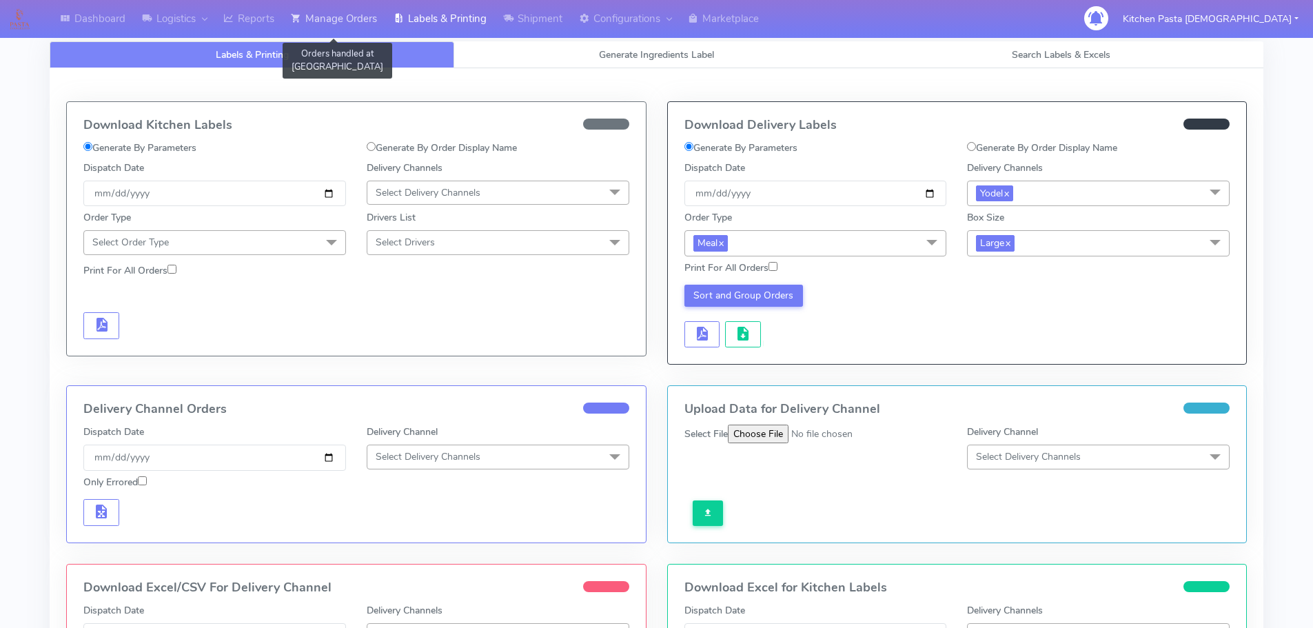
click at [332, 16] on link "Manage Orders" at bounding box center [334, 19] width 103 height 38
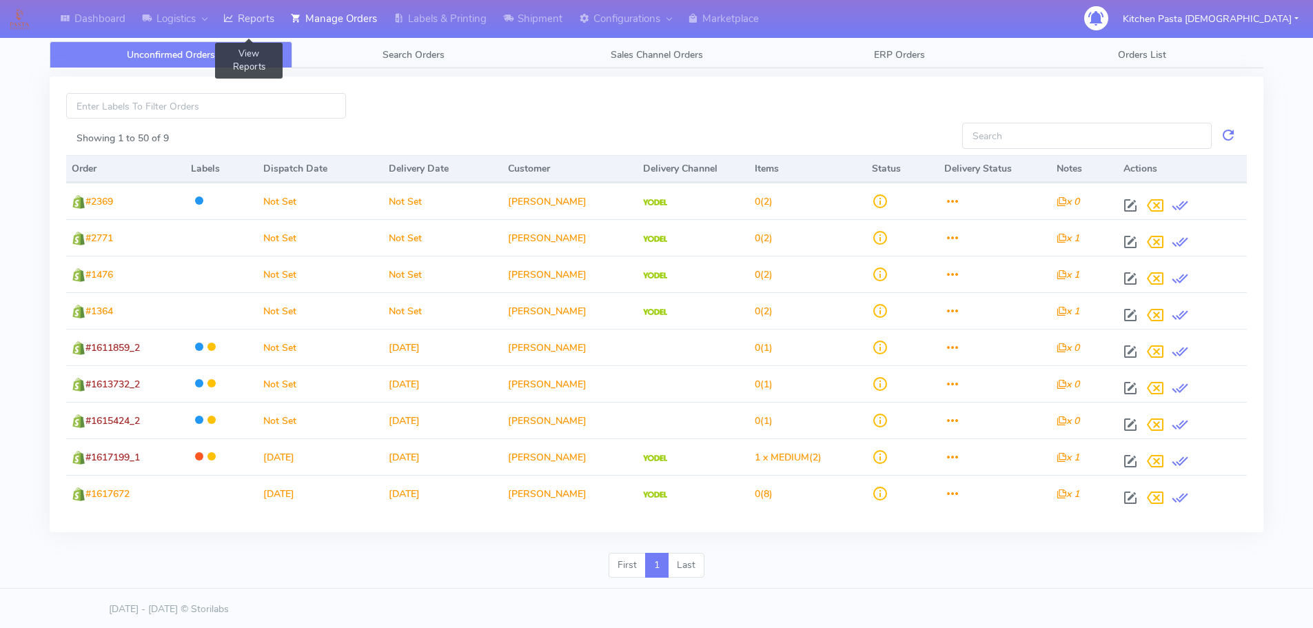
click at [283, 34] on link "Reports" at bounding box center [249, 19] width 68 height 38
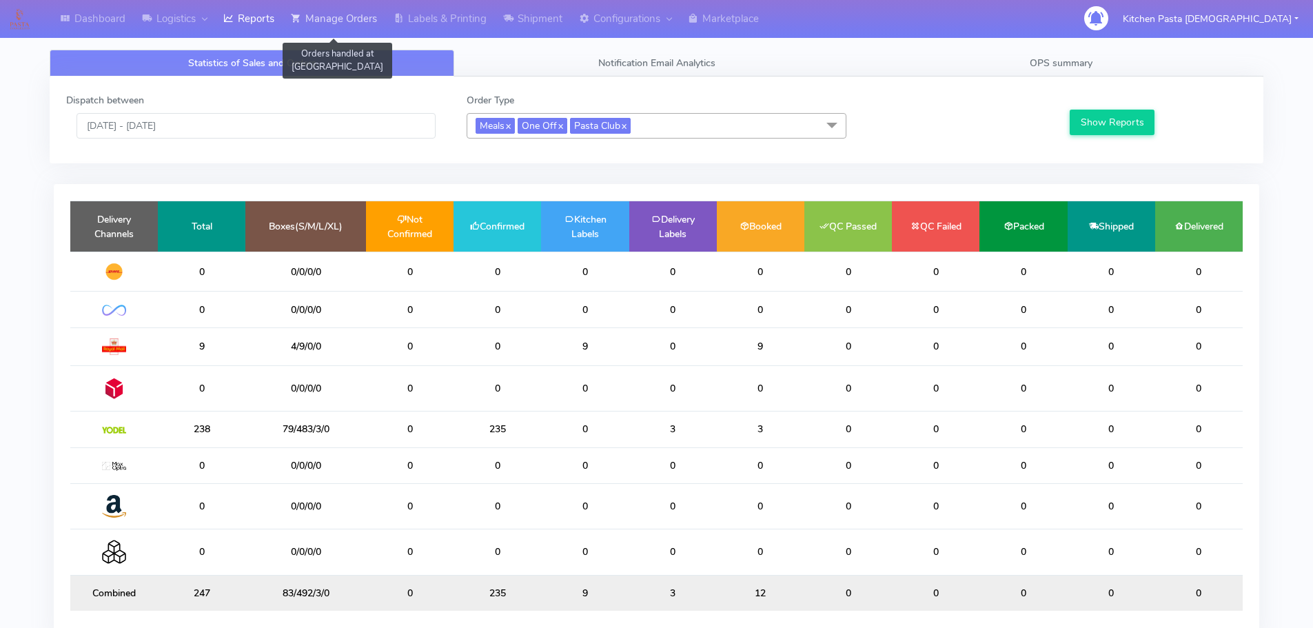
click at [349, 32] on link "Manage Orders" at bounding box center [334, 19] width 103 height 38
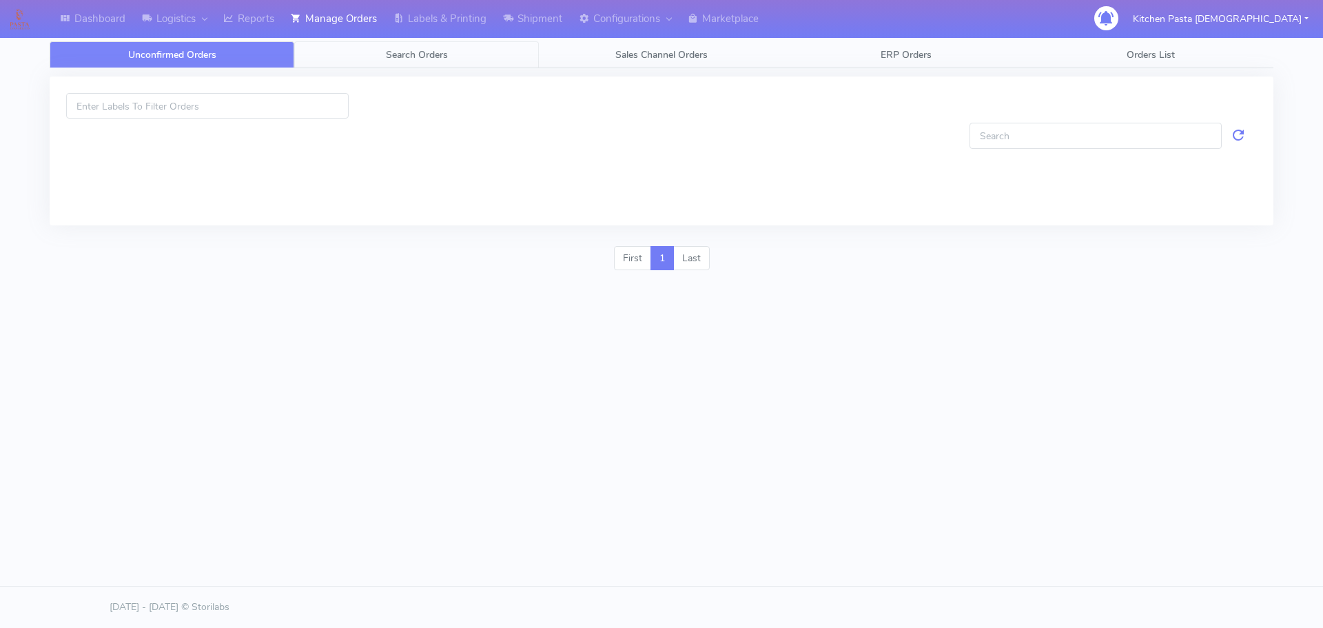
click at [453, 61] on link "Search Orders" at bounding box center [416, 54] width 245 height 27
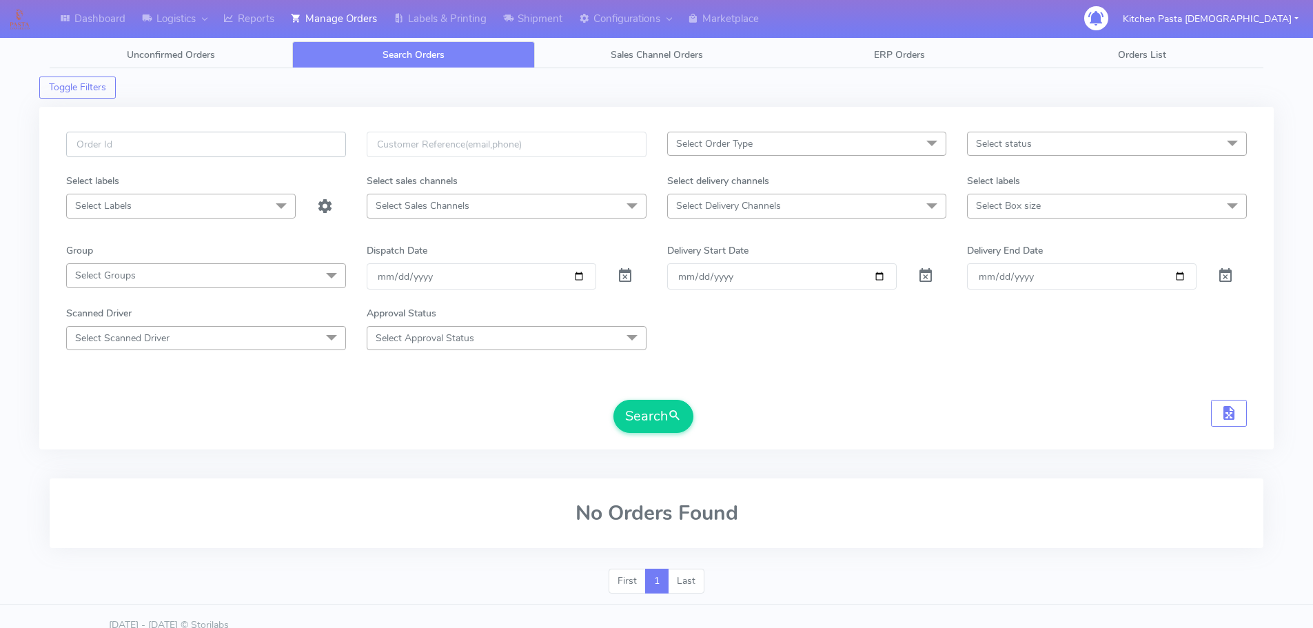
click at [238, 143] on input "text" at bounding box center [206, 144] width 280 height 25
click at [613, 400] on button "Search" at bounding box center [653, 416] width 80 height 33
click at [687, 434] on div "1614980 Select Order Type Select All MEALS ATAVI One Off Pasta Club Gift Kit Ev…" at bounding box center [656, 286] width 1201 height 309
click at [658, 417] on button "Search" at bounding box center [653, 416] width 80 height 33
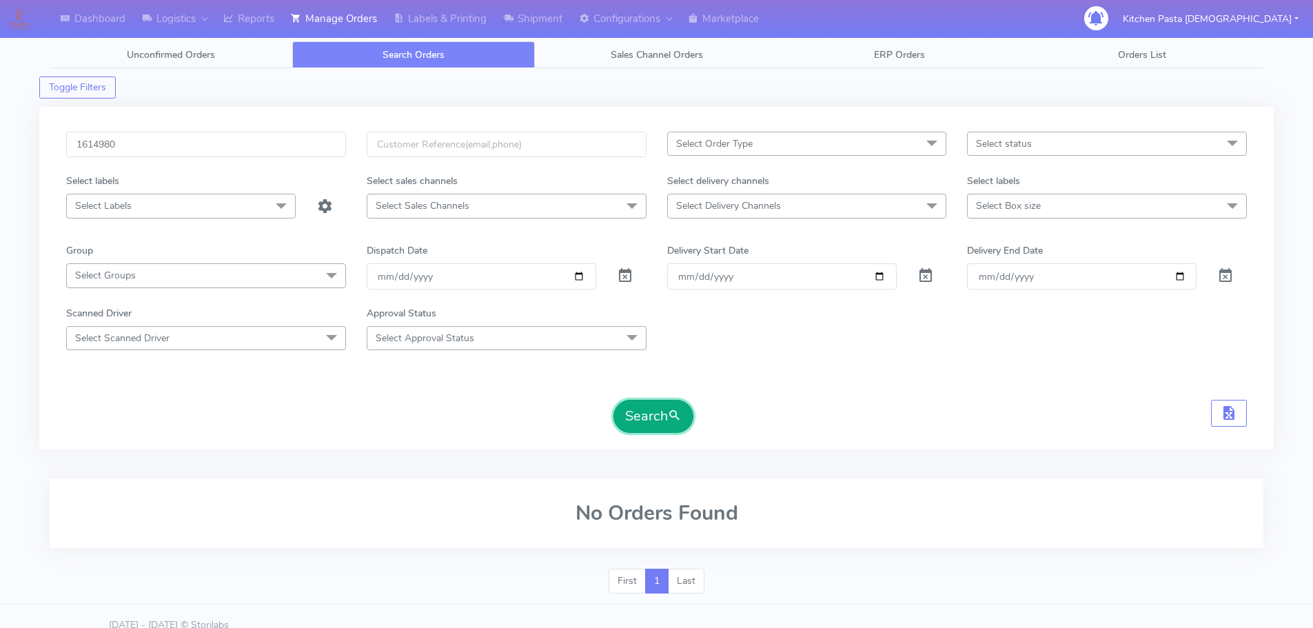
click at [658, 417] on button "Search" at bounding box center [653, 416] width 80 height 33
click at [661, 428] on button "Search" at bounding box center [653, 416] width 80 height 33
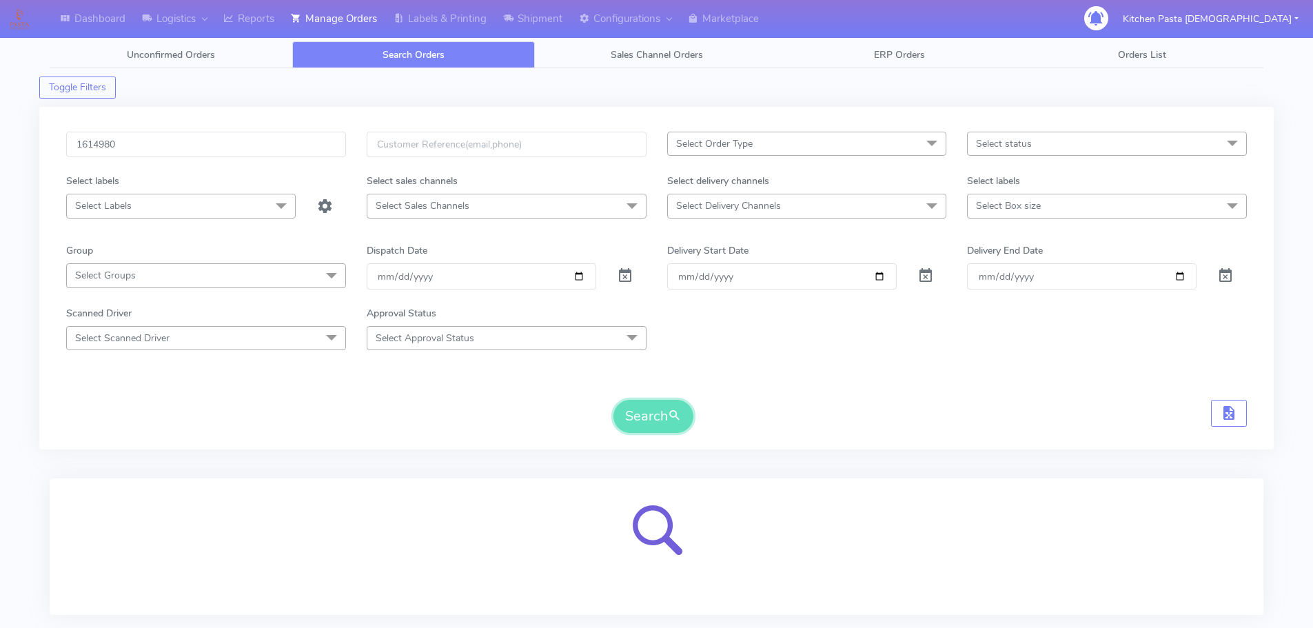
click at [661, 428] on button "Search" at bounding box center [653, 416] width 80 height 33
click at [750, 280] on input "Order" at bounding box center [781, 275] width 229 height 25
click at [119, 147] on input "1614980" at bounding box center [206, 144] width 280 height 25
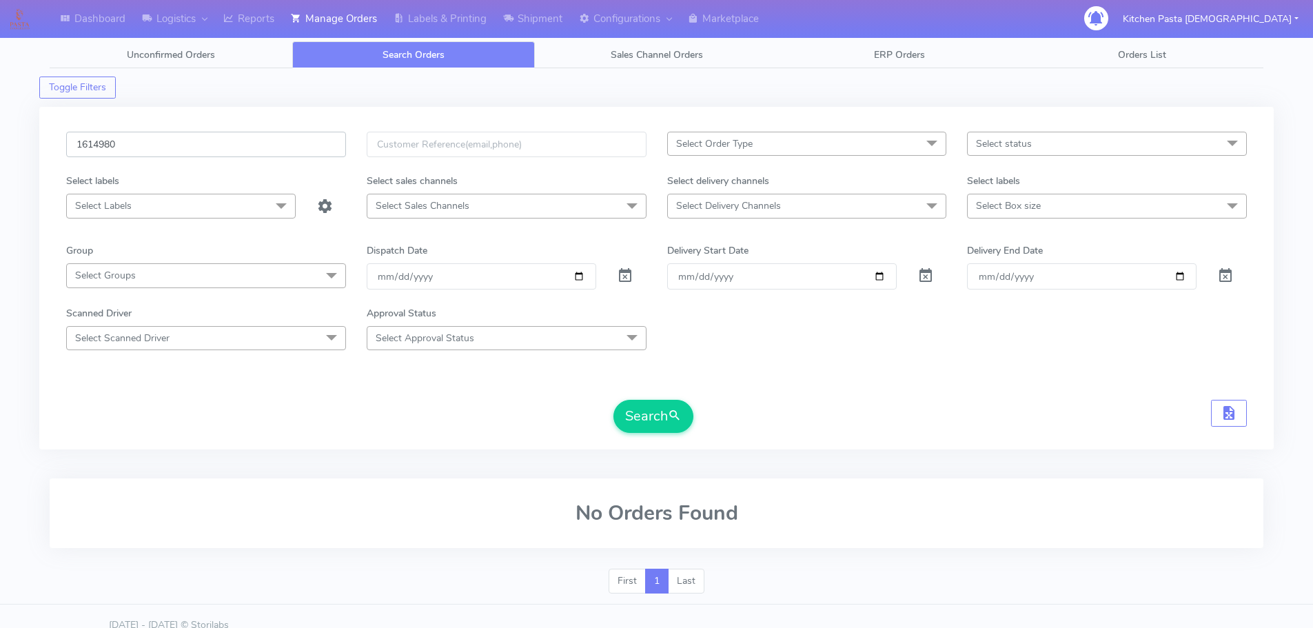
click at [81, 139] on input "1614980" at bounding box center [206, 144] width 280 height 25
type input "#1614980"
click at [613, 400] on button "Search" at bounding box center [653, 416] width 80 height 33
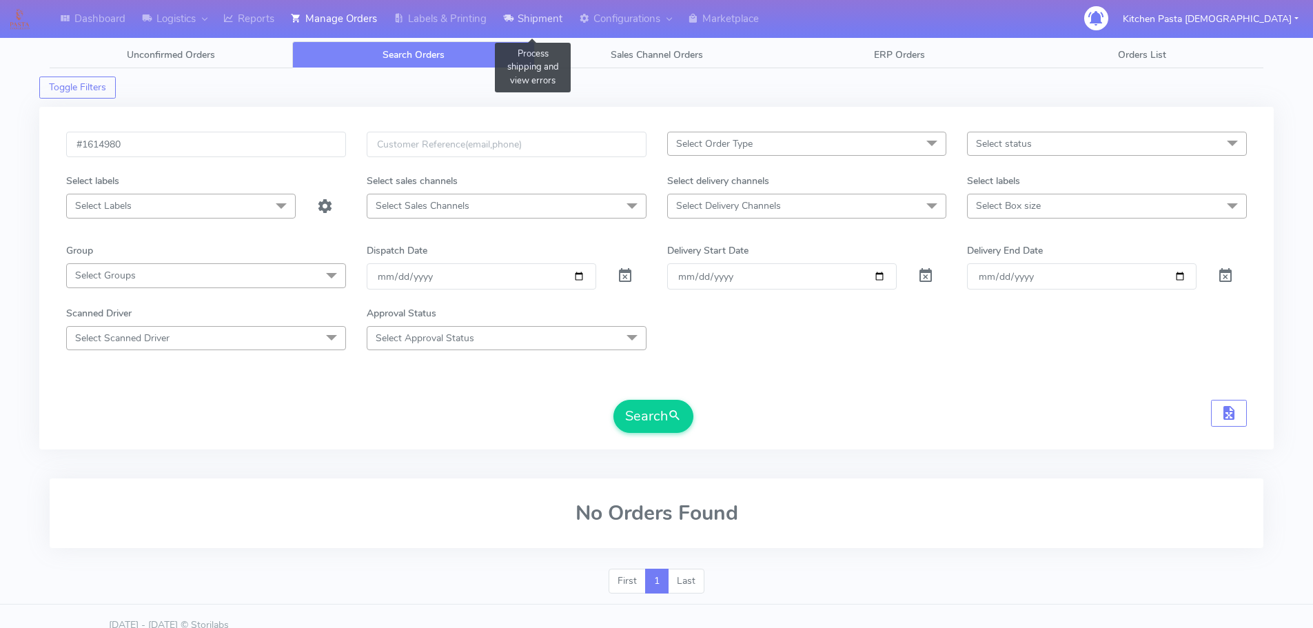
click at [569, 33] on link "Shipment" at bounding box center [533, 19] width 76 height 38
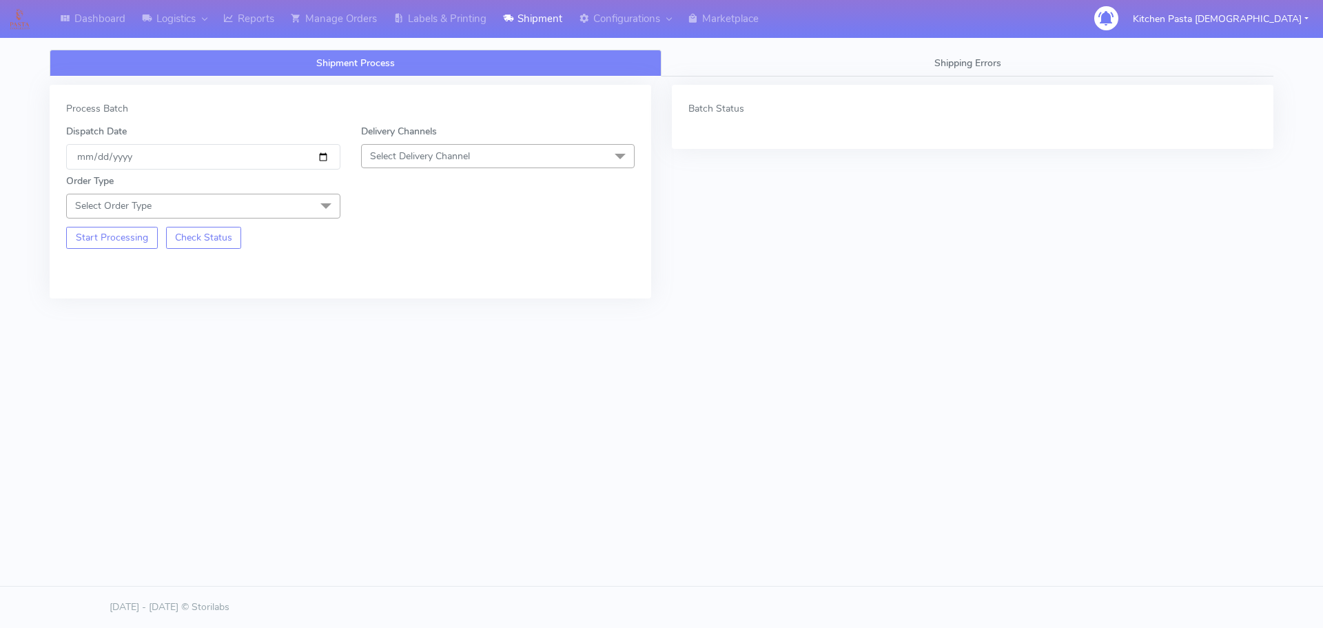
click at [446, 169] on div "Delivery Channels Select Delivery Channel DHL OnFleet Royal Mail DPD Yodel MaxO…" at bounding box center [498, 146] width 295 height 45
click at [453, 158] on span "Select Delivery Channel" at bounding box center [420, 156] width 100 height 13
click at [416, 314] on div "Yodel" at bounding box center [498, 311] width 259 height 14
click at [291, 212] on span "Select Order Type" at bounding box center [203, 206] width 274 height 24
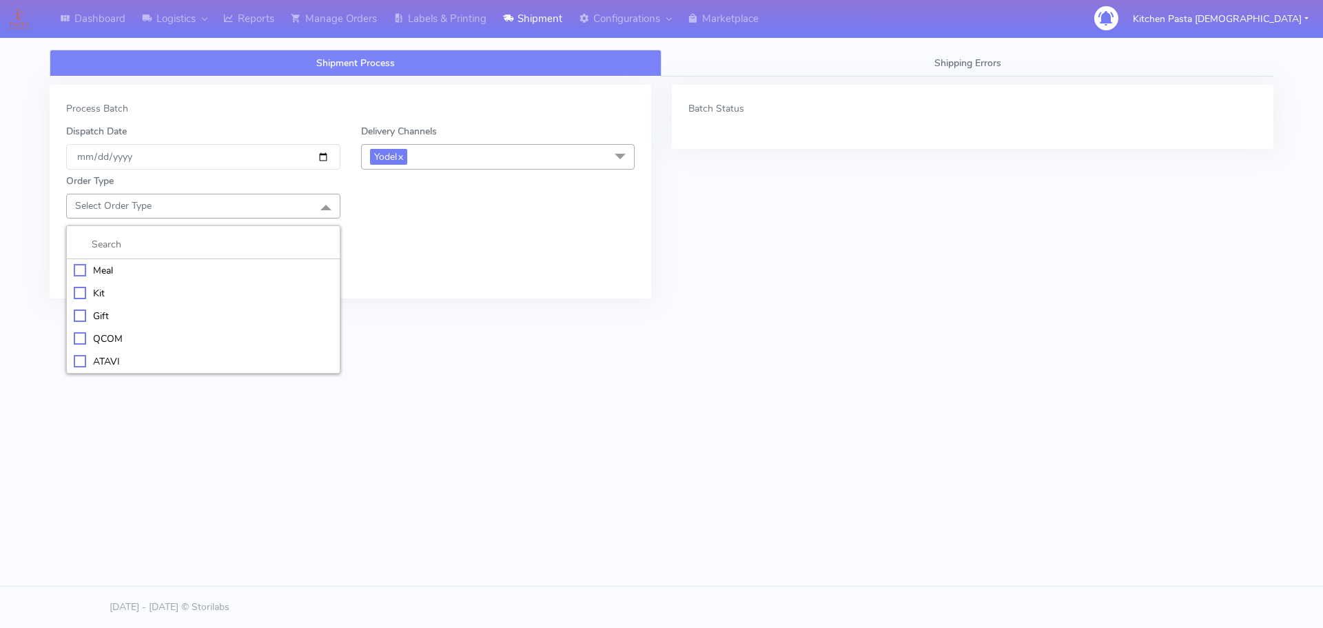
click at [198, 268] on div "Meal" at bounding box center [203, 270] width 259 height 14
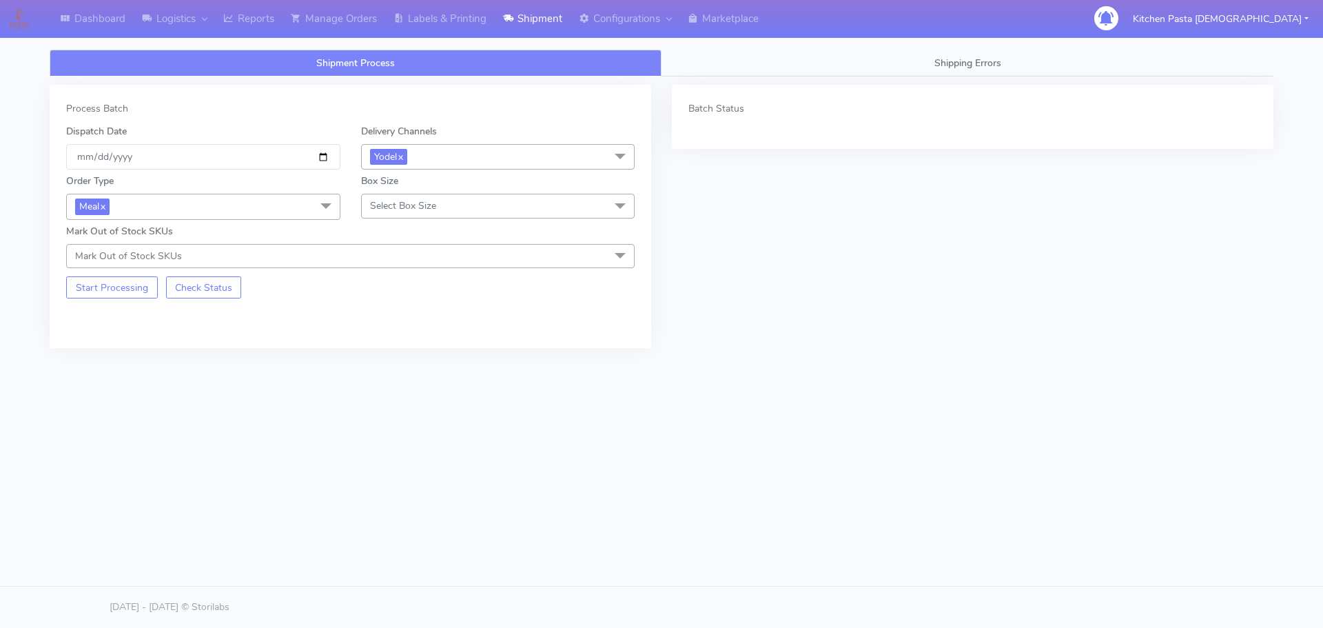
click at [419, 200] on span "Select Box Size" at bounding box center [403, 205] width 66 height 13
click at [372, 322] on div "Medium" at bounding box center [498, 316] width 259 height 14
click at [107, 284] on button "Start Processing" at bounding box center [112, 287] width 92 height 22
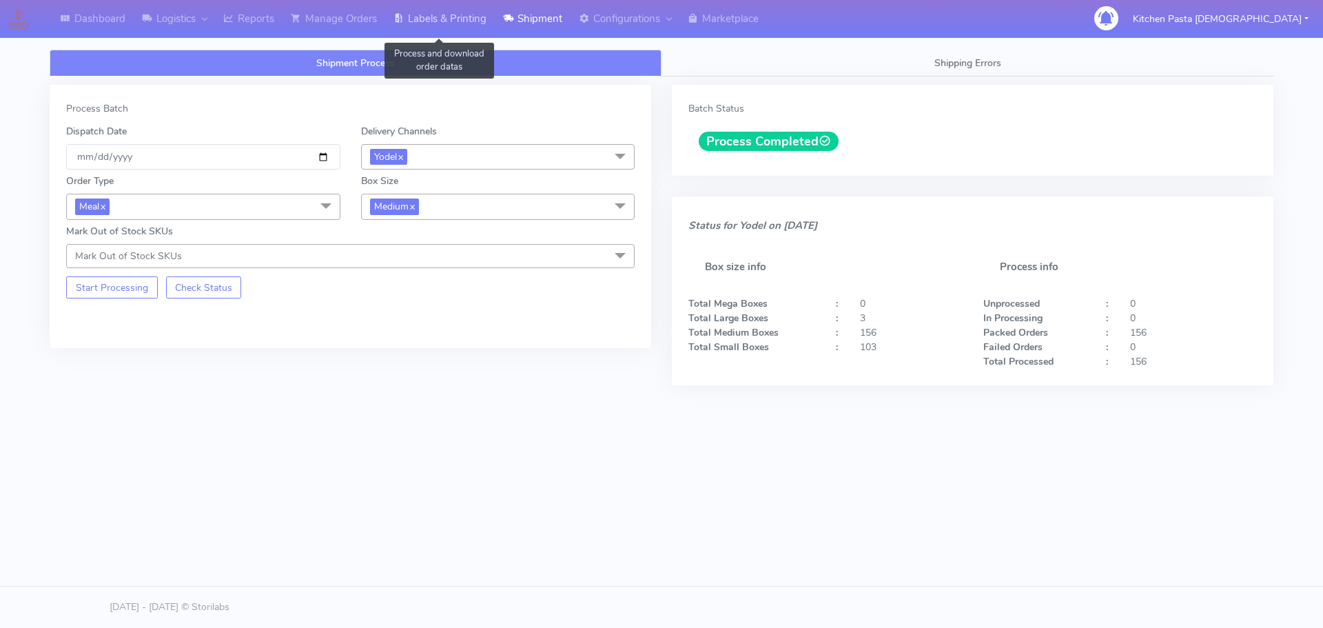
click at [483, 35] on link "Labels & Printing" at bounding box center [440, 19] width 110 height 38
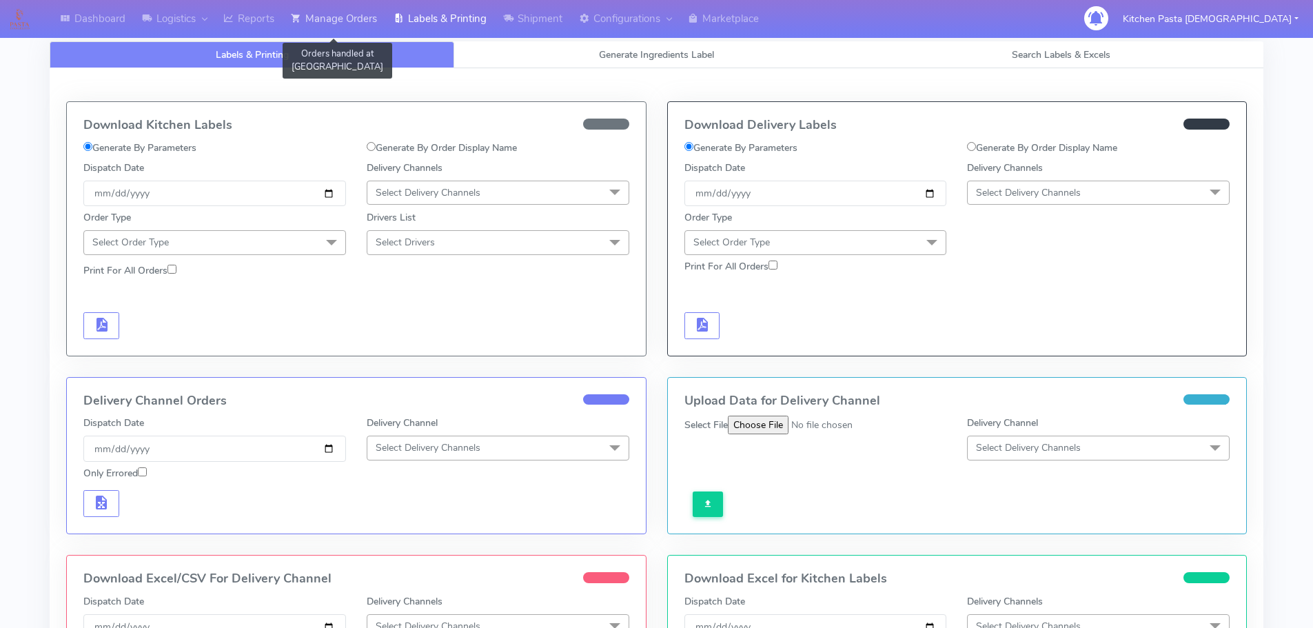
click at [369, 32] on link "Manage Orders" at bounding box center [334, 19] width 103 height 38
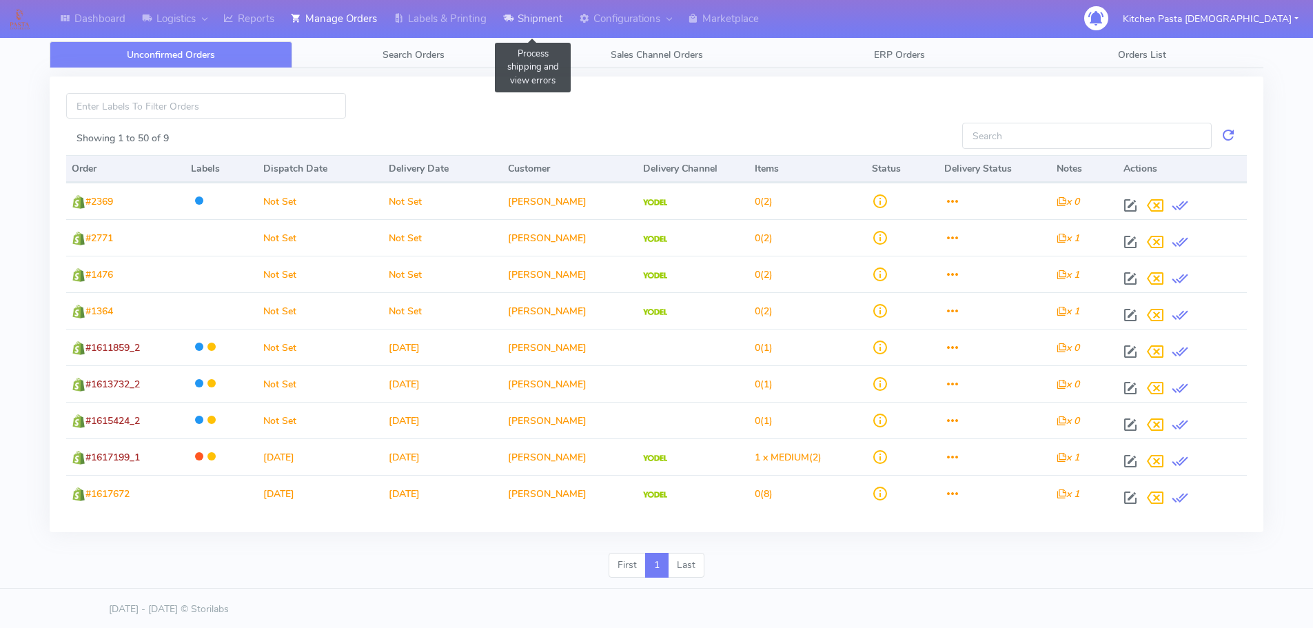
click at [529, 22] on link "Shipment" at bounding box center [533, 19] width 76 height 38
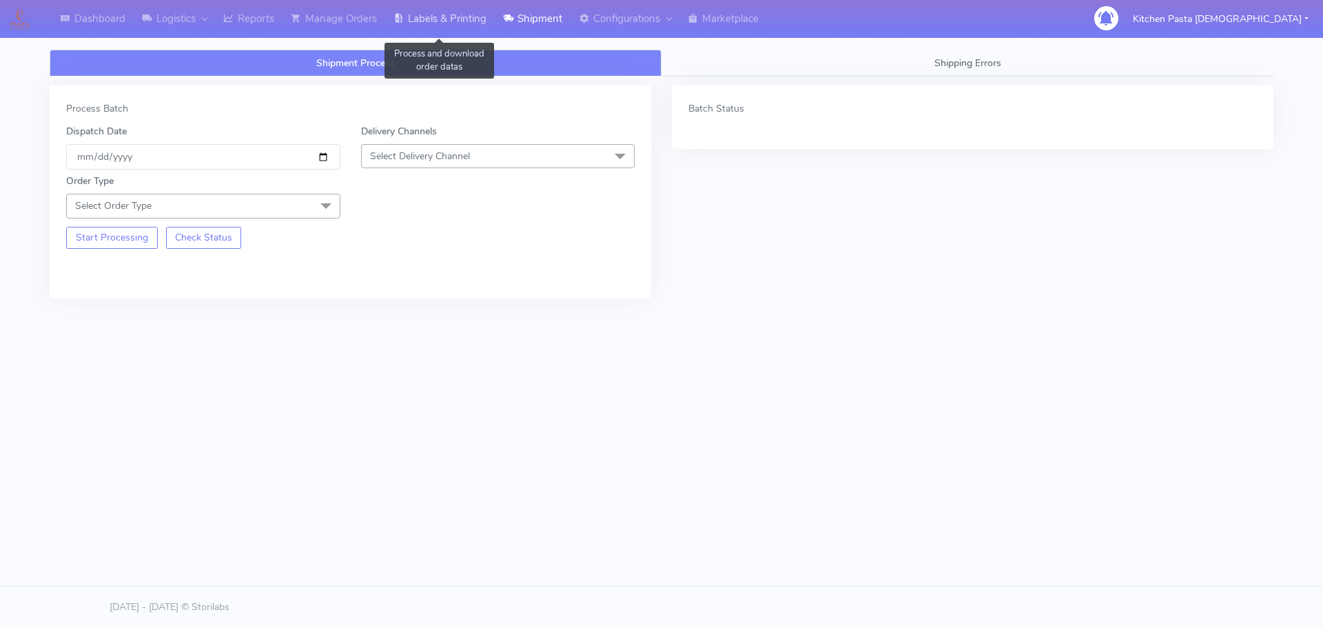
click at [454, 24] on link "Labels & Printing" at bounding box center [440, 19] width 110 height 38
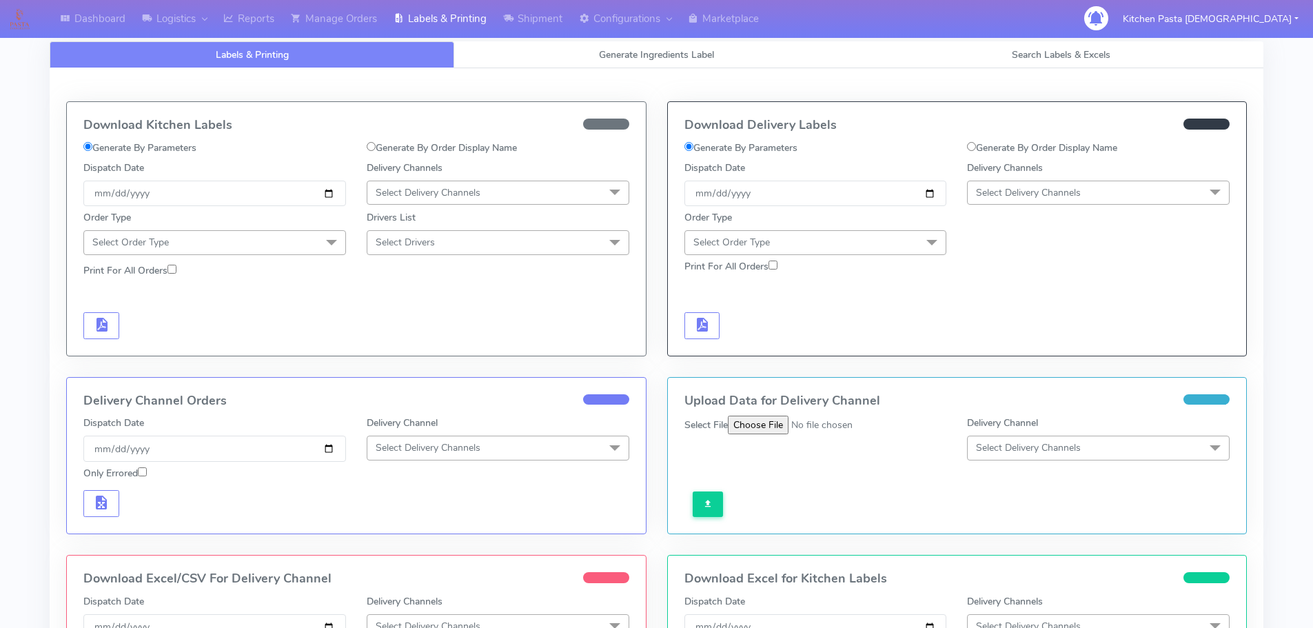
click at [1019, 186] on span "Select Delivery Channels" at bounding box center [1028, 192] width 105 height 13
click at [1009, 365] on div "MaxOptra" at bounding box center [1097, 370] width 247 height 14
click at [1010, 201] on span "MaxOptra x" at bounding box center [1004, 193] width 57 height 16
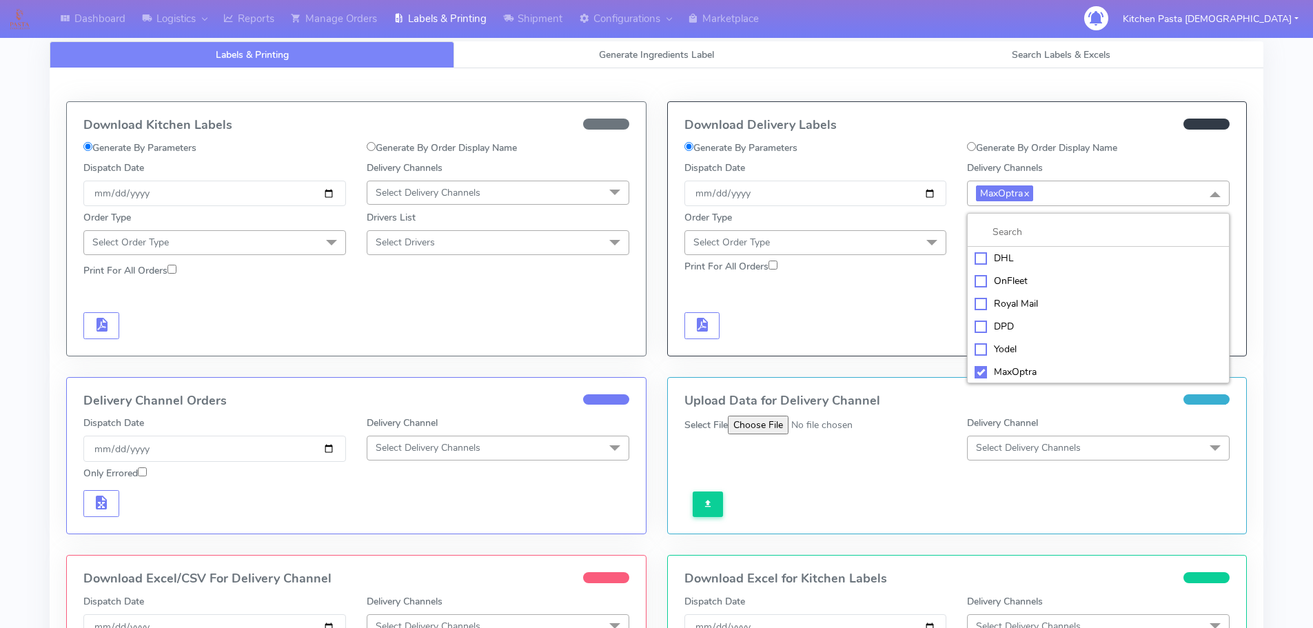
click at [1011, 352] on div "Yodel" at bounding box center [1097, 349] width 247 height 14
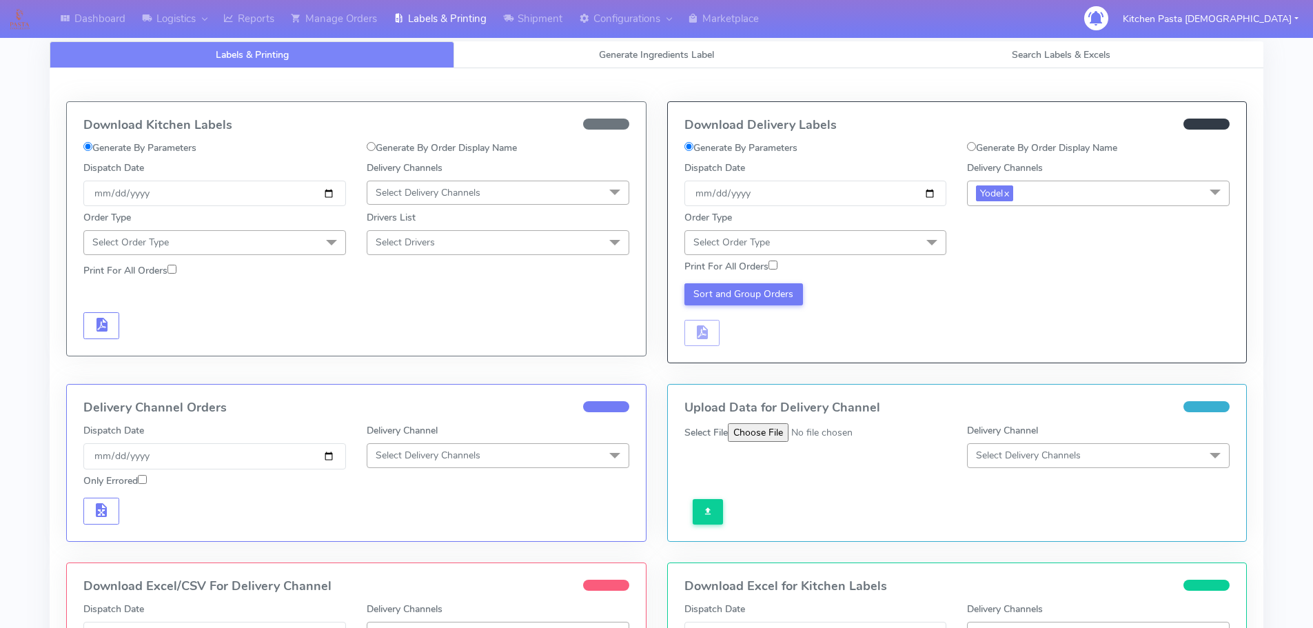
click at [863, 245] on span "Select Order Type" at bounding box center [815, 242] width 263 height 24
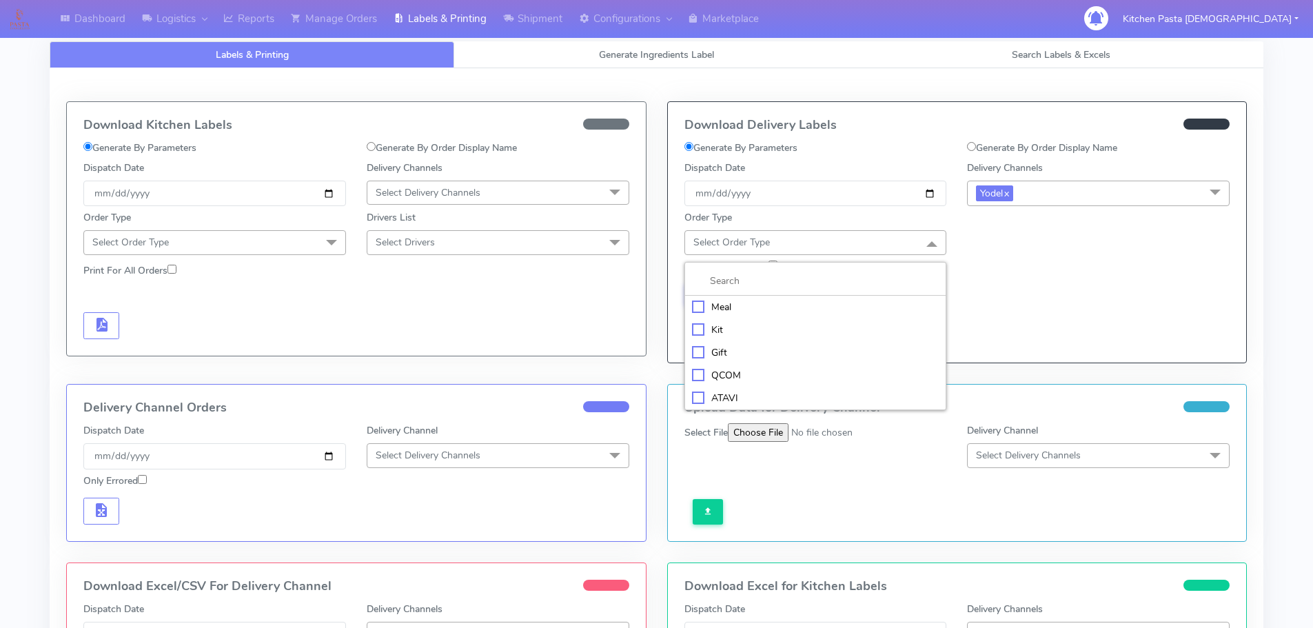
click at [777, 311] on div "Meal" at bounding box center [815, 307] width 247 height 14
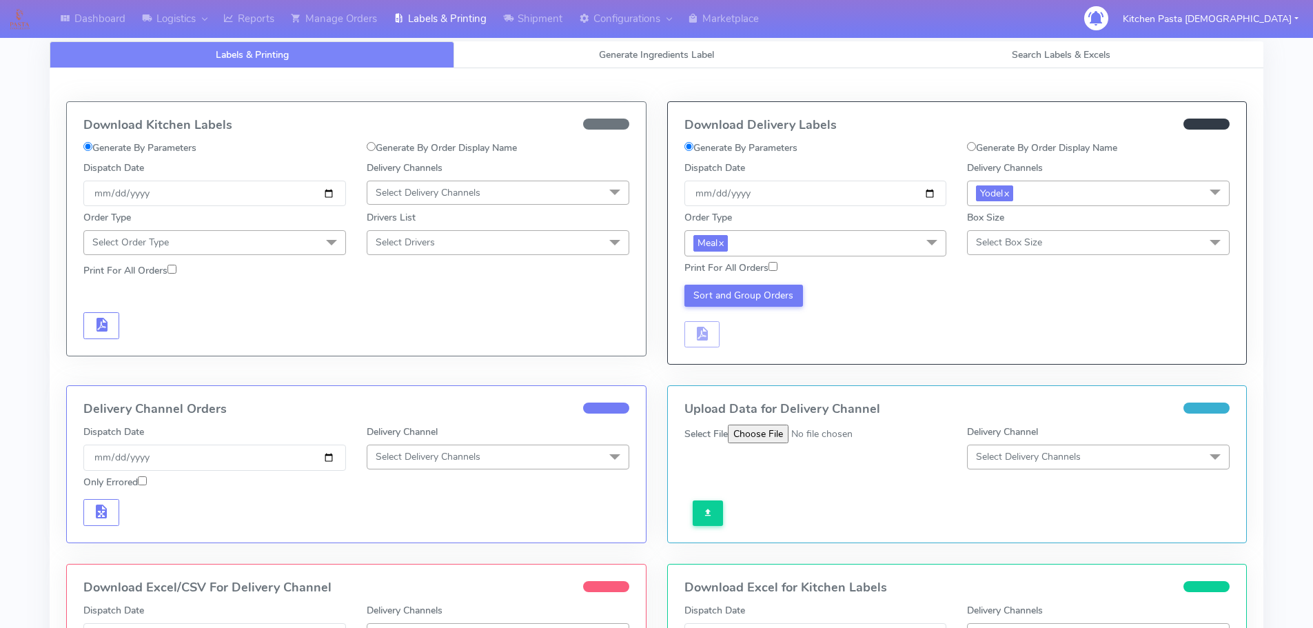
click at [991, 241] on span "Select Box Size" at bounding box center [1009, 242] width 66 height 13
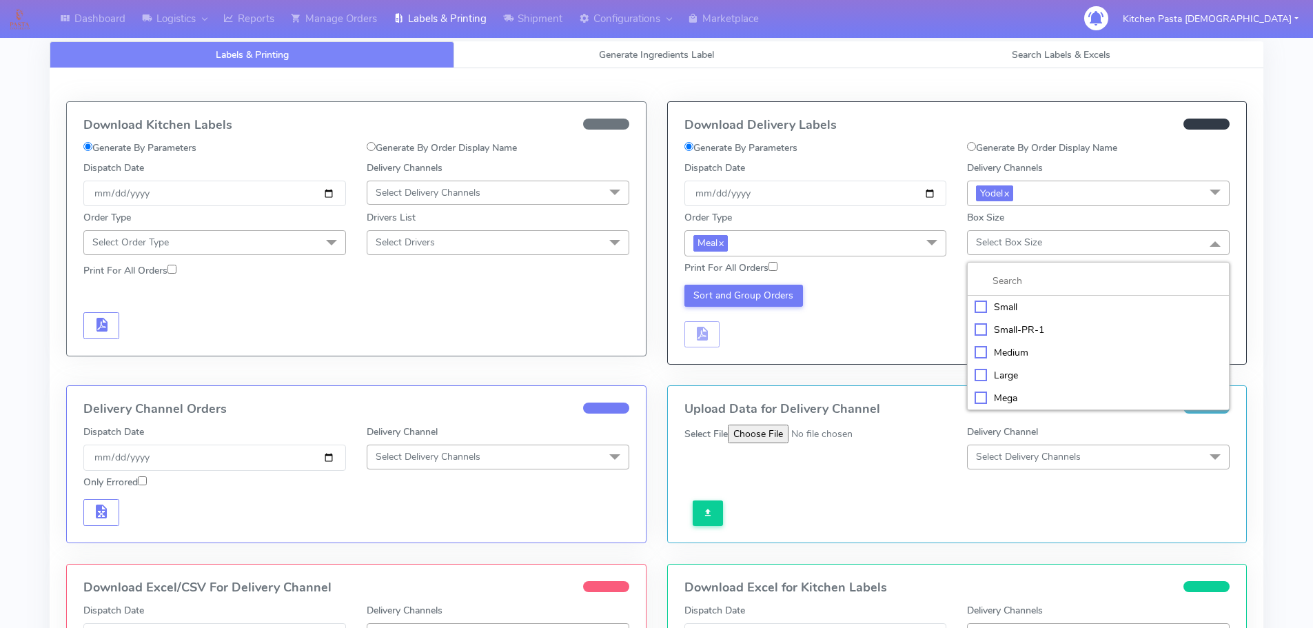
click at [1021, 345] on div "Medium" at bounding box center [1097, 352] width 247 height 14
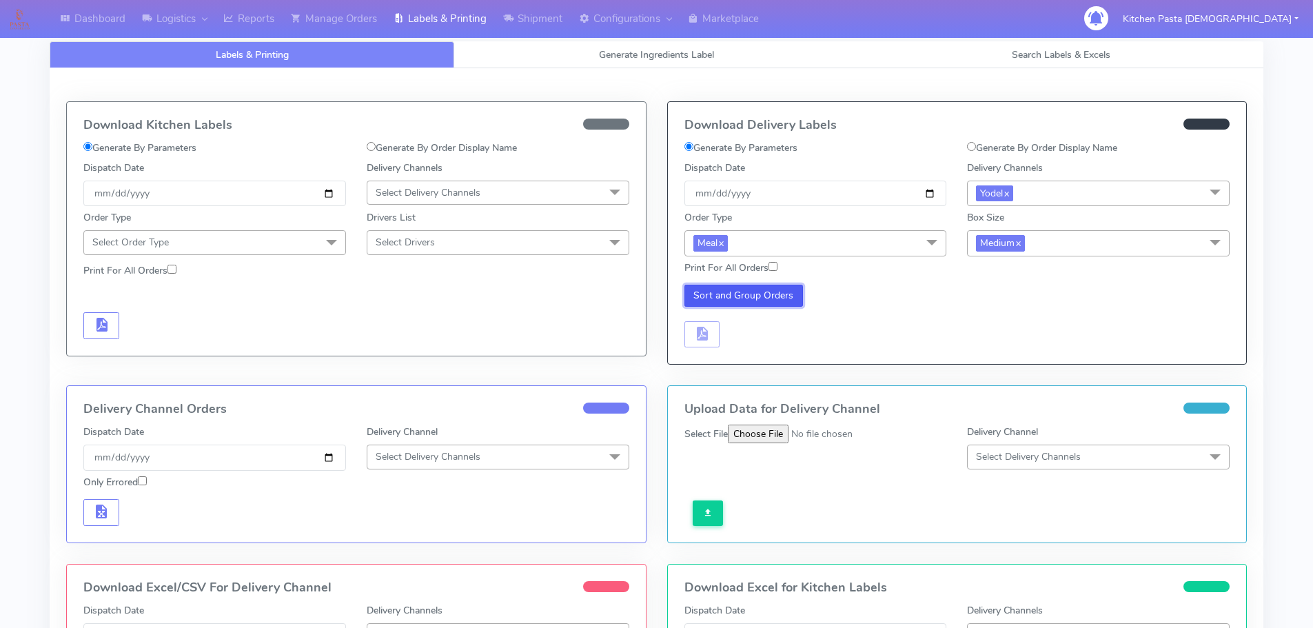
click at [785, 294] on button "Sort and Group Orders" at bounding box center [743, 296] width 119 height 22
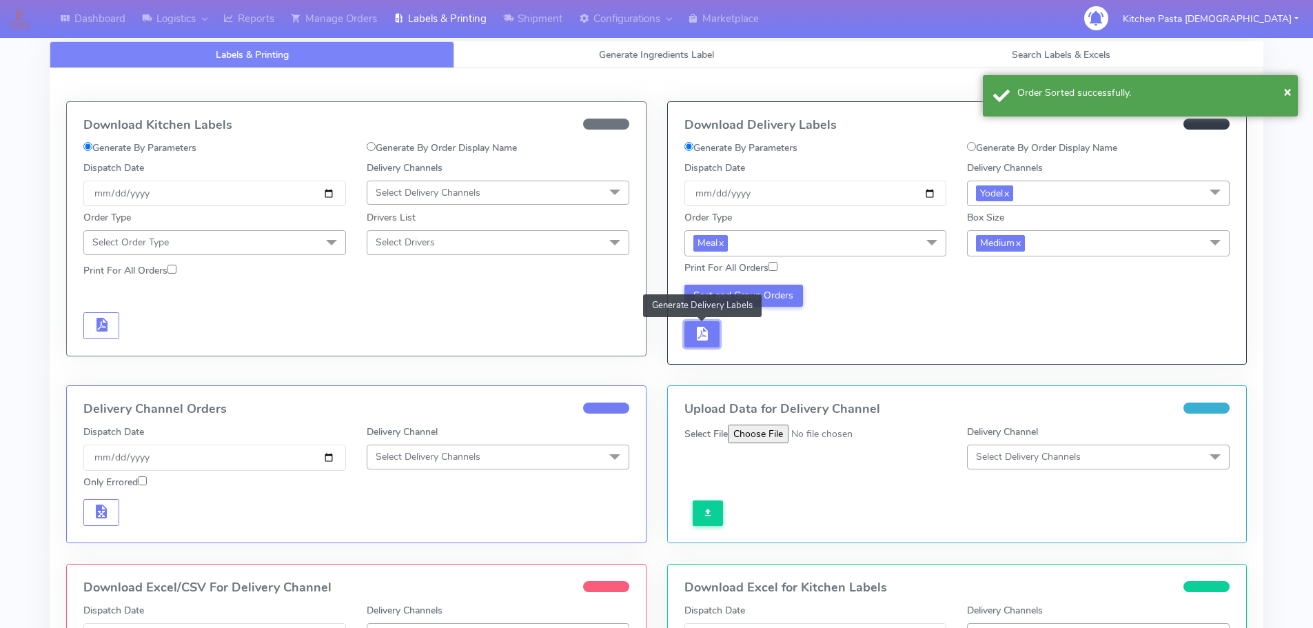
click at [698, 337] on span "button" at bounding box center [701, 336] width 17 height 13
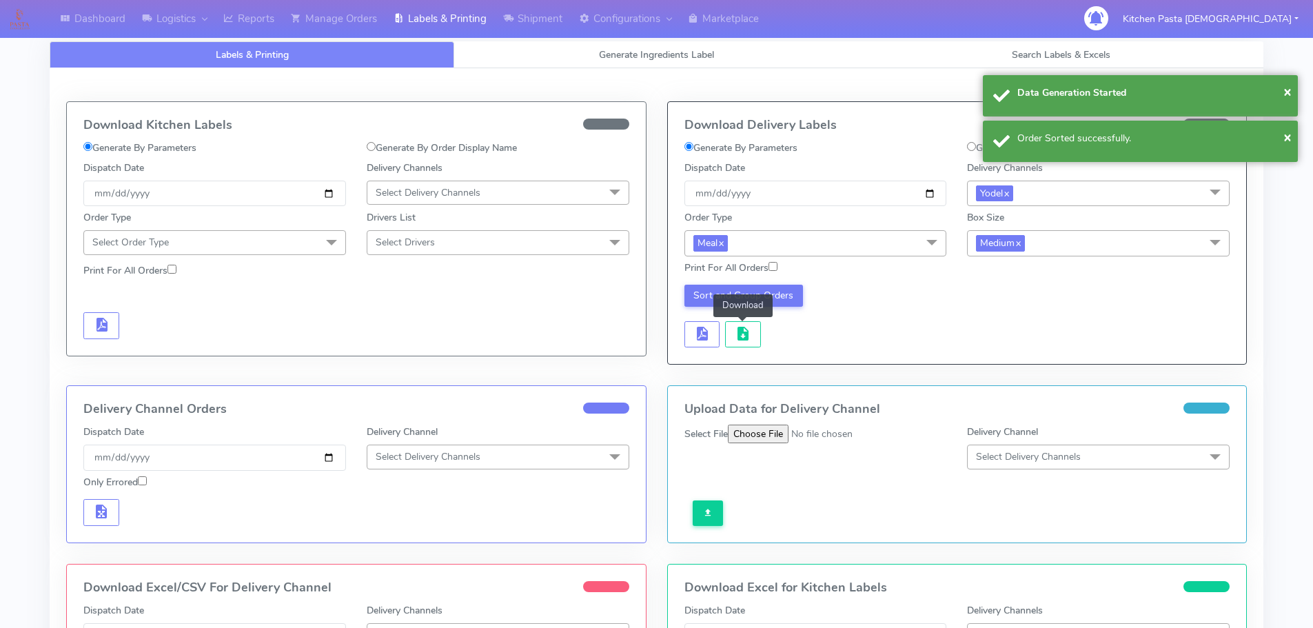
click at [730, 338] on button "button" at bounding box center [743, 334] width 36 height 27
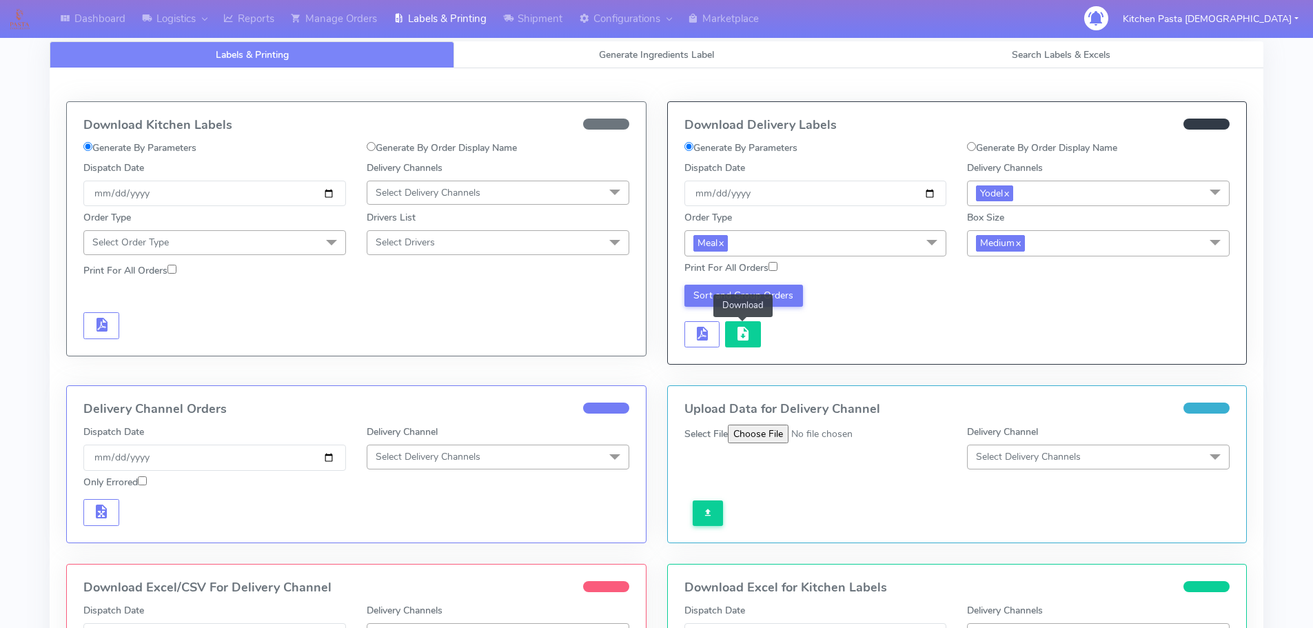
click at [733, 333] on button "button" at bounding box center [743, 334] width 36 height 27
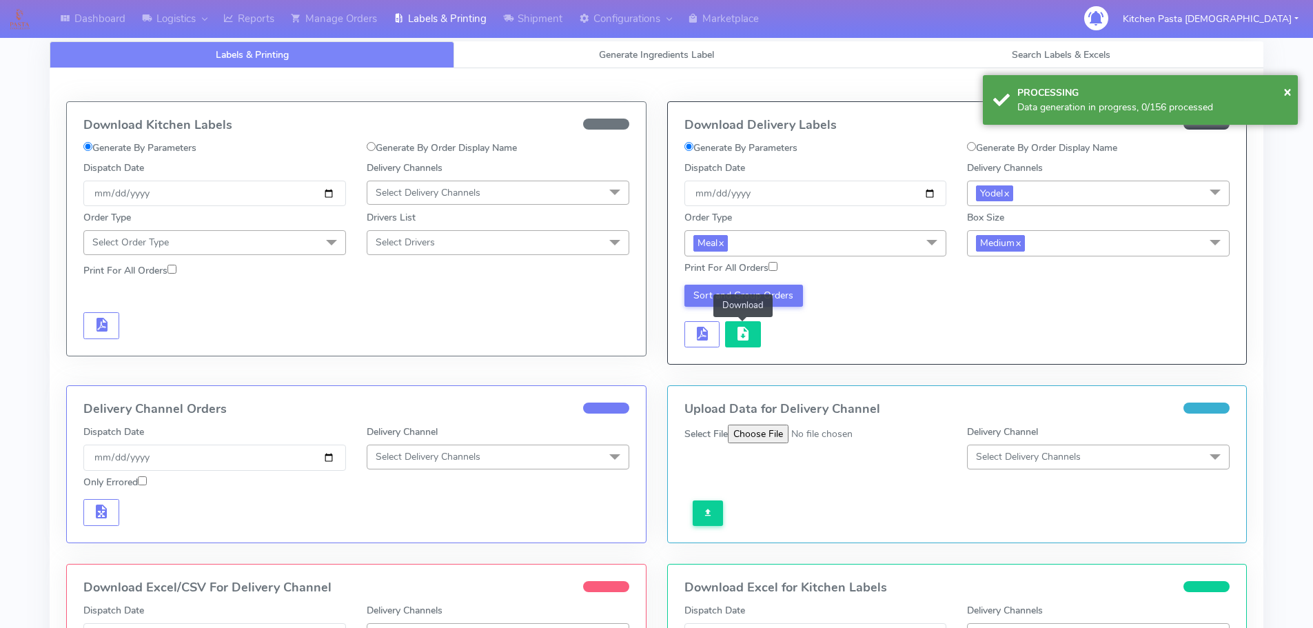
click at [748, 337] on span "button" at bounding box center [743, 336] width 17 height 13
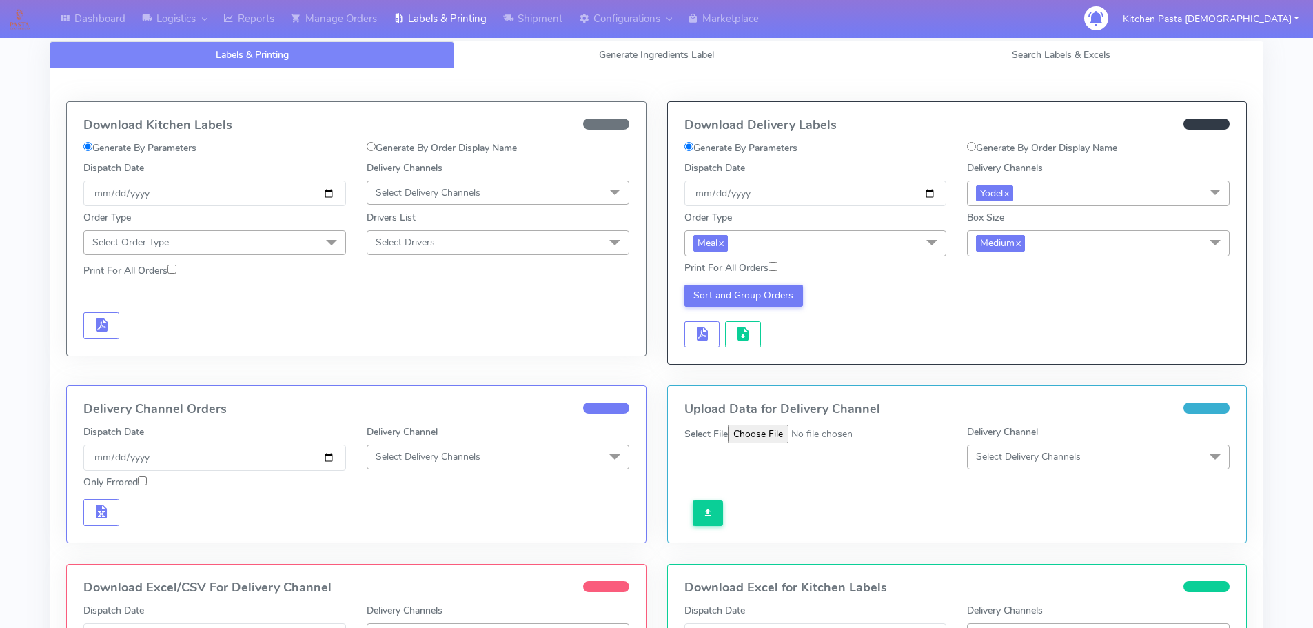
click at [747, 351] on div "Download Delivery Labels Generate By Parameters Generate By Order Display Name …" at bounding box center [957, 233] width 579 height 262
click at [747, 336] on span "button" at bounding box center [743, 336] width 17 height 13
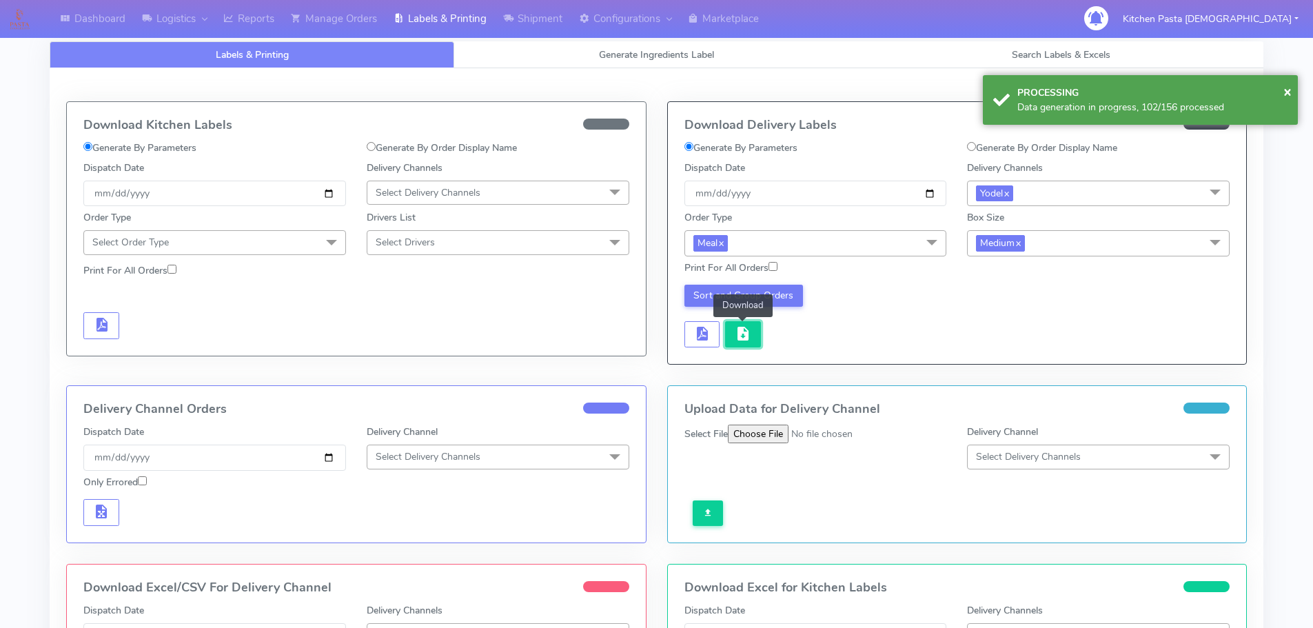
click at [751, 330] on button "button" at bounding box center [743, 334] width 36 height 27
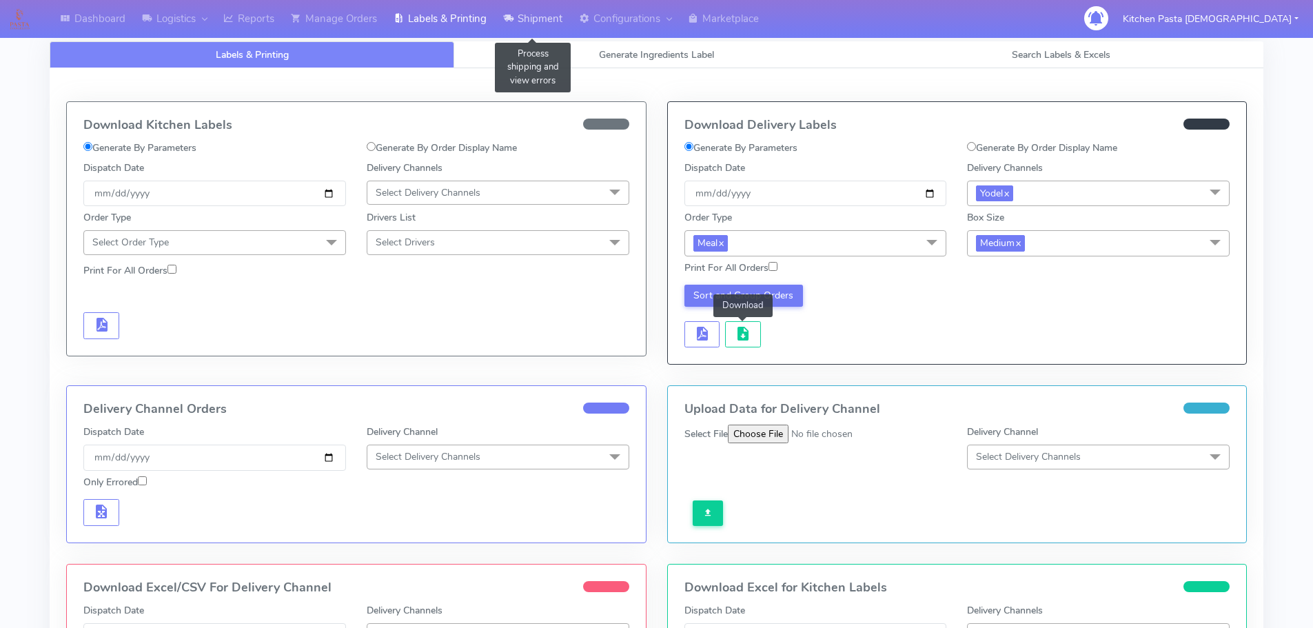
click at [531, 16] on link "Shipment" at bounding box center [533, 19] width 76 height 38
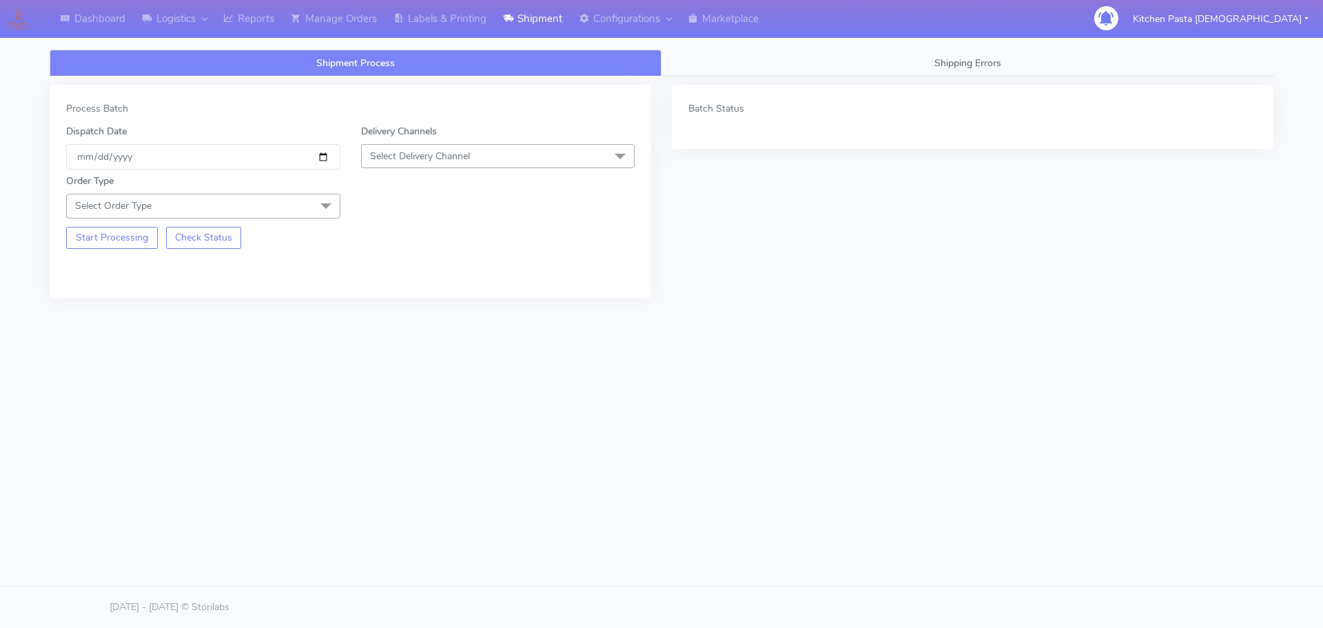
click at [572, 165] on span "Select Delivery Channel" at bounding box center [498, 156] width 274 height 24
drag, startPoint x: 431, startPoint y: 313, endPoint x: 411, endPoint y: 301, distance: 23.8
click at [431, 314] on div "Yodel" at bounding box center [498, 311] width 259 height 14
drag, startPoint x: 262, startPoint y: 204, endPoint x: 254, endPoint y: 212, distance: 11.7
click at [260, 204] on span "Select Order Type" at bounding box center [203, 206] width 274 height 24
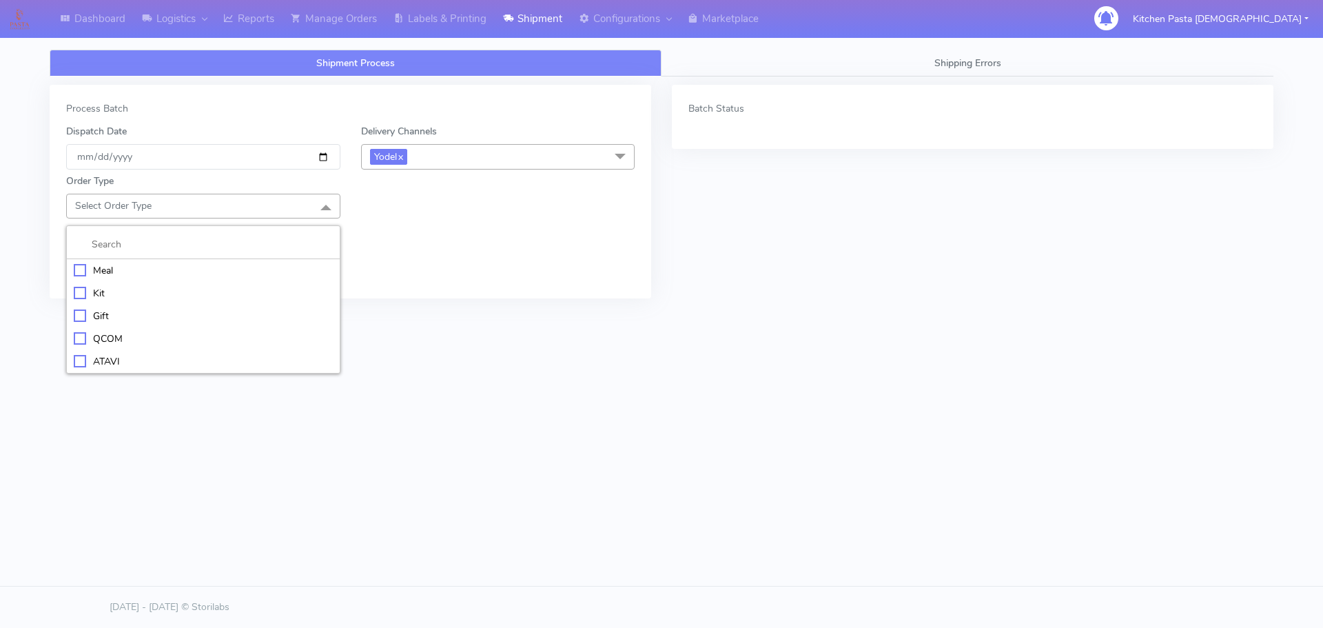
drag, startPoint x: 209, startPoint y: 274, endPoint x: 249, endPoint y: 270, distance: 40.1
click at [212, 276] on div "Meal" at bounding box center [203, 270] width 259 height 14
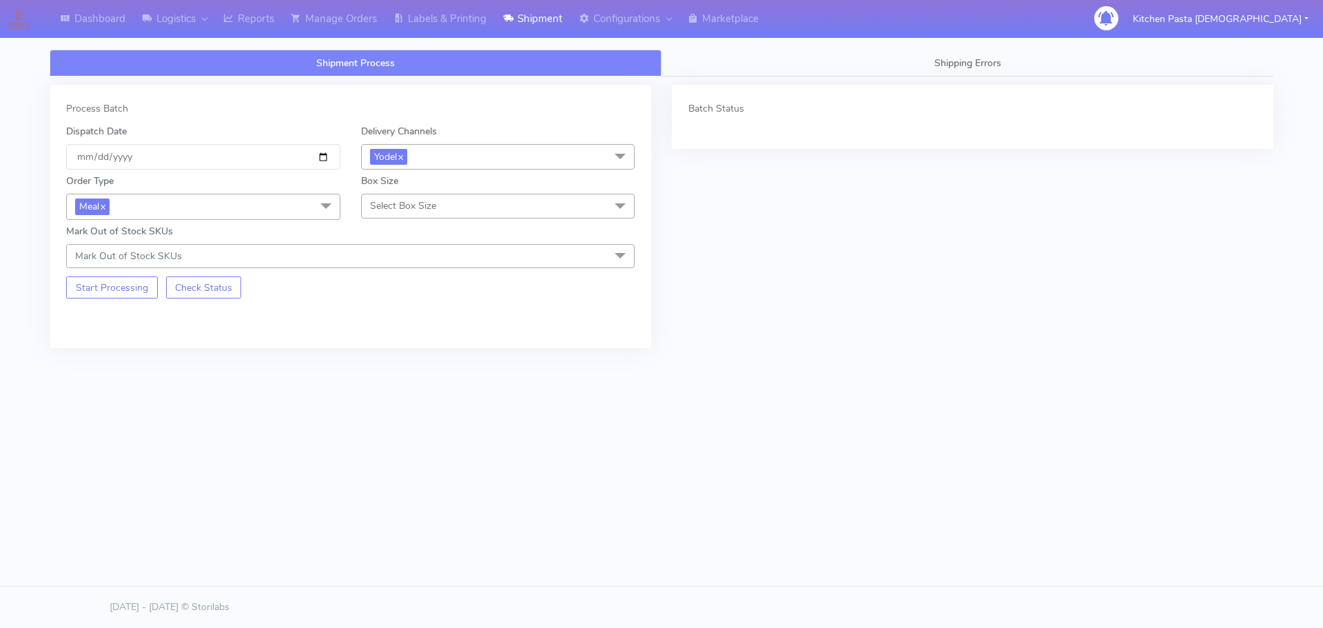
drag, startPoint x: 456, startPoint y: 224, endPoint x: 443, endPoint y: 236, distance: 17.1
click at [457, 227] on div "Mark Out of Stock SKUs Mark Out of Stock SKUs Select All 024 025 (DOUBLE) [PHON…" at bounding box center [350, 246] width 589 height 44
click at [461, 209] on span "Select Box Size" at bounding box center [498, 206] width 274 height 24
click at [421, 271] on div "Small" at bounding box center [498, 270] width 259 height 14
click at [114, 280] on button "Start Processing" at bounding box center [112, 287] width 92 height 22
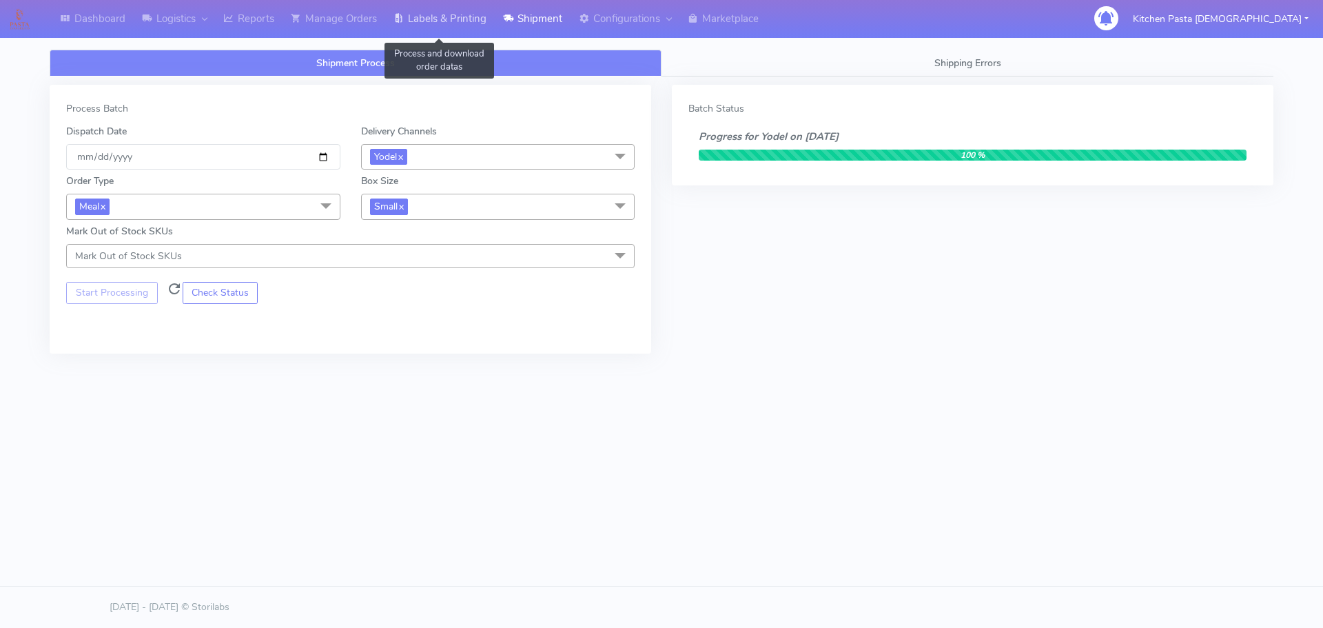
click at [482, 12] on link "Labels & Printing" at bounding box center [440, 19] width 110 height 38
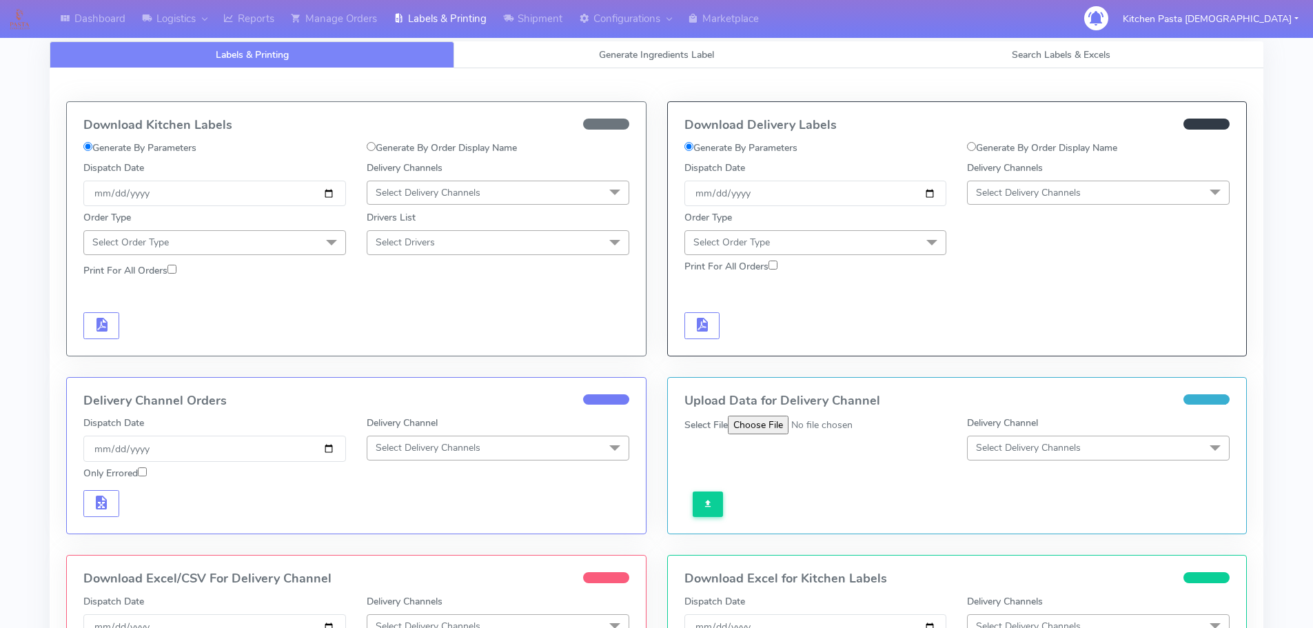
click at [1029, 194] on span "Select Delivery Channels" at bounding box center [1028, 192] width 105 height 13
click at [1008, 350] on div "Yodel" at bounding box center [1097, 347] width 247 height 14
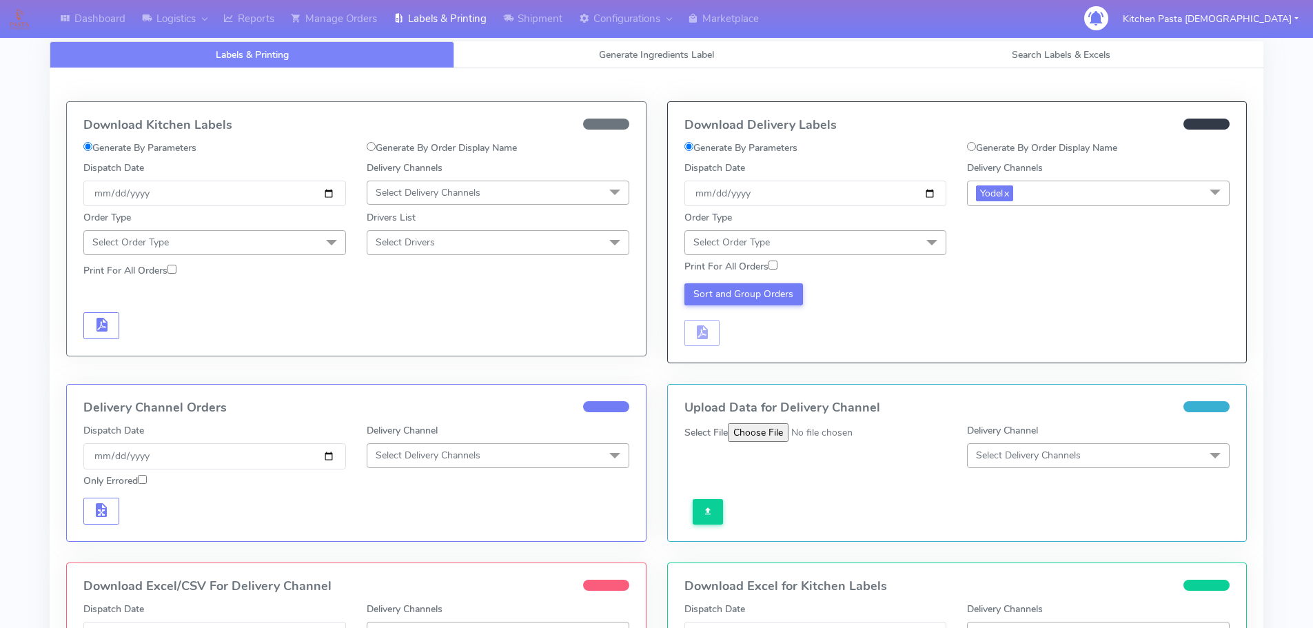
click at [832, 247] on span "Select Order Type" at bounding box center [815, 242] width 263 height 24
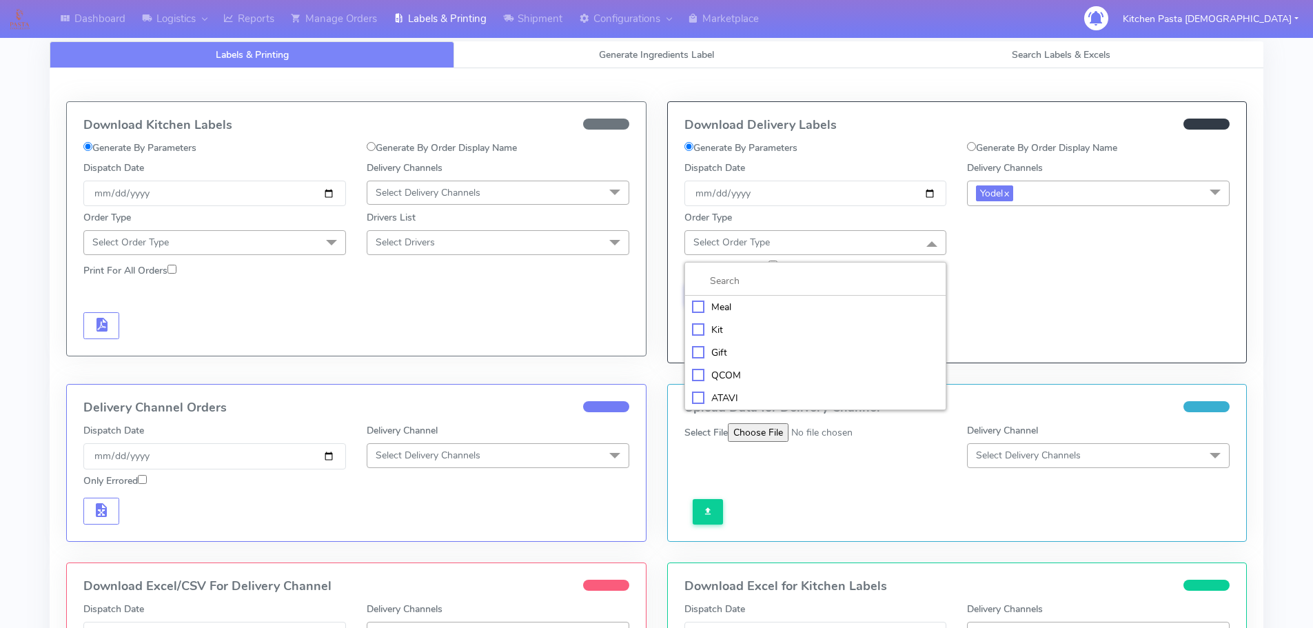
click at [765, 309] on div "Meal" at bounding box center [815, 307] width 247 height 14
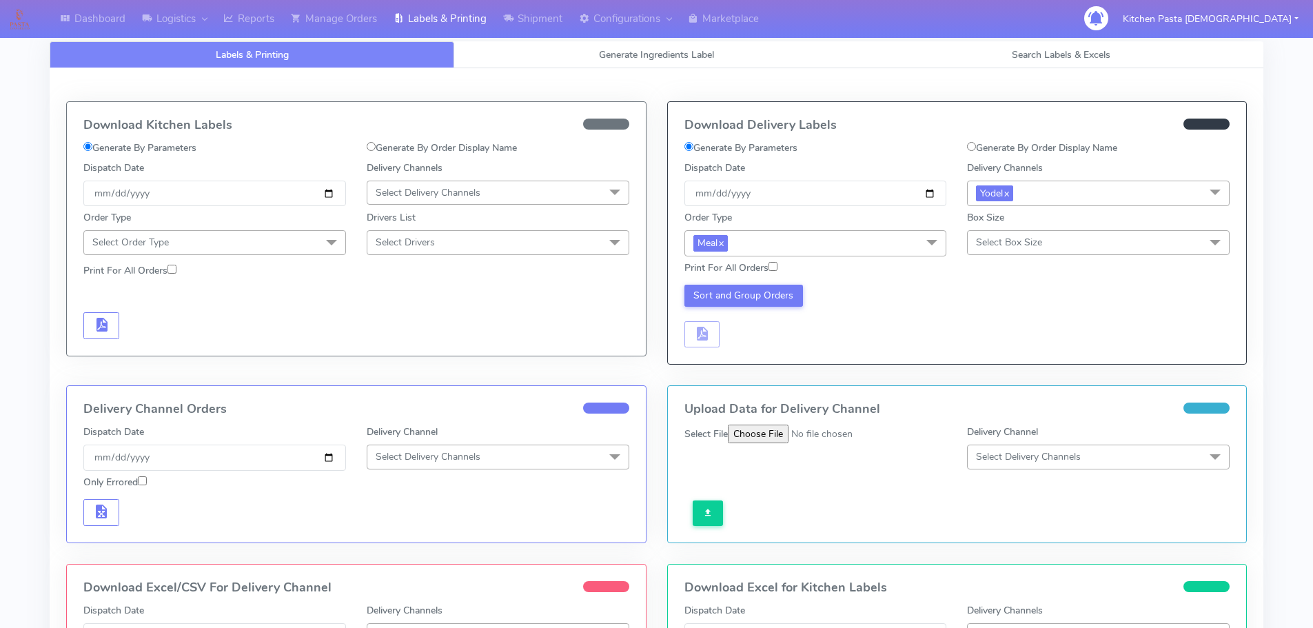
click at [1015, 233] on span "Select Box Size" at bounding box center [1098, 242] width 263 height 24
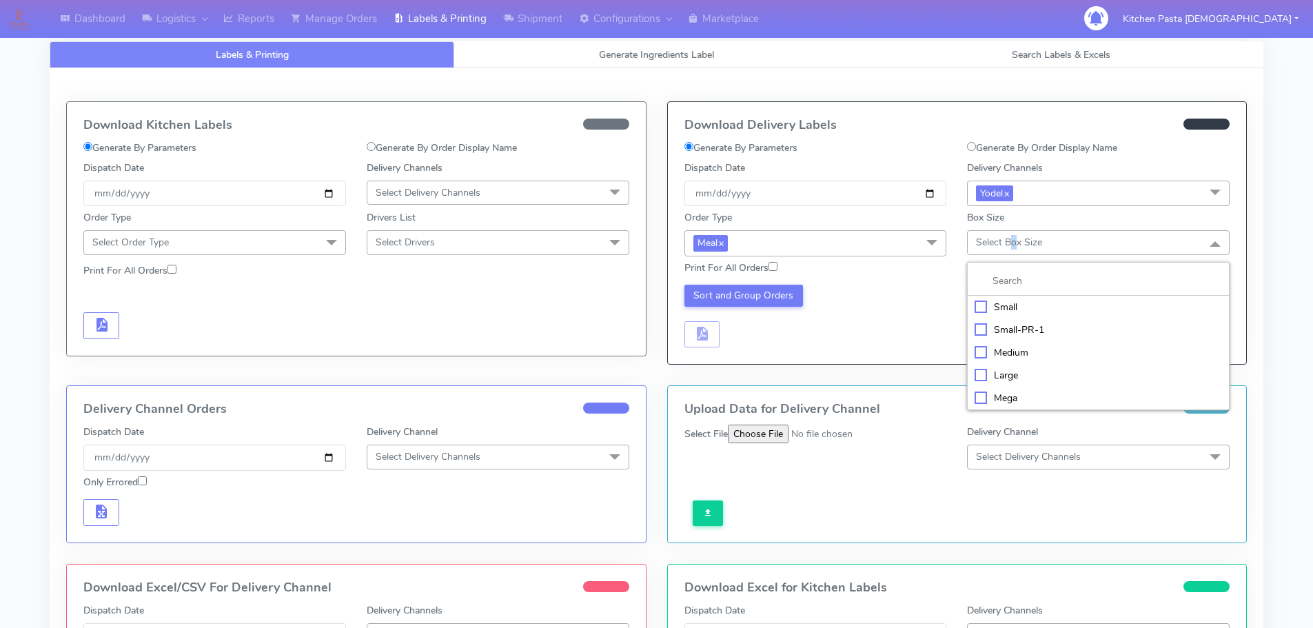
click at [1034, 305] on div "Small" at bounding box center [1097, 307] width 247 height 14
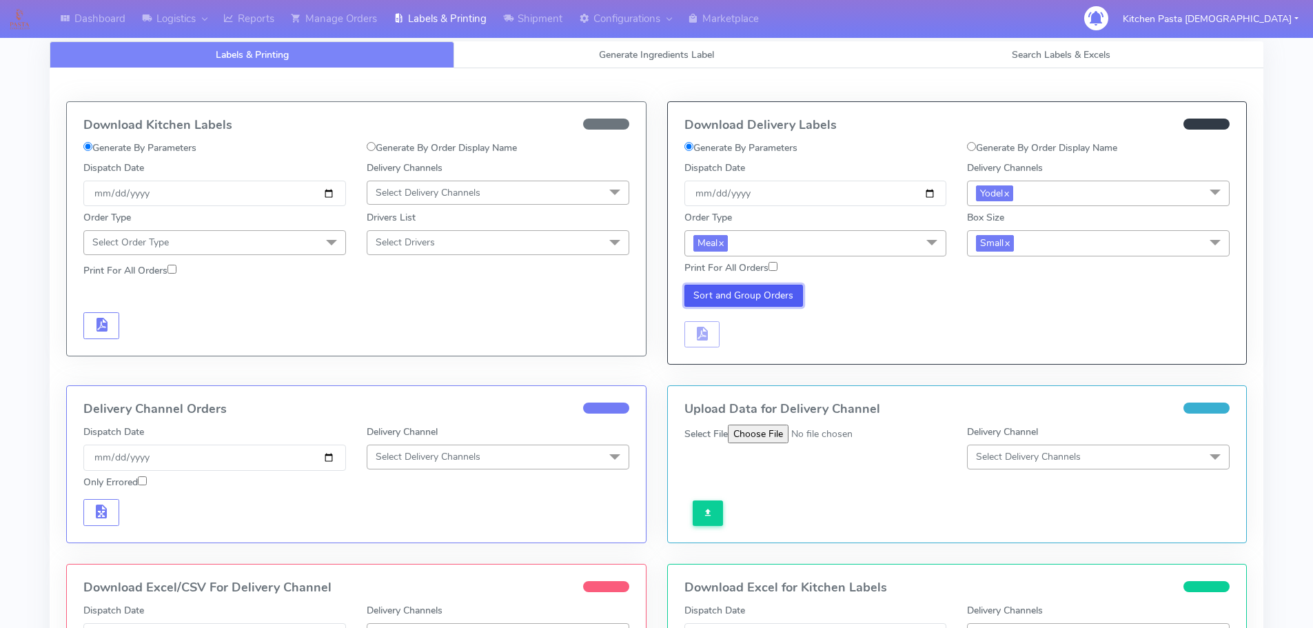
click at [777, 298] on button "Sort and Group Orders" at bounding box center [743, 296] width 119 height 22
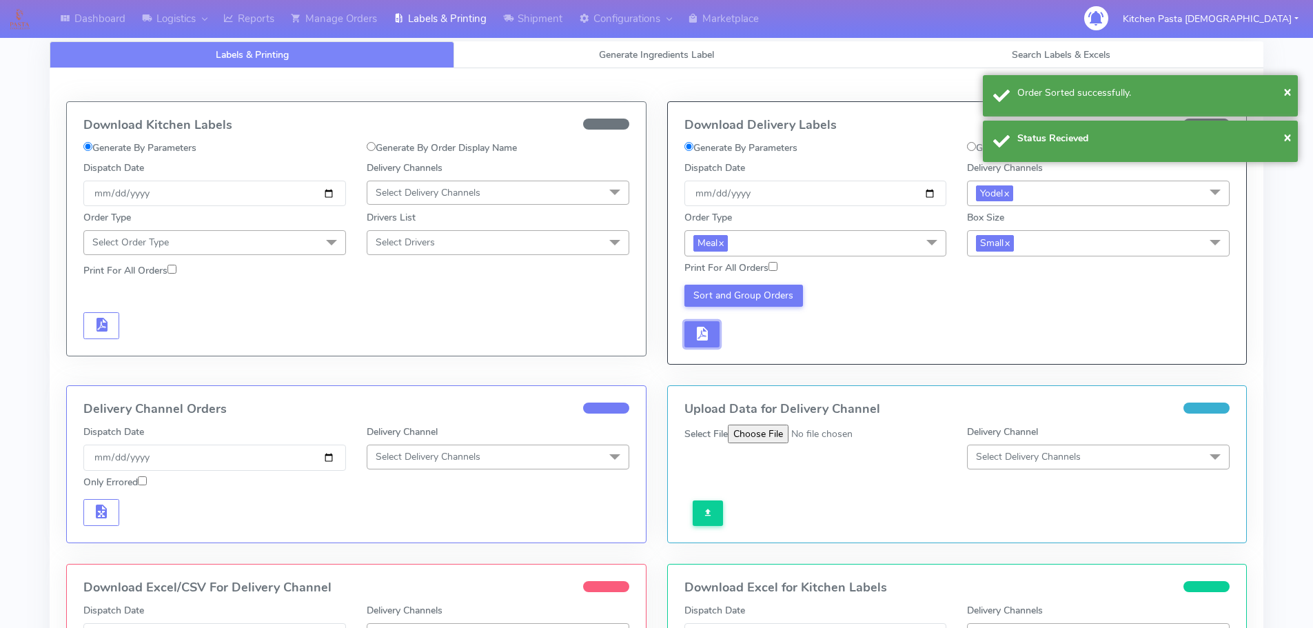
click at [710, 340] on button "button" at bounding box center [702, 334] width 36 height 27
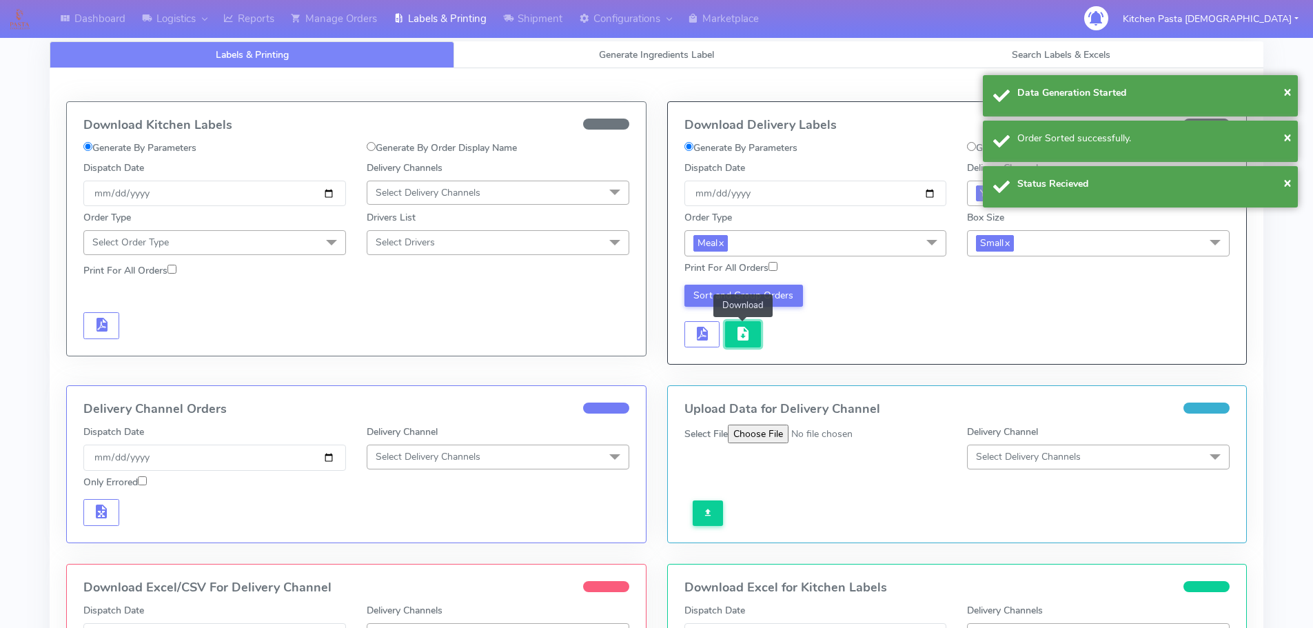
click at [750, 336] on span "button" at bounding box center [743, 336] width 17 height 13
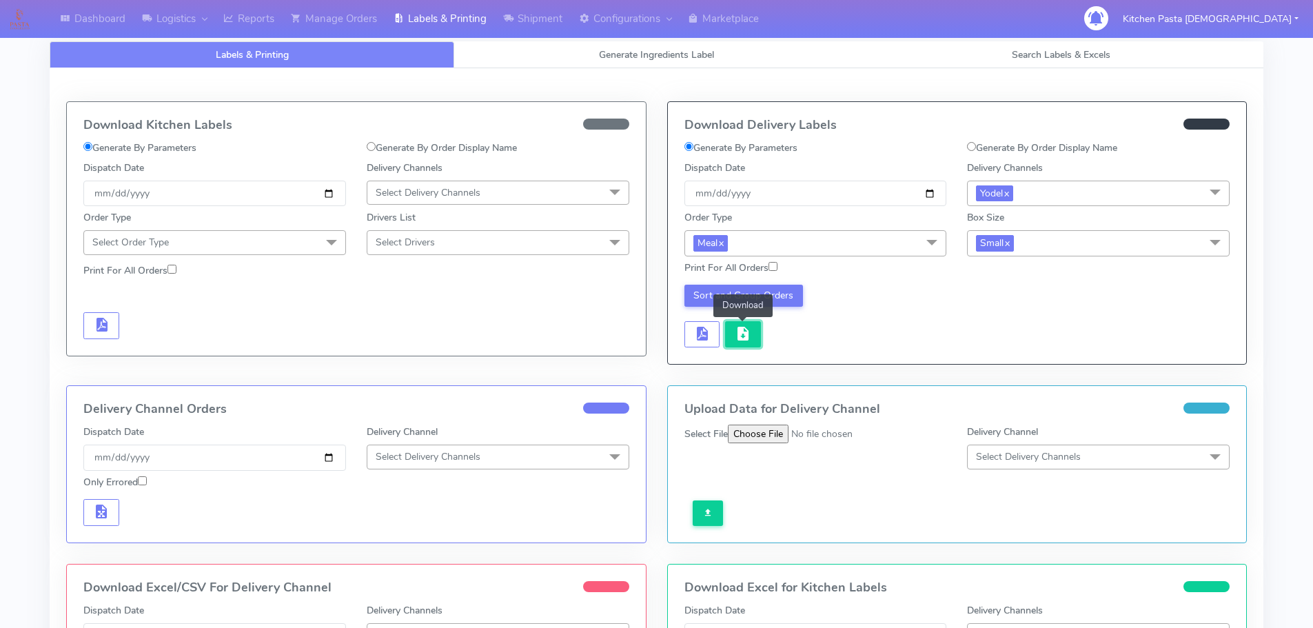
click at [744, 336] on span "button" at bounding box center [743, 336] width 17 height 13
click at [347, 17] on link "Manage Orders" at bounding box center [334, 19] width 103 height 38
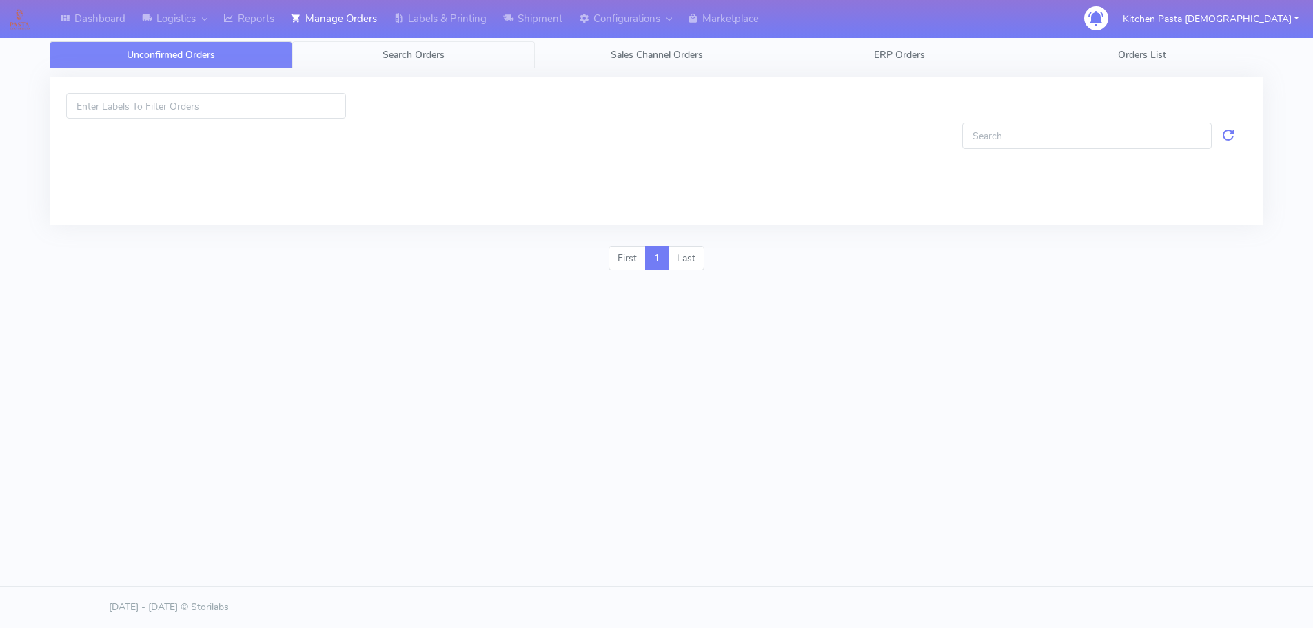
click at [413, 51] on span "Search Orders" at bounding box center [413, 54] width 62 height 13
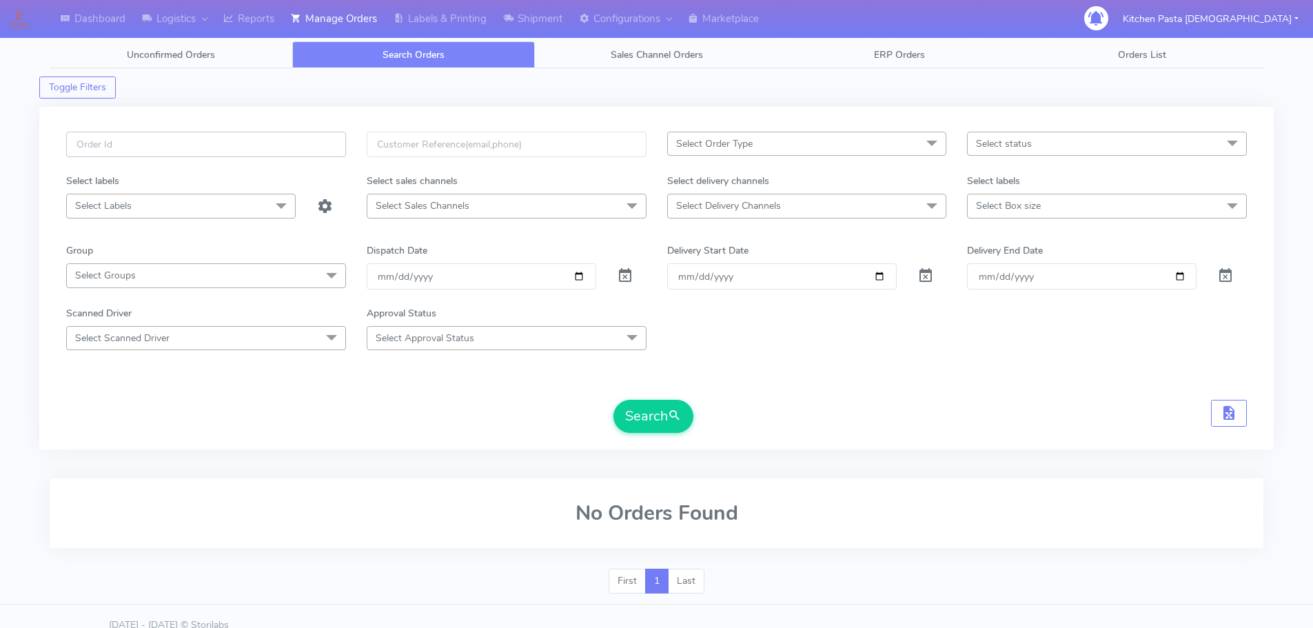
click at [186, 143] on input "text" at bounding box center [206, 144] width 280 height 25
paste input "#1617846_1"
type input "#1617846_1"
click at [626, 272] on span at bounding box center [625, 278] width 17 height 13
click at [672, 425] on button "Search" at bounding box center [653, 416] width 80 height 33
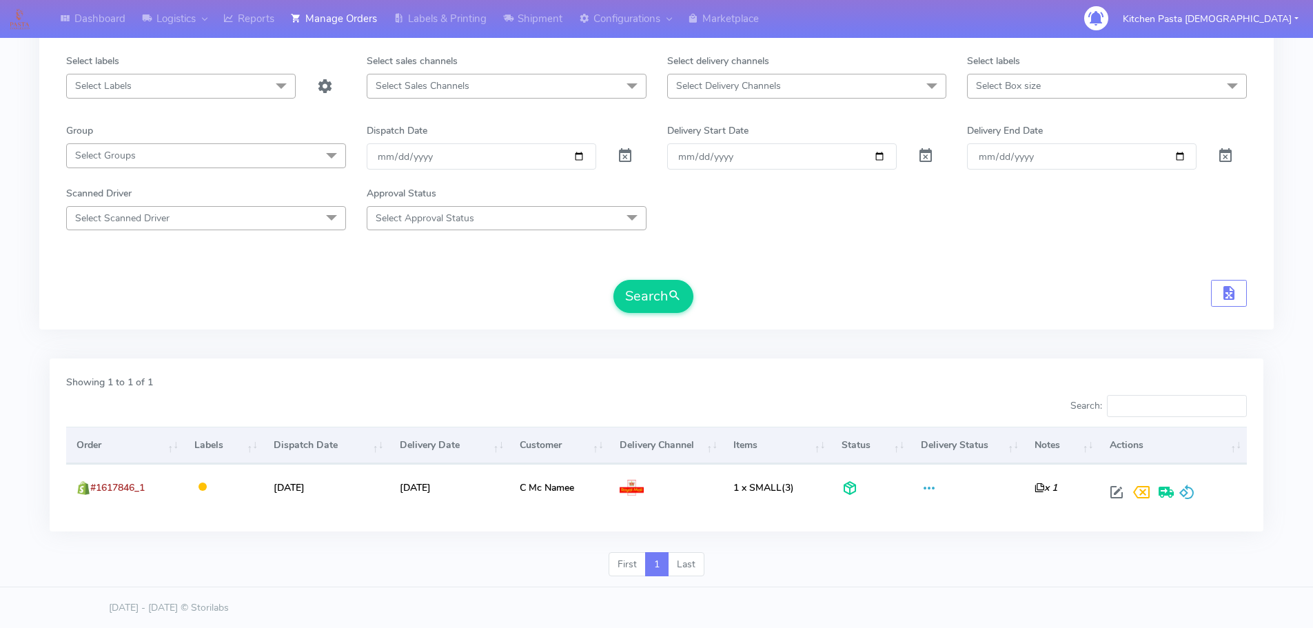
scroll to position [121, 0]
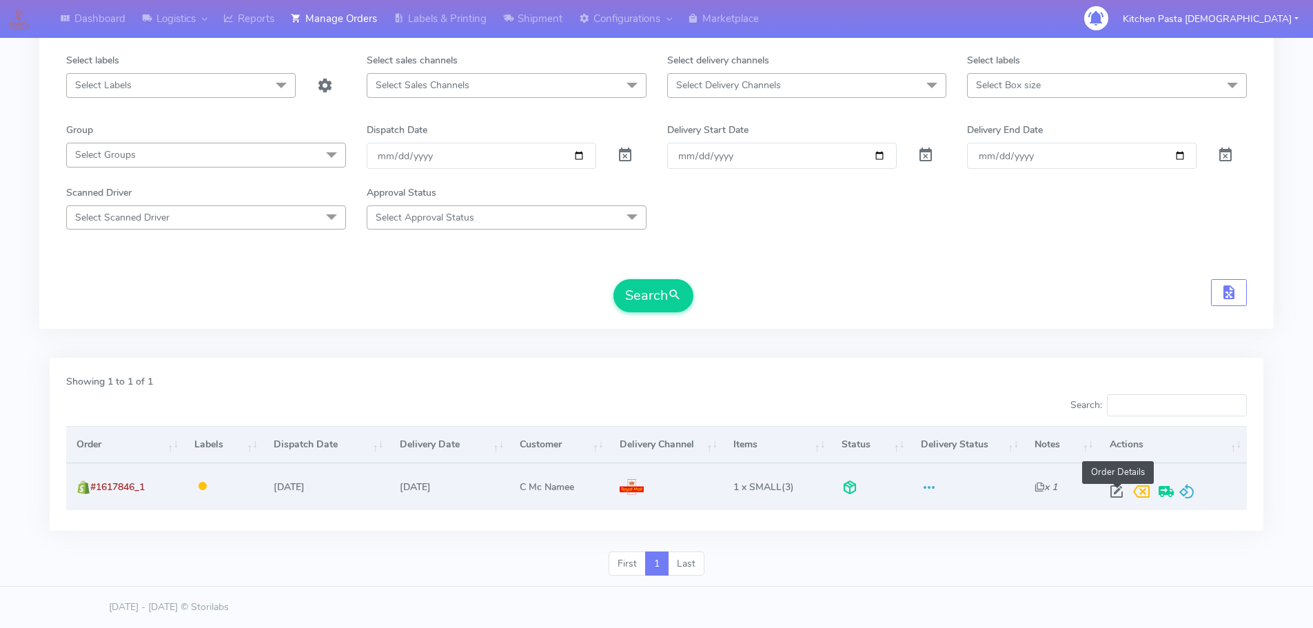
click at [1118, 495] on span at bounding box center [1116, 494] width 25 height 13
select select "3"
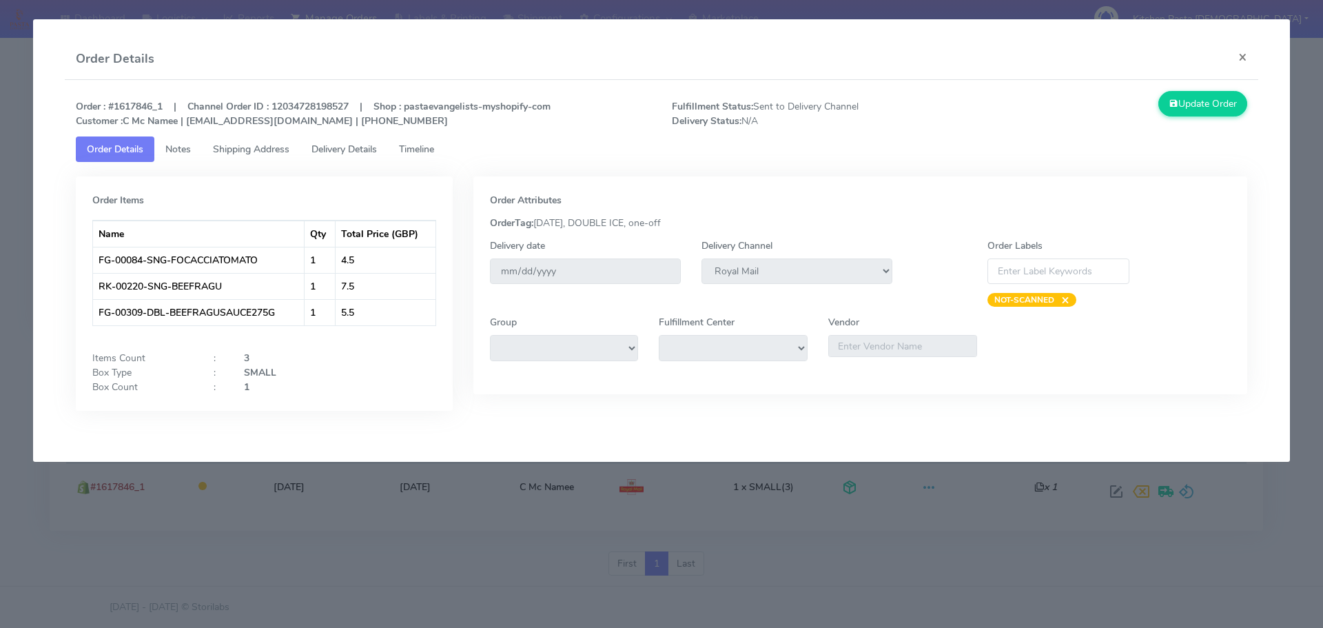
click at [356, 149] on span "Delivery Details" at bounding box center [343, 149] width 65 height 13
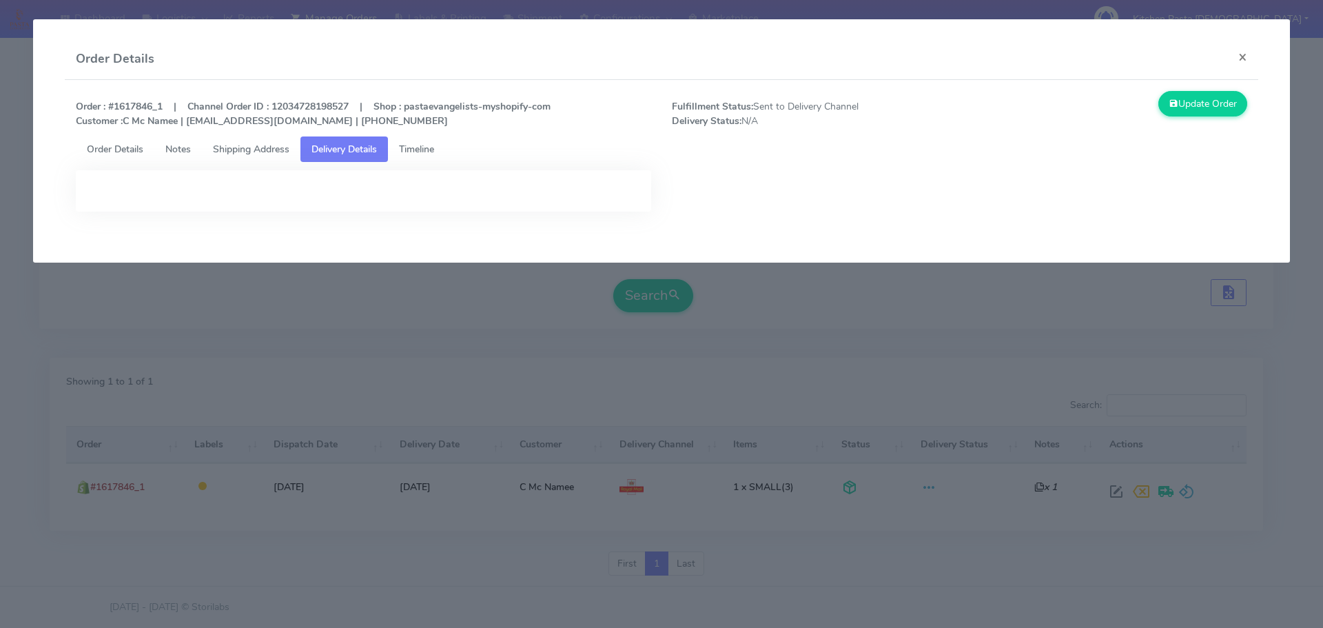
click at [256, 149] on span "Shipping Address" at bounding box center [251, 149] width 76 height 13
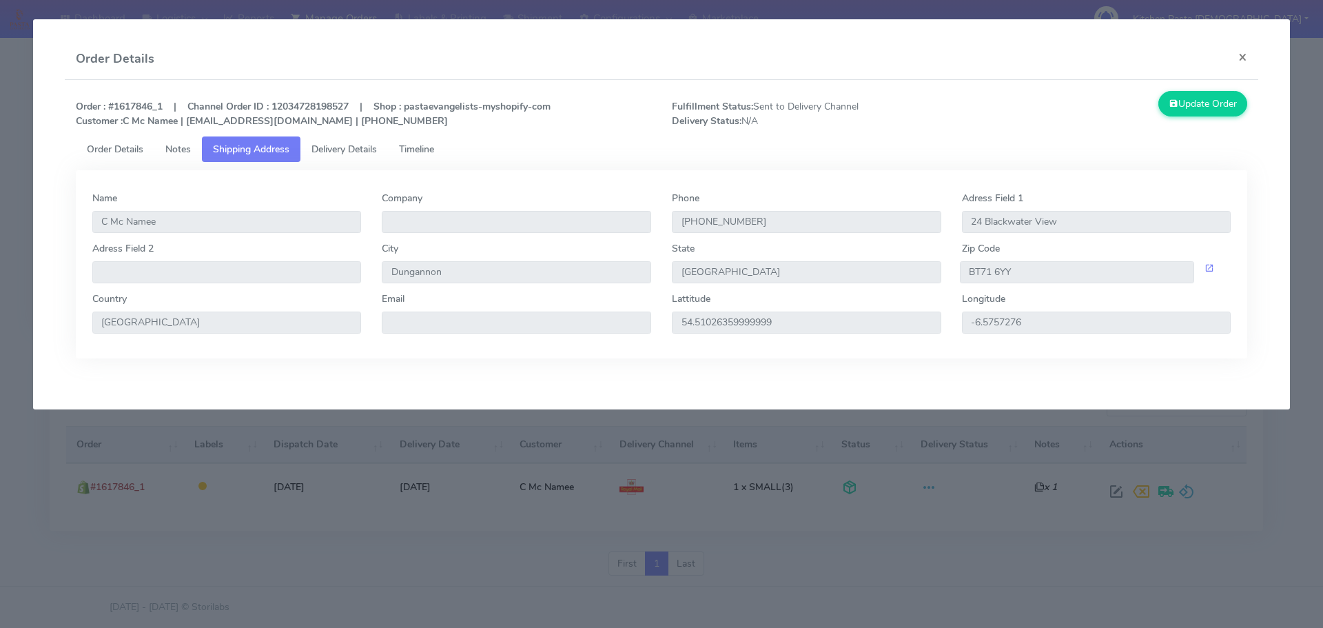
click at [7, 55] on modal-container "Order Details × Order : #1617846_1 | Channel Order ID : 12034728198527 | Shop :…" at bounding box center [661, 314] width 1323 height 628
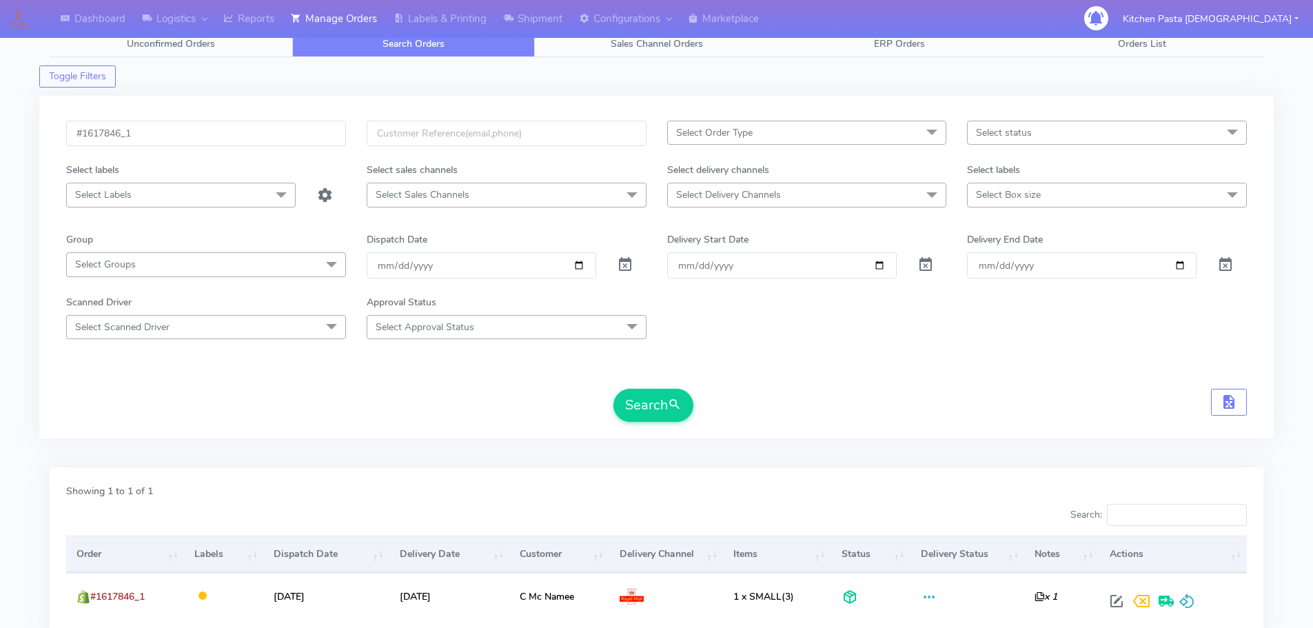
scroll to position [0, 0]
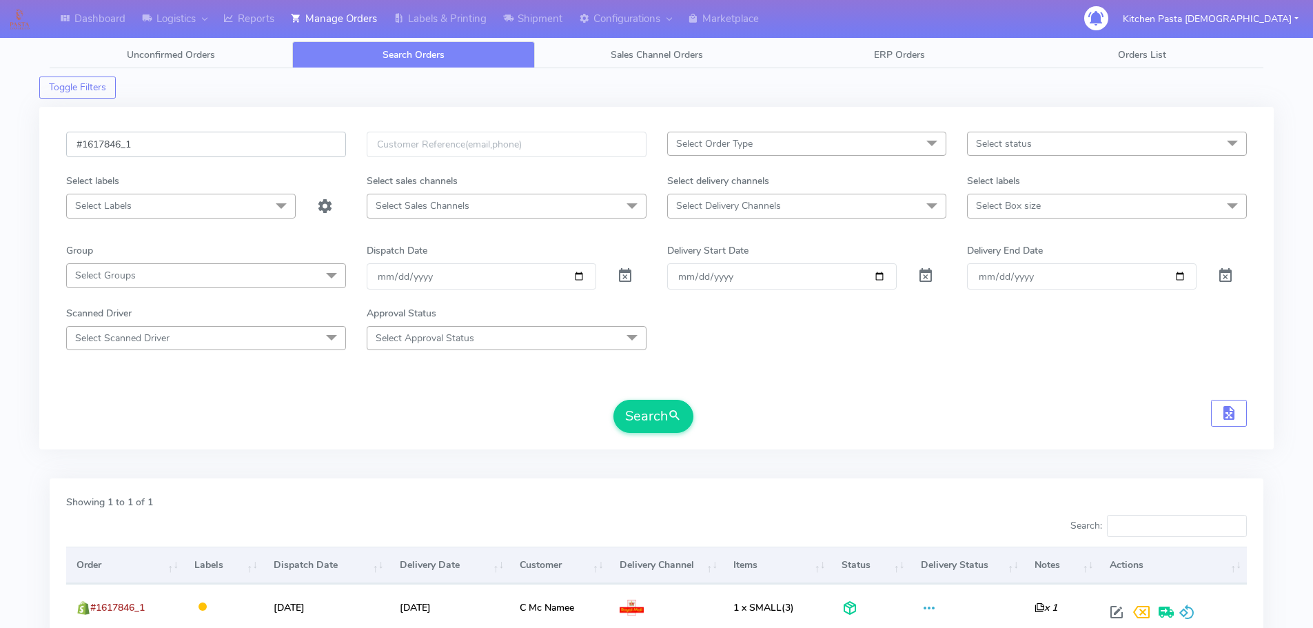
click at [199, 153] on input "#1617846_1" at bounding box center [206, 144] width 280 height 25
paste input "69_1_3"
type input "#1617869_1"
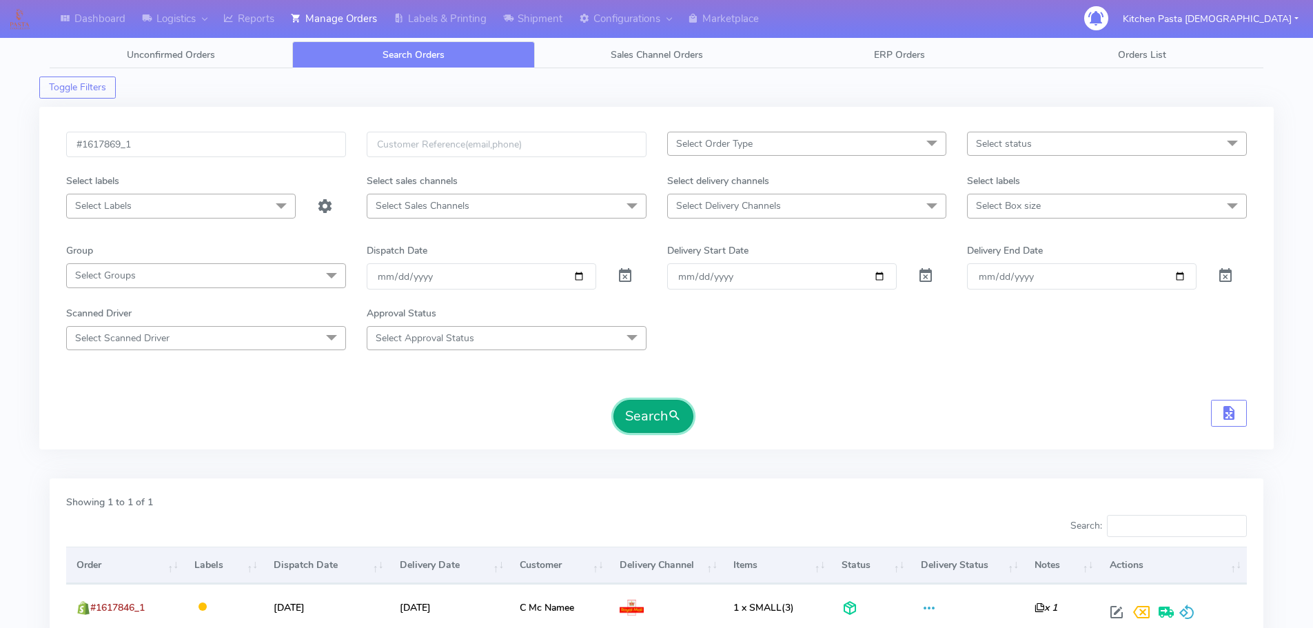
click at [642, 409] on button "Search" at bounding box center [653, 416] width 80 height 33
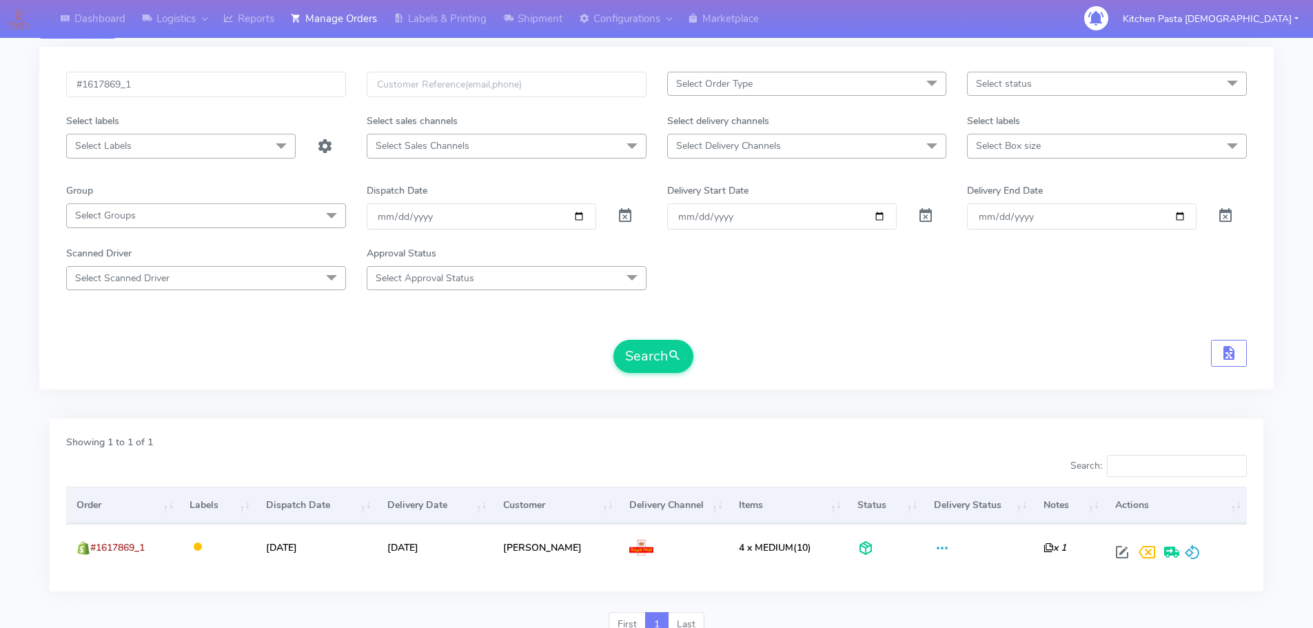
scroll to position [121, 0]
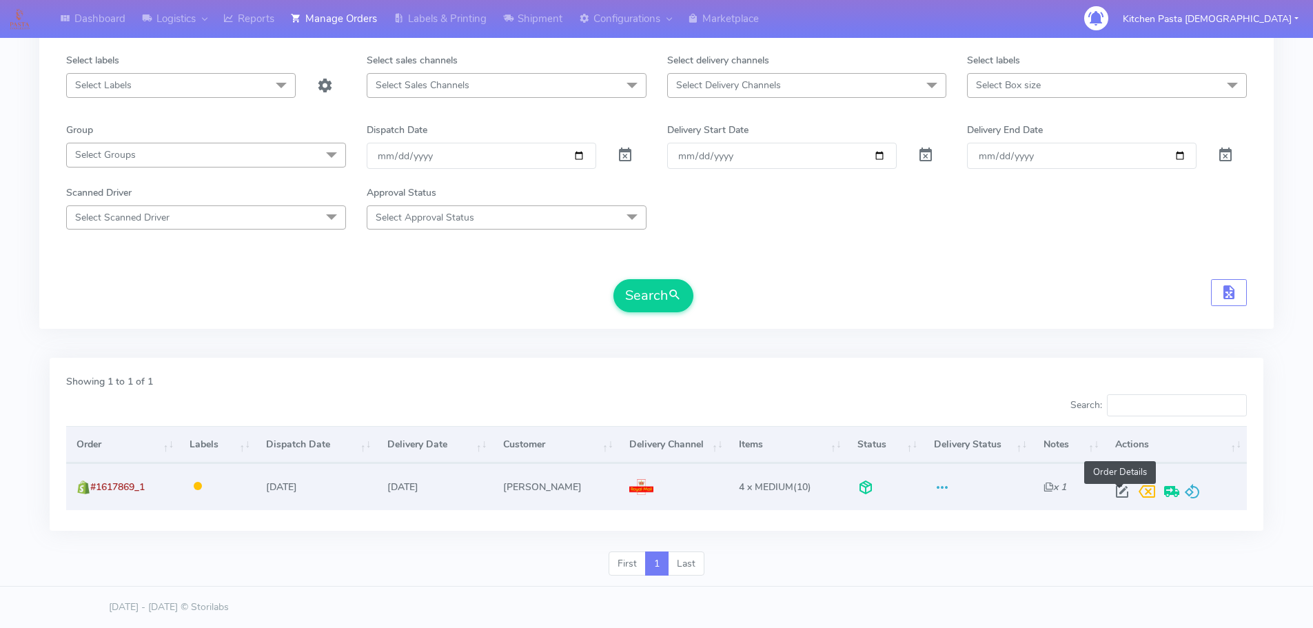
click at [1118, 498] on span at bounding box center [1121, 494] width 25 height 13
select select "3"
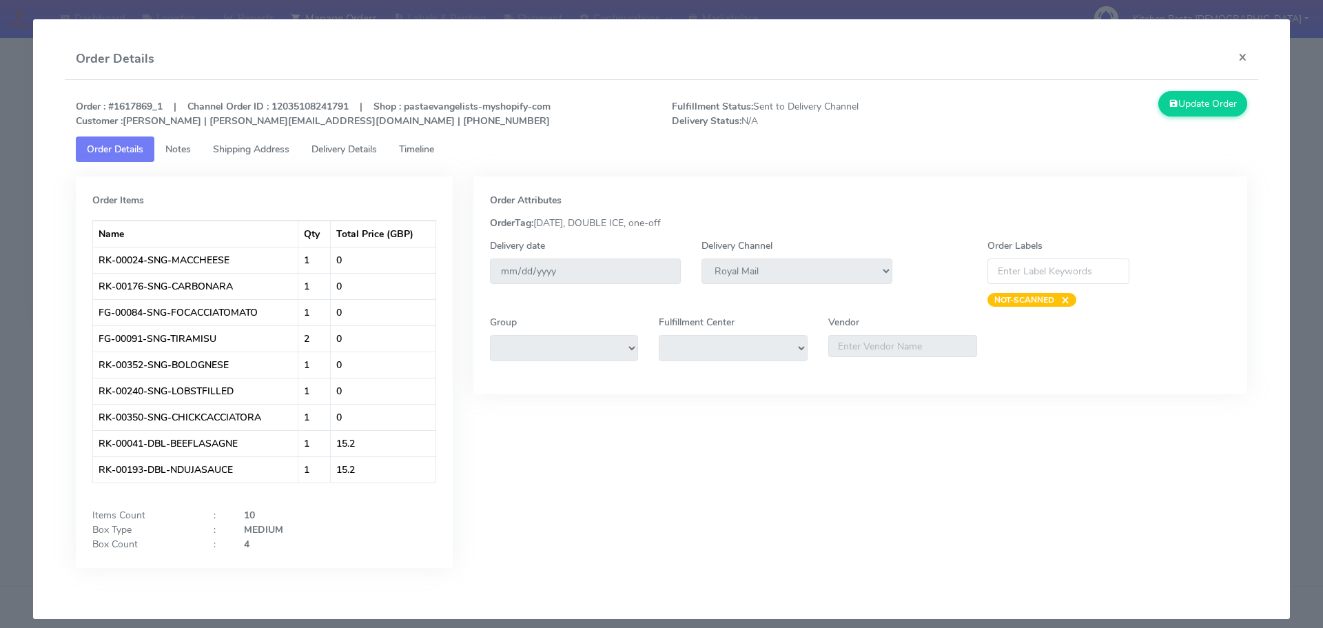
click at [274, 154] on span "Shipping Address" at bounding box center [251, 149] width 76 height 13
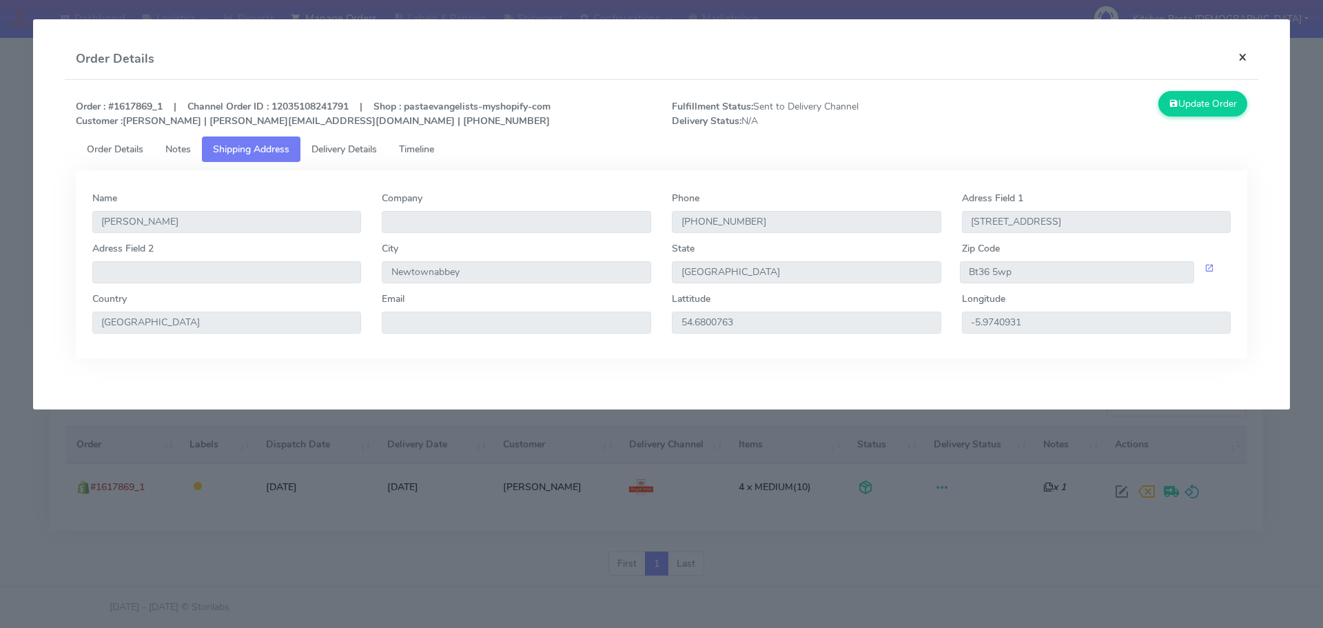
click at [1230, 57] on button "×" at bounding box center [1242, 57] width 31 height 37
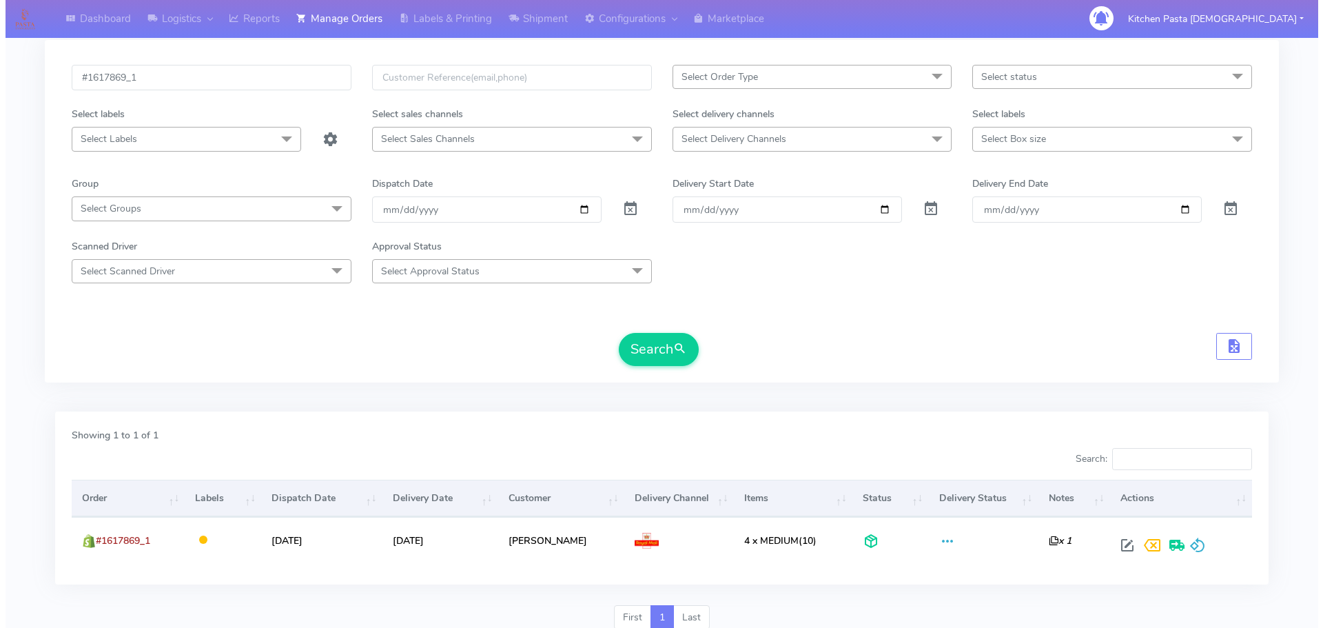
scroll to position [0, 0]
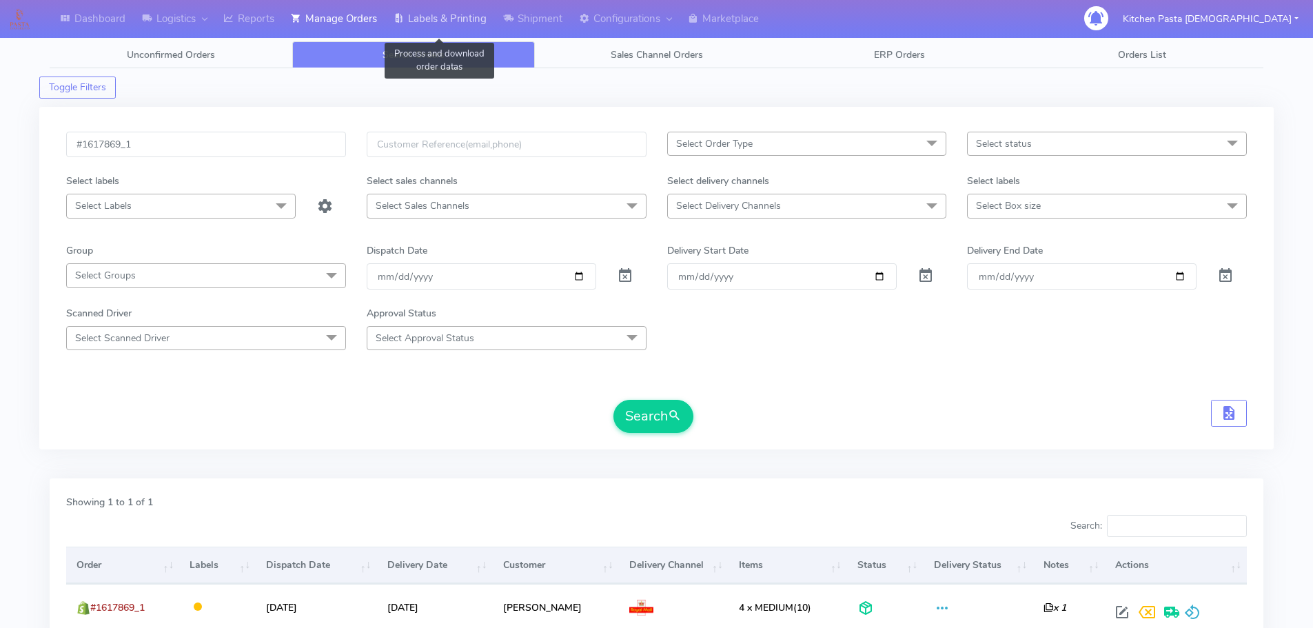
click at [435, 16] on link "Labels & Printing" at bounding box center [440, 19] width 110 height 38
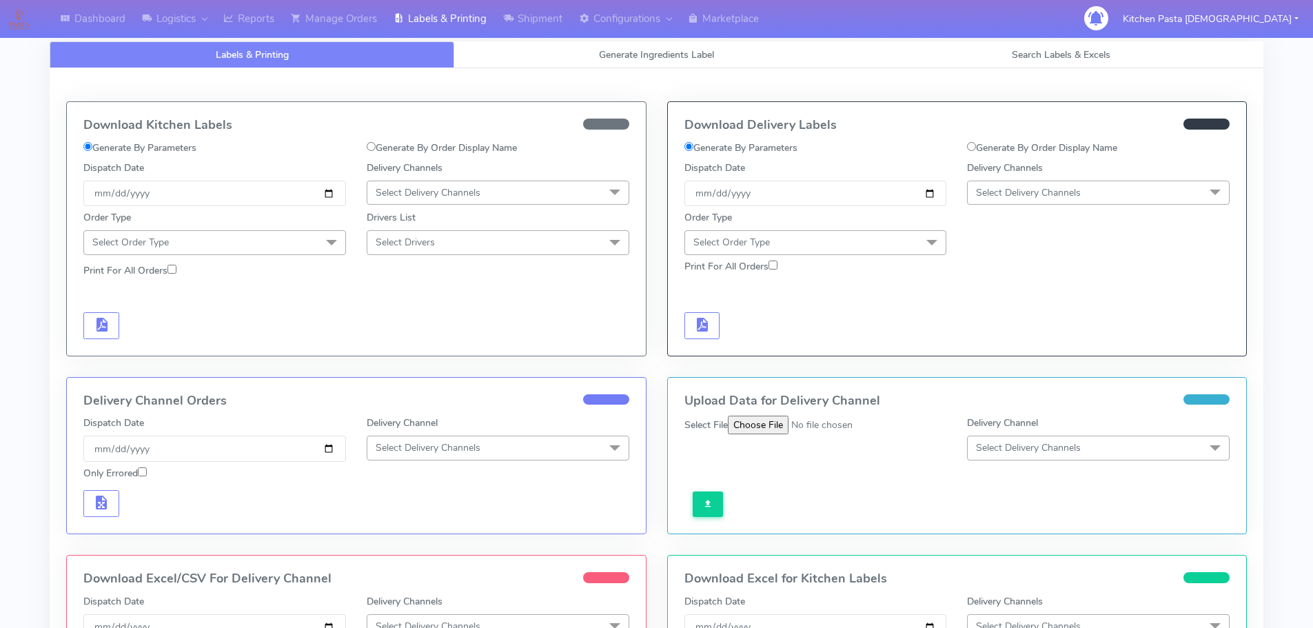
select select
click at [637, 57] on span "Generate Ingredients Label" at bounding box center [656, 54] width 115 height 13
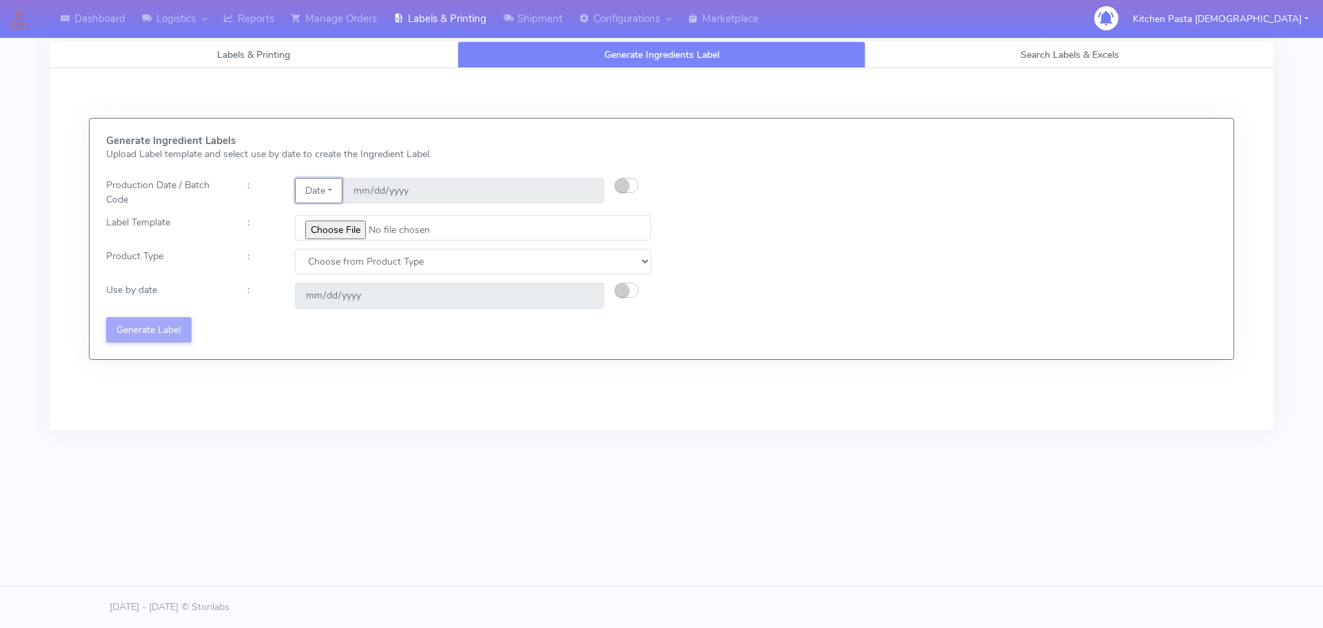
click at [319, 195] on button "Date" at bounding box center [319, 190] width 48 height 25
click at [311, 223] on link "Code" at bounding box center [350, 218] width 109 height 23
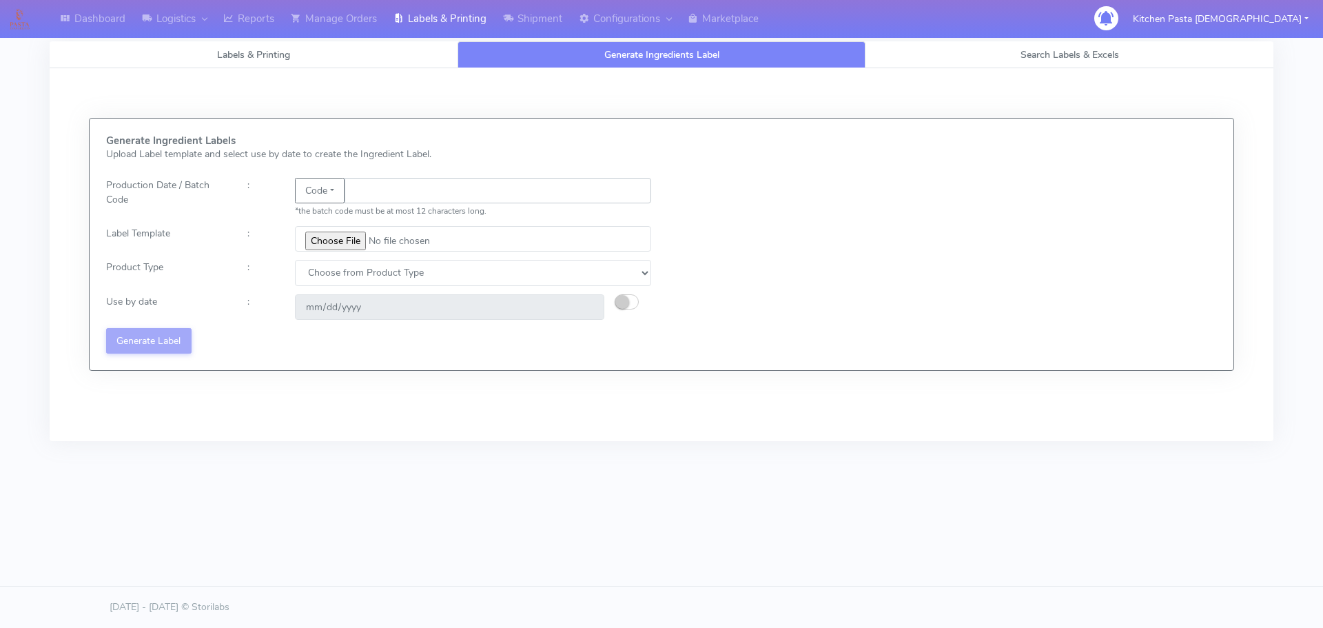
click at [380, 194] on input "text" at bounding box center [498, 190] width 307 height 25
type input "25240"
click at [338, 245] on input "file" at bounding box center [473, 238] width 356 height 25
type input "C:\fakepath\Beef & Chianti Lasagne 1 v3.jpg"
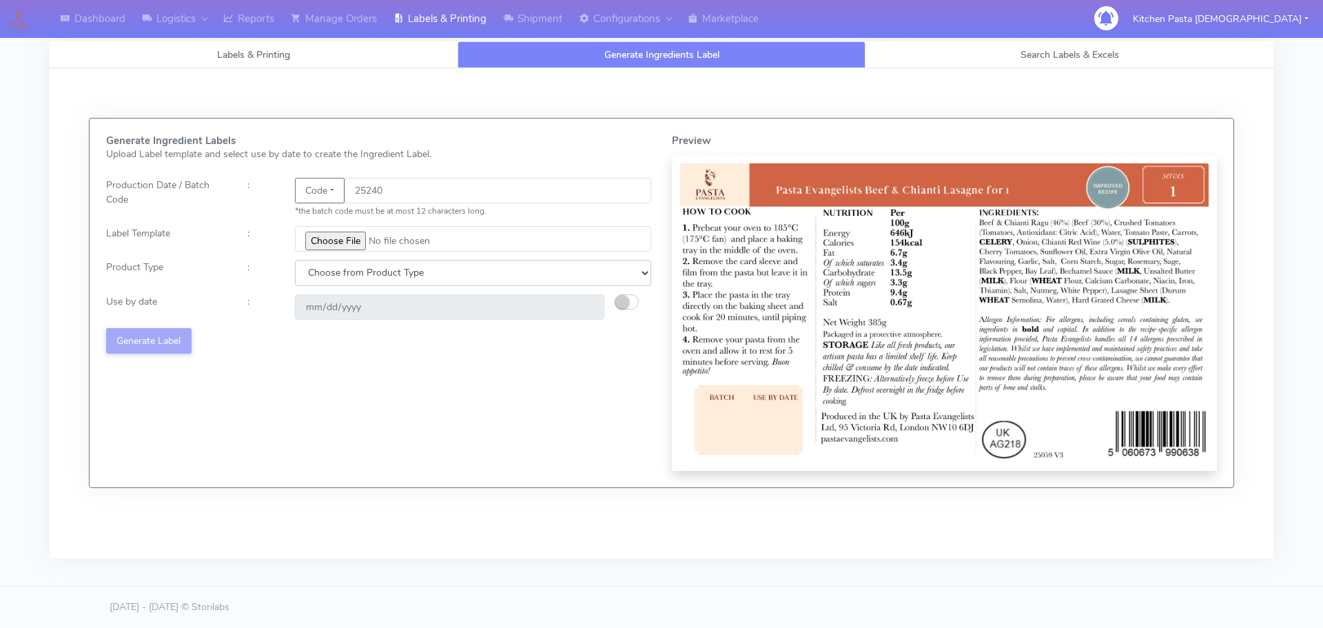
click at [380, 277] on select "Choose from Product Type ECOM ERETAIL CIRCULAR CIRC_DESERTS LASAGNE" at bounding box center [473, 272] width 356 height 25
select select "4"
click at [295, 260] on select "Choose from Product Type ECOM ERETAIL CIRCULAR CIRC_DESERTS LASAGNE" at bounding box center [473, 272] width 356 height 25
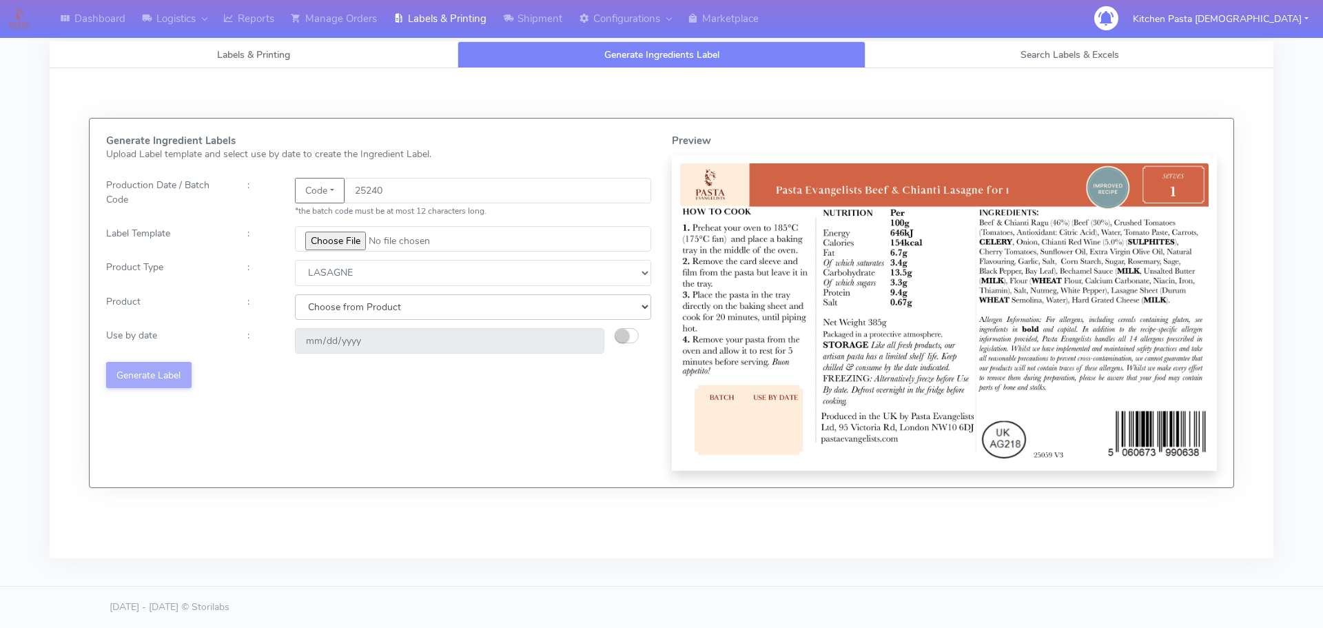
click at [366, 300] on select "Choose from Product LASAGNE" at bounding box center [473, 306] width 356 height 25
select select "0"
click at [295, 294] on select "Choose from Product LASAGNE" at bounding box center [473, 306] width 356 height 25
click at [622, 338] on small "button" at bounding box center [622, 336] width 14 height 14
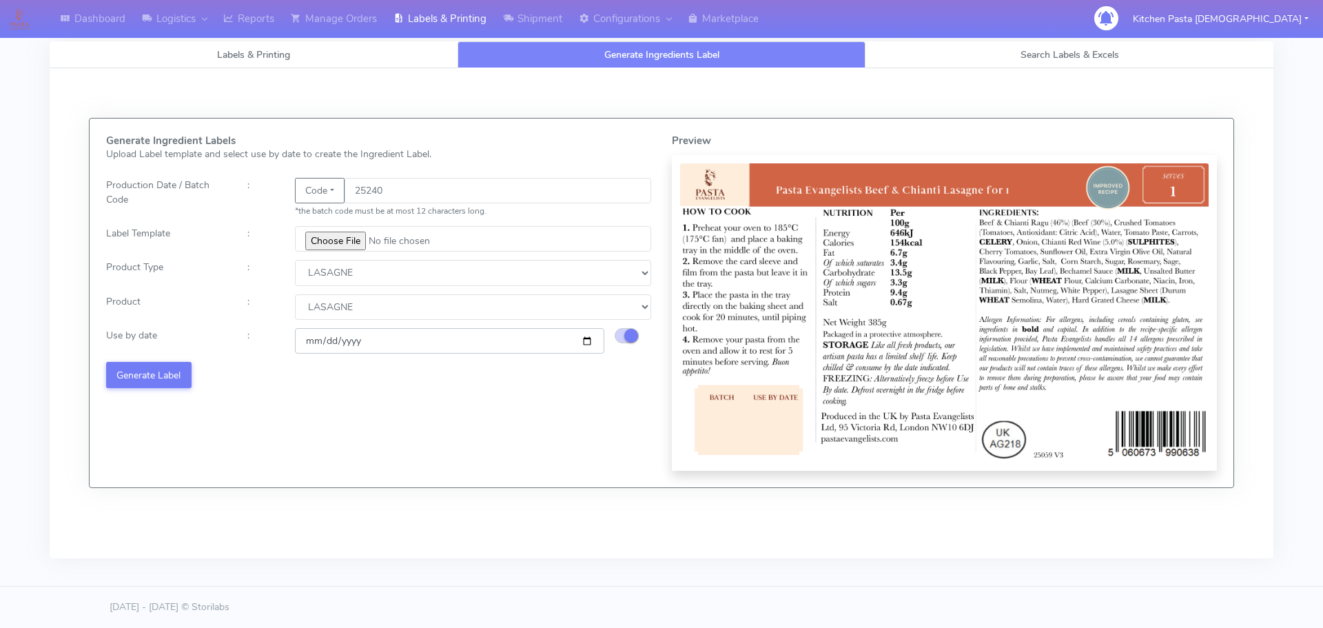
click at [588, 338] on input "[DATE]" at bounding box center [449, 340] width 309 height 25
type input "[DATE]"
click at [176, 372] on button "Generate Label" at bounding box center [148, 374] width 85 height 25
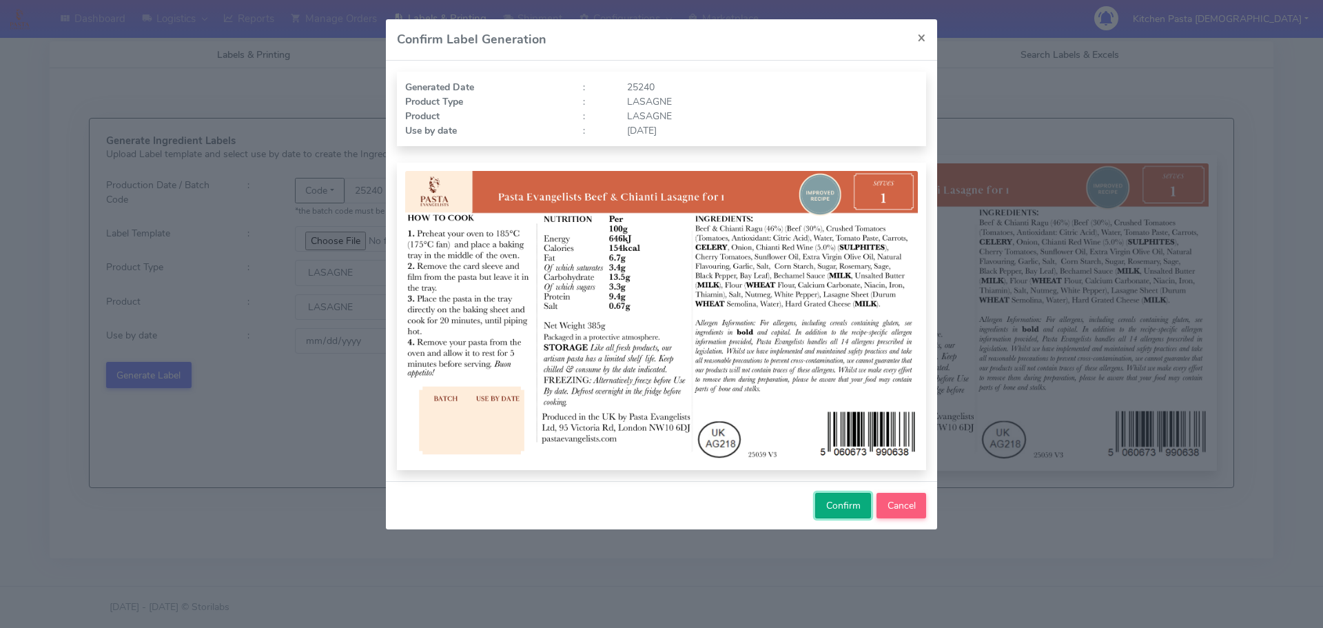
click at [832, 510] on span "Confirm" at bounding box center [843, 505] width 34 height 13
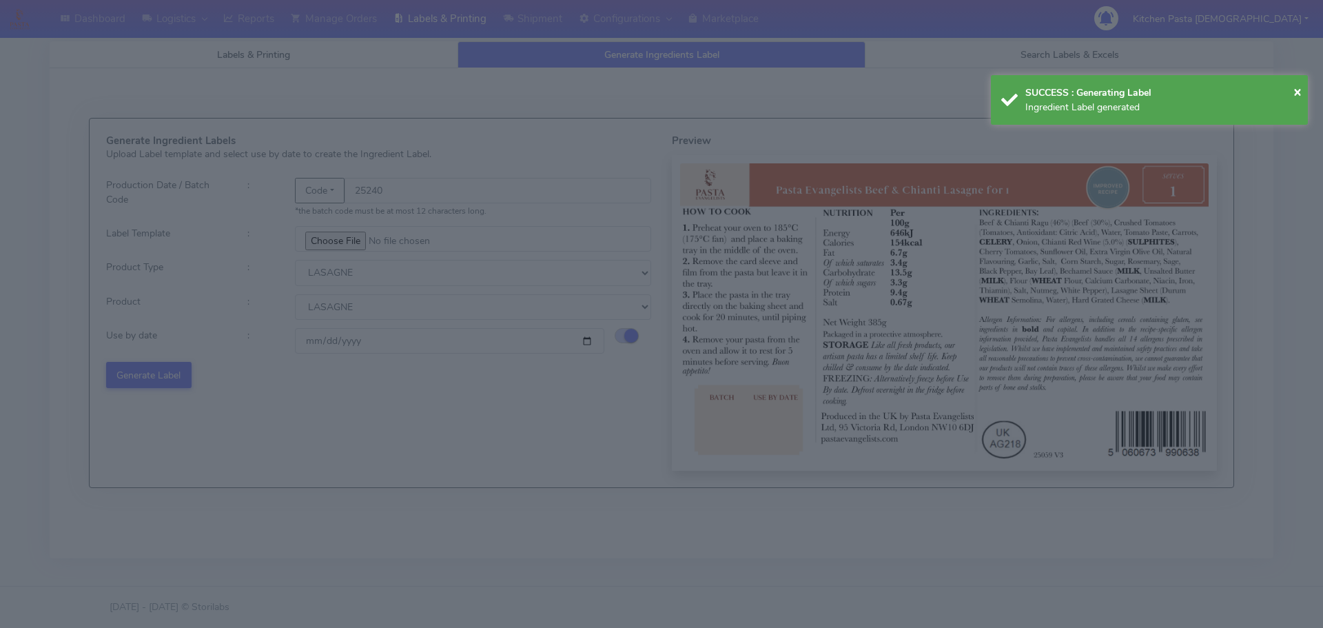
select select
